Goal: Task Accomplishment & Management: Manage account settings

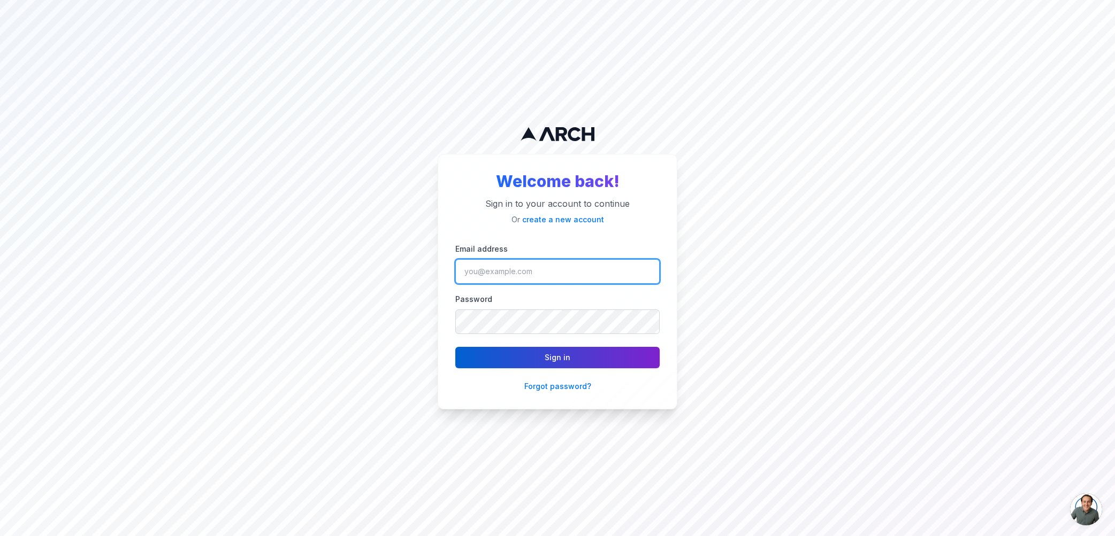
type input "[PERSON_NAME][EMAIL_ADDRESS][DOMAIN_NAME]"
click at [478, 365] on button "Sign in" at bounding box center [557, 357] width 204 height 21
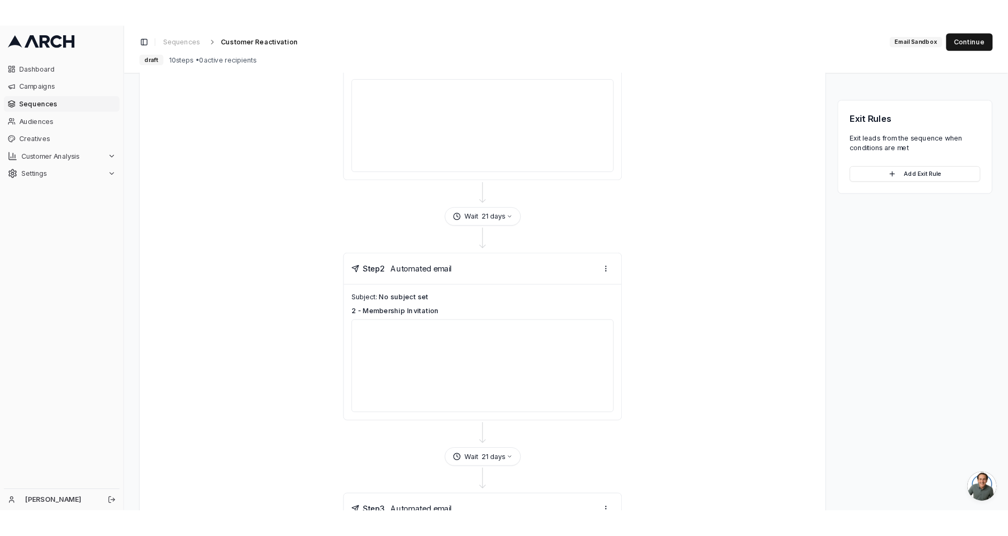
scroll to position [194, 0]
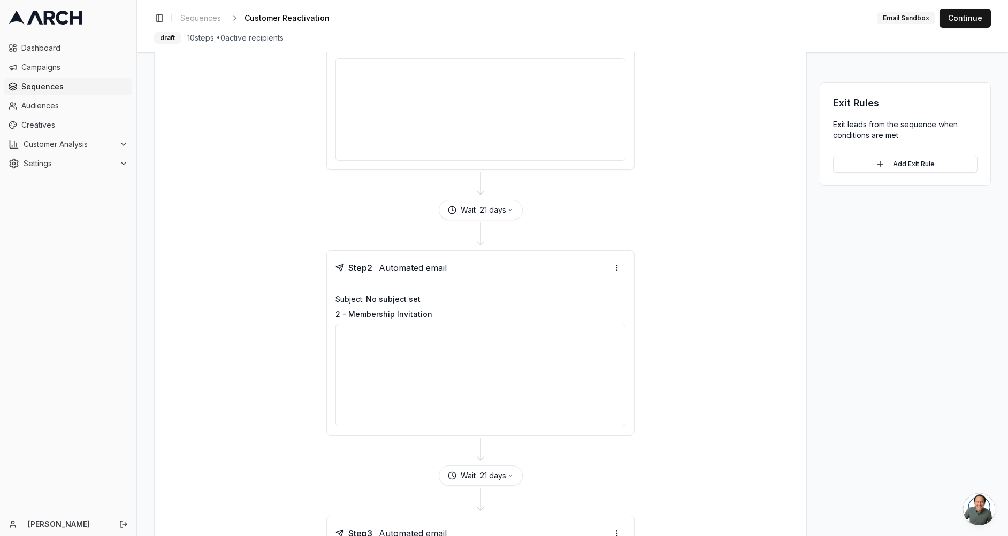
click at [515, 111] on div at bounding box center [480, 109] width 290 height 103
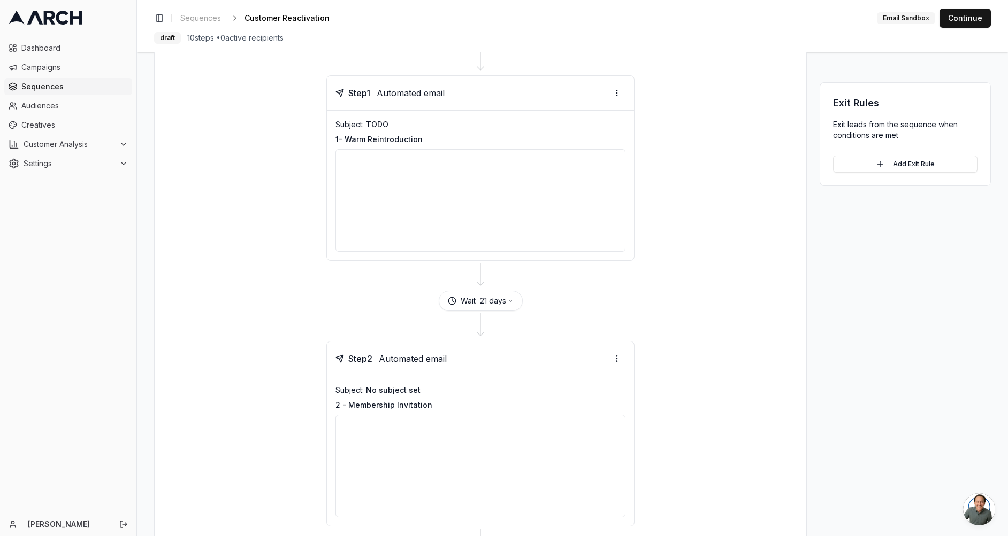
scroll to position [0, 0]
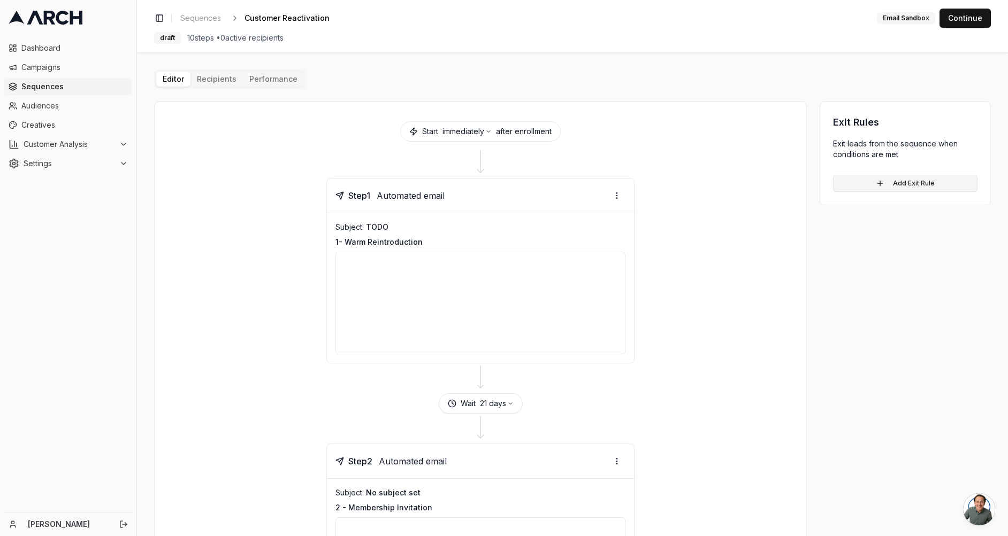
click at [911, 185] on button "Add Exit Rule" at bounding box center [905, 183] width 144 height 17
click at [898, 202] on html "Dashboard Campaigns Sequences Audiences Creatives Customer Analysis Settings Ja…" at bounding box center [504, 268] width 1008 height 536
click at [806, 82] on html "Dashboard Campaigns Sequences Audiences Creatives Customer Analysis Settings [P…" at bounding box center [504, 268] width 1008 height 536
click at [896, 196] on html "Dashboard Campaigns Sequences Audiences Creatives Customer Analysis Settings [P…" at bounding box center [504, 268] width 1008 height 536
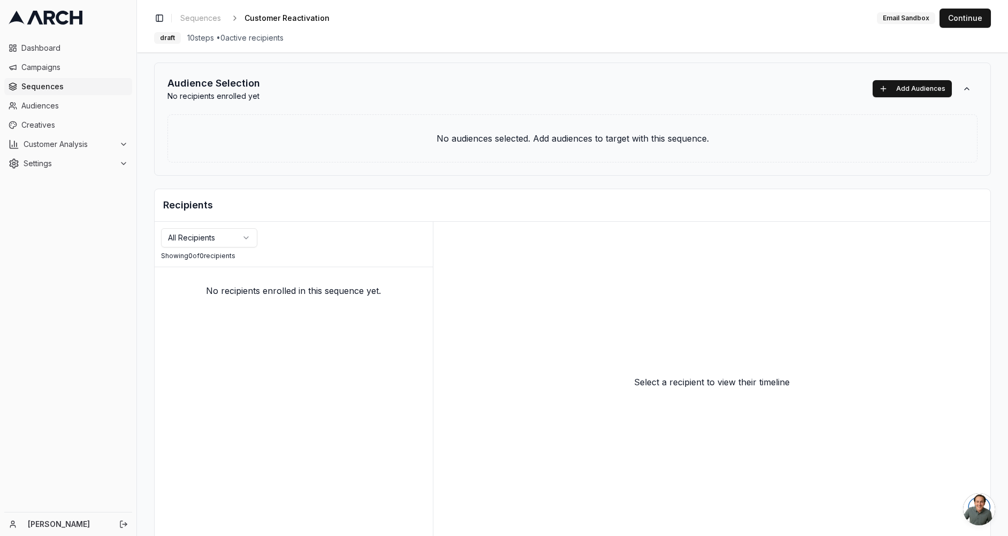
scroll to position [41, 0]
click at [906, 88] on button "Add Audiences" at bounding box center [911, 87] width 79 height 17
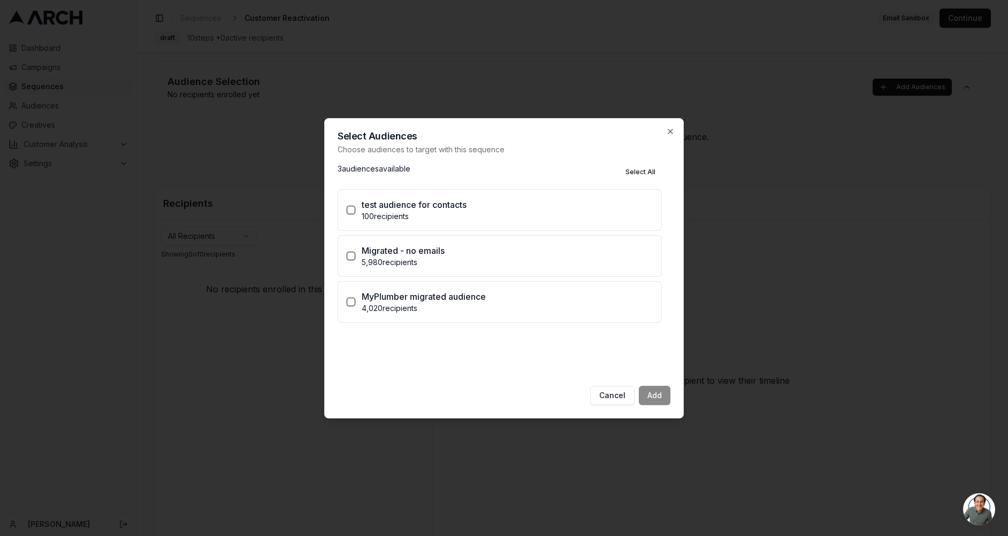
click at [561, 159] on div "Select Audiences Choose audiences to target with this sequence 3 audience s ava…" at bounding box center [503, 268] width 359 height 301
click at [669, 127] on icon "button" at bounding box center [670, 131] width 9 height 9
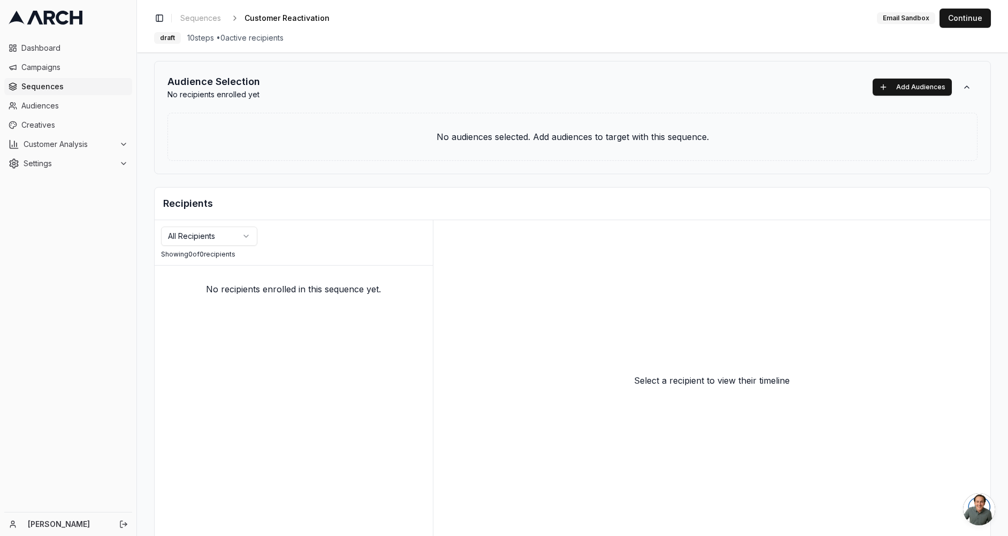
click at [245, 239] on html "Dashboard Campaigns Sequences Audiences Creatives Customer Analysis Settings Ja…" at bounding box center [504, 268] width 1008 height 536
click at [338, 227] on html "Dashboard Campaigns Sequences Audiences Creatives Customer Analysis Settings Ja…" at bounding box center [504, 268] width 1008 height 536
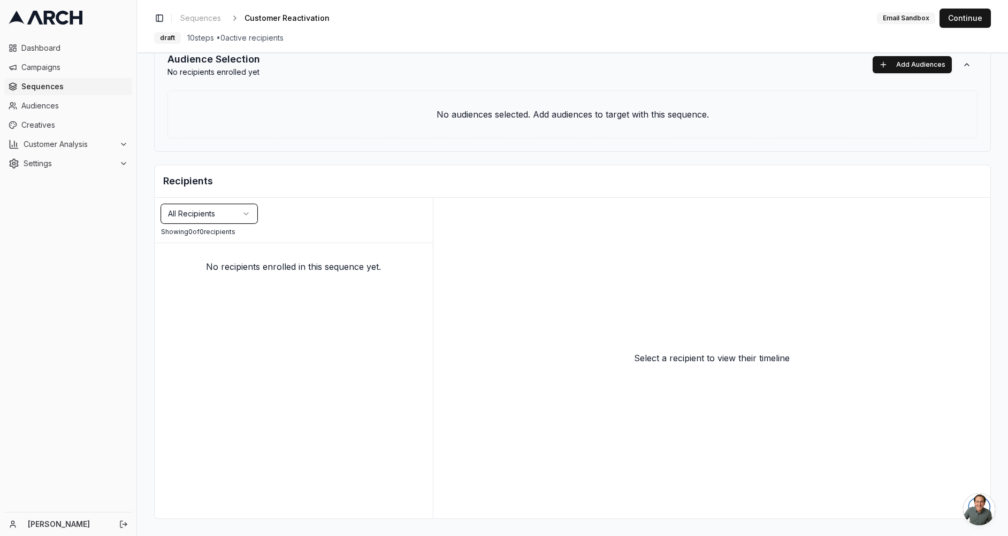
scroll to position [0, 0]
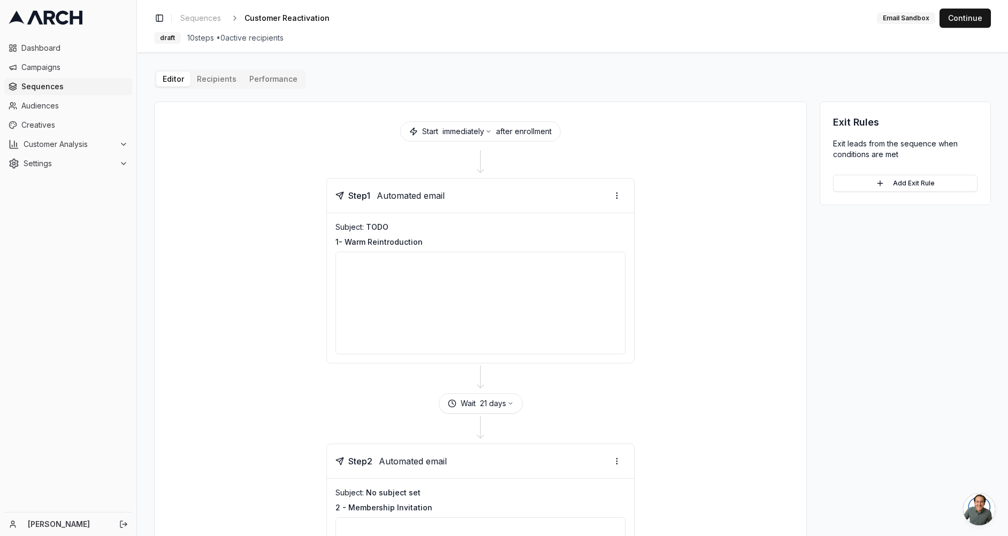
click at [167, 78] on button "Editor" at bounding box center [173, 79] width 34 height 15
click at [263, 80] on button "Performance" at bounding box center [273, 79] width 61 height 15
click at [201, 17] on span "Sequences" at bounding box center [200, 18] width 41 height 11
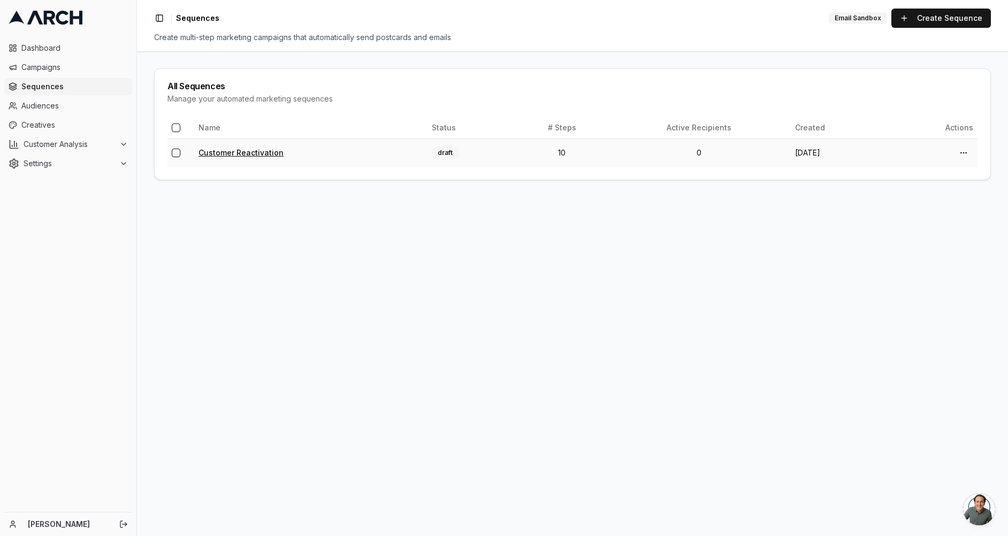
click at [260, 153] on link "Customer Reactivation" at bounding box center [240, 152] width 85 height 9
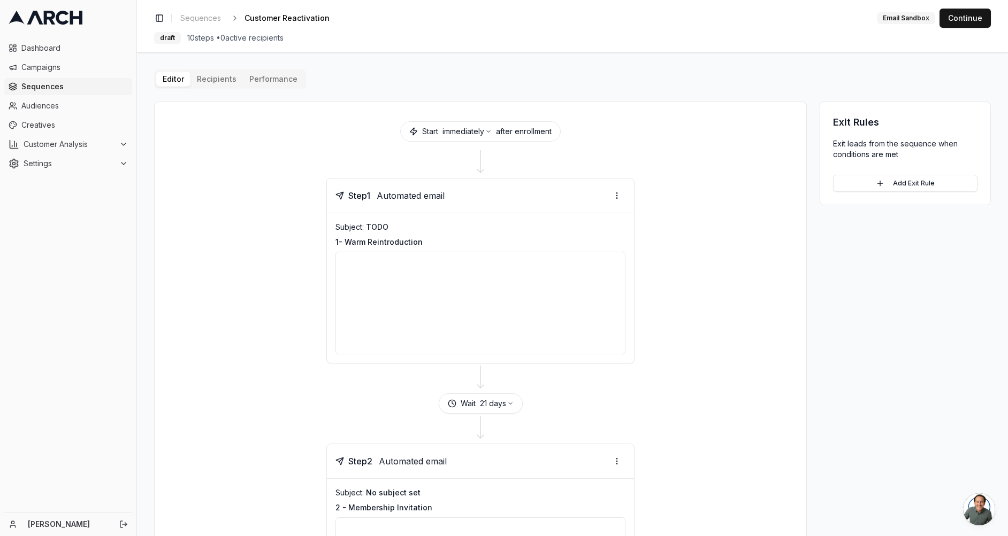
click at [436, 273] on div at bounding box center [480, 303] width 290 height 103
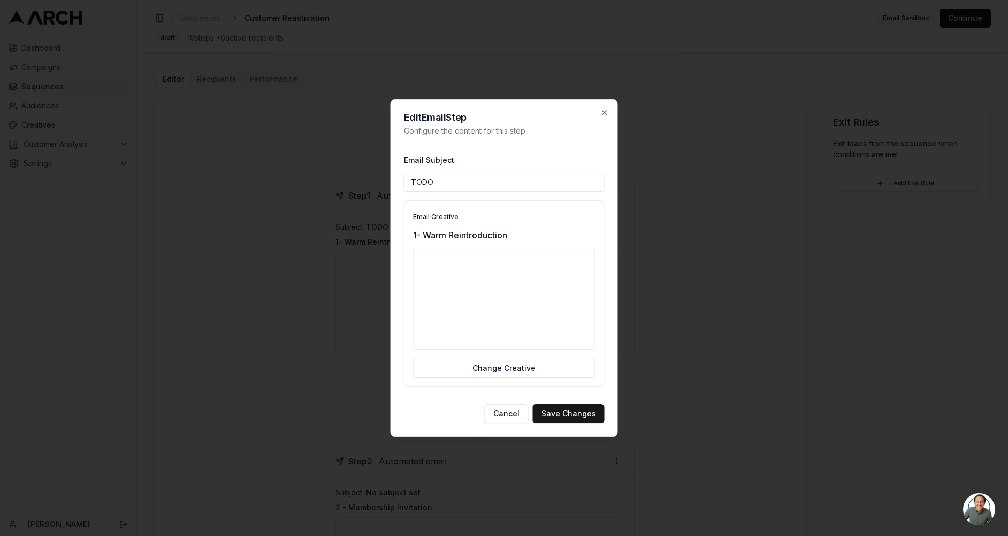
click at [475, 322] on div at bounding box center [504, 299] width 182 height 103
click at [598, 287] on div "Email Creative 1- Warm Reintroduction Change Creative" at bounding box center [504, 294] width 201 height 187
click at [514, 189] on input "TODO" at bounding box center [504, 182] width 201 height 19
click at [504, 369] on button "Change Creative" at bounding box center [504, 368] width 182 height 19
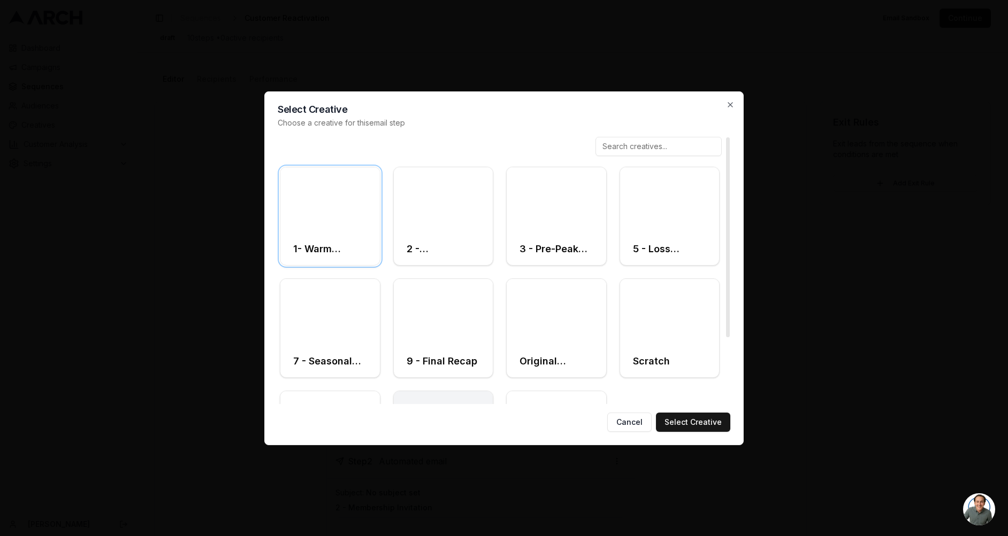
click at [336, 243] on h3 "1- Warm Reintroduction" at bounding box center [330, 249] width 74 height 15
click at [732, 101] on icon "button" at bounding box center [730, 105] width 9 height 9
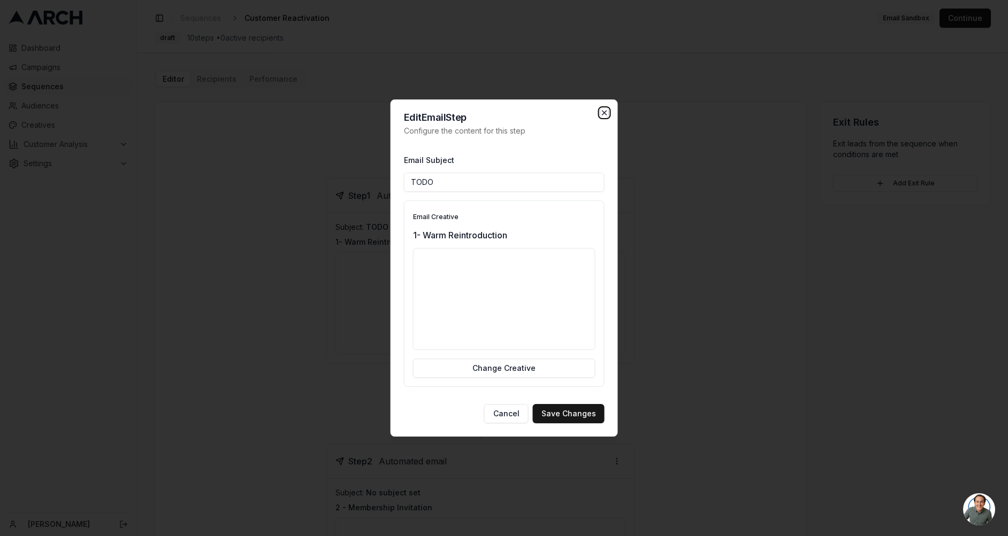
click at [604, 112] on icon "button" at bounding box center [604, 113] width 4 height 4
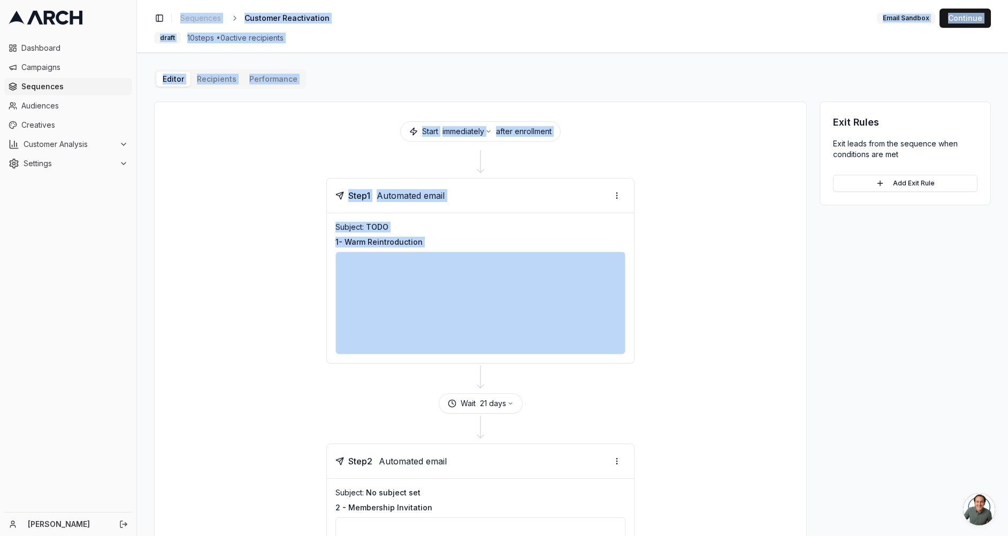
drag, startPoint x: 147, startPoint y: 4, endPoint x: 344, endPoint y: 319, distance: 371.7
click at [344, 319] on div "Toggle Sidebar Sequences Customer Reactivation Edit Email Sandbox Continue draf…" at bounding box center [572, 268] width 871 height 536
click at [266, 204] on div "Step 1 Automated email Subject: TODO 1- Warm Reintroduction" at bounding box center [480, 271] width 626 height 186
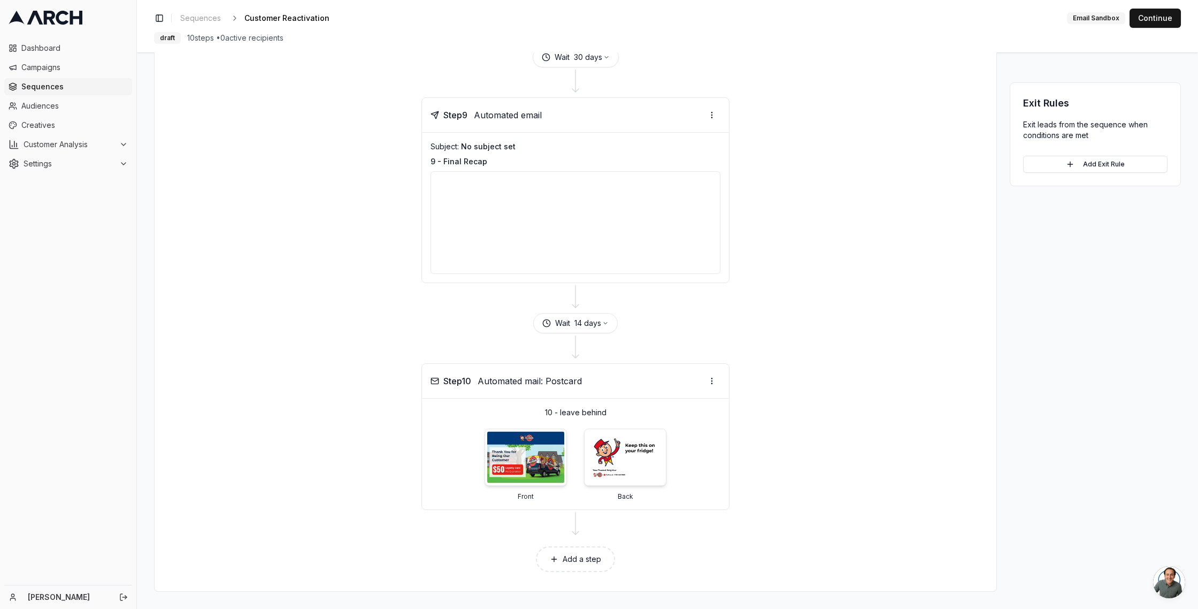
scroll to position [2090, 0]
click at [532, 458] on img at bounding box center [525, 457] width 81 height 55
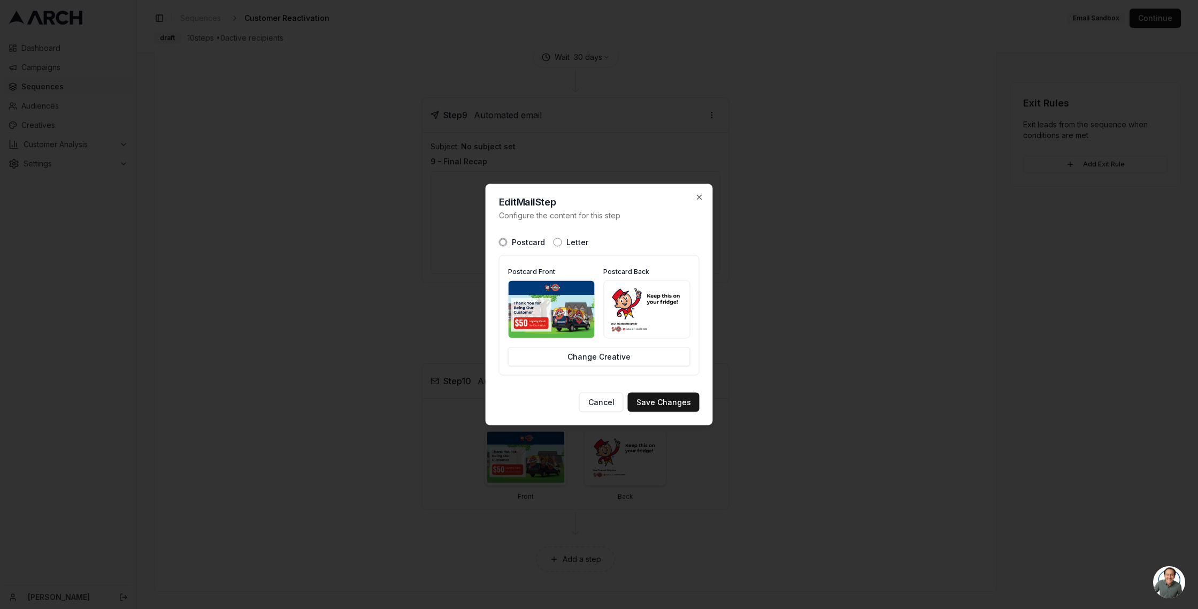
click at [563, 306] on img at bounding box center [552, 309] width 86 height 57
click at [646, 311] on img at bounding box center [647, 309] width 86 height 57
click at [554, 305] on img at bounding box center [552, 309] width 86 height 57
click at [700, 194] on icon "button" at bounding box center [699, 197] width 9 height 9
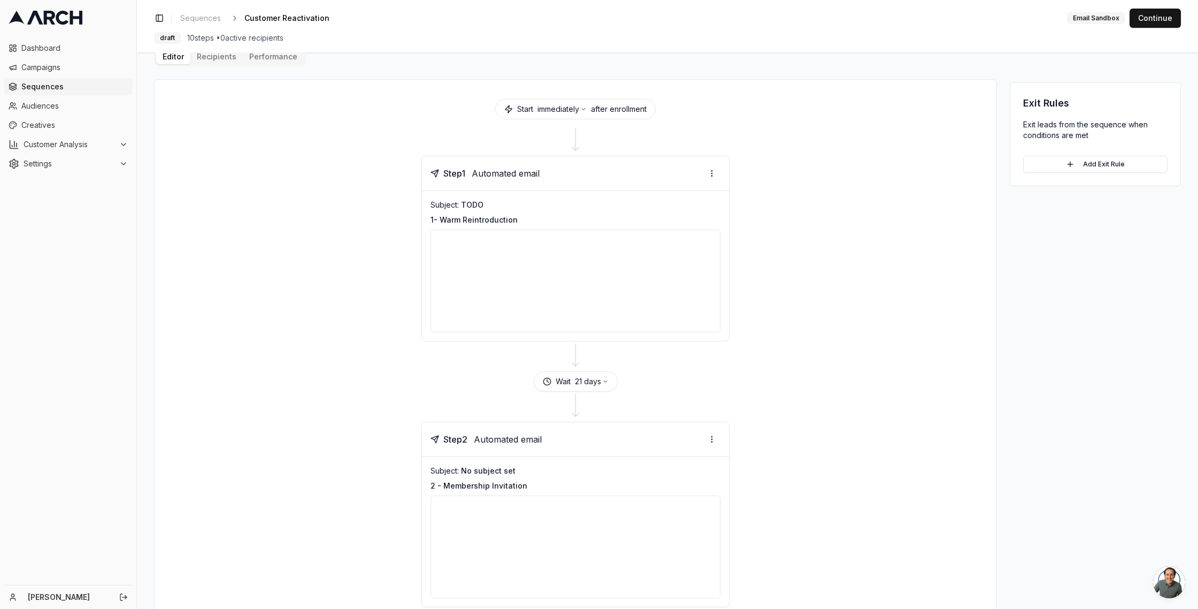
scroll to position [0, 0]
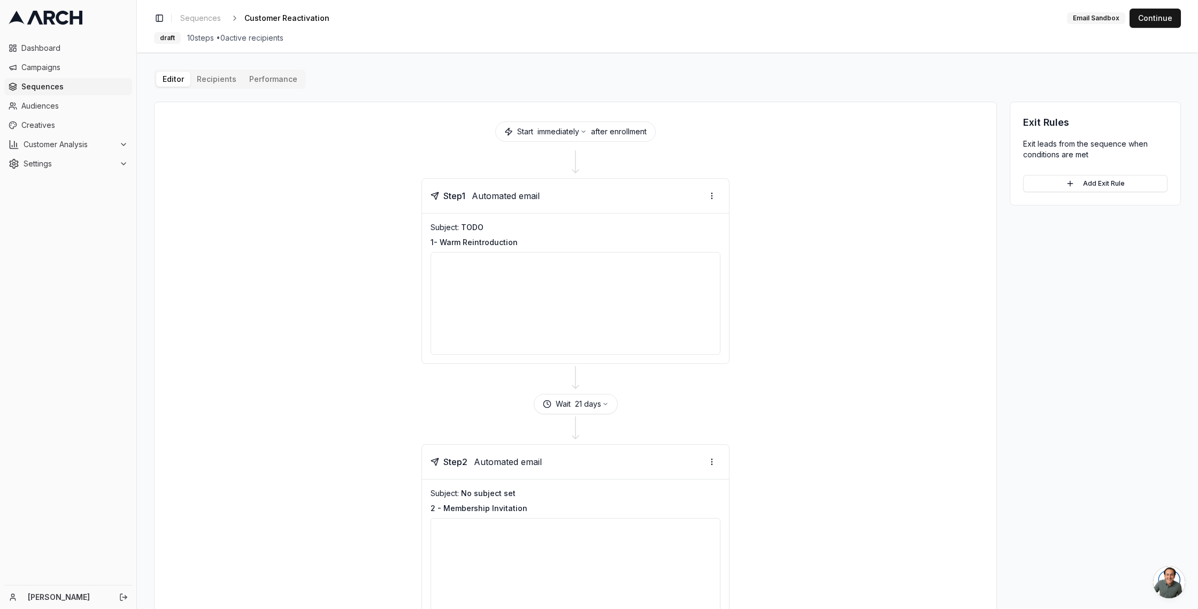
click at [173, 78] on button "Editor" at bounding box center [173, 79] width 34 height 15
click at [507, 280] on div at bounding box center [576, 303] width 290 height 103
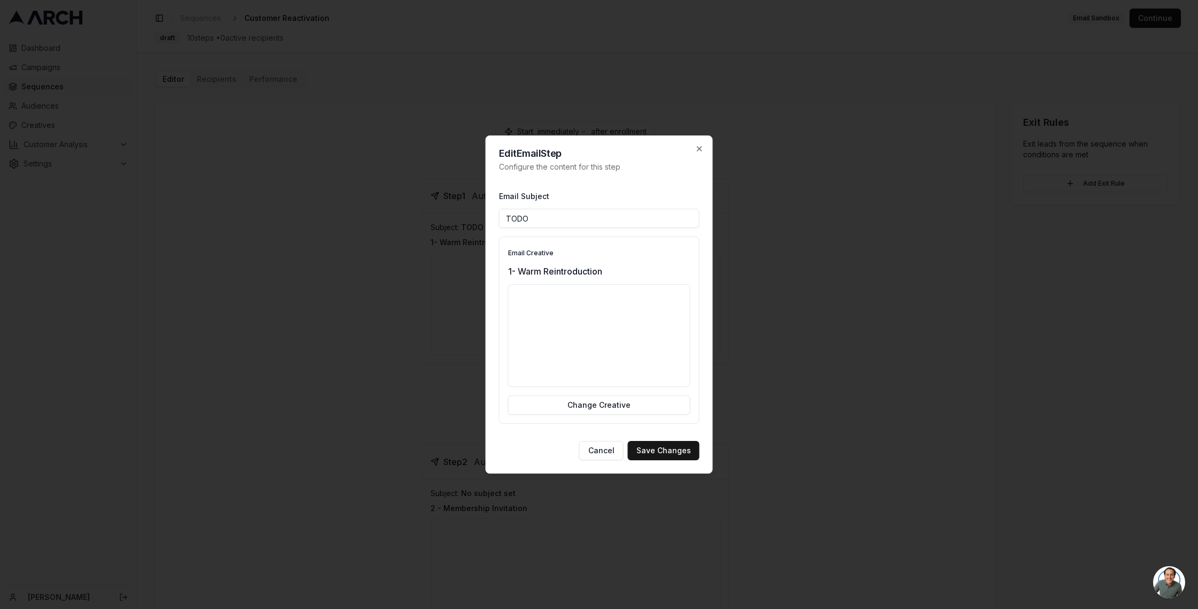
click at [603, 326] on div at bounding box center [599, 335] width 182 height 103
click at [617, 446] on button "Cancel" at bounding box center [601, 450] width 44 height 19
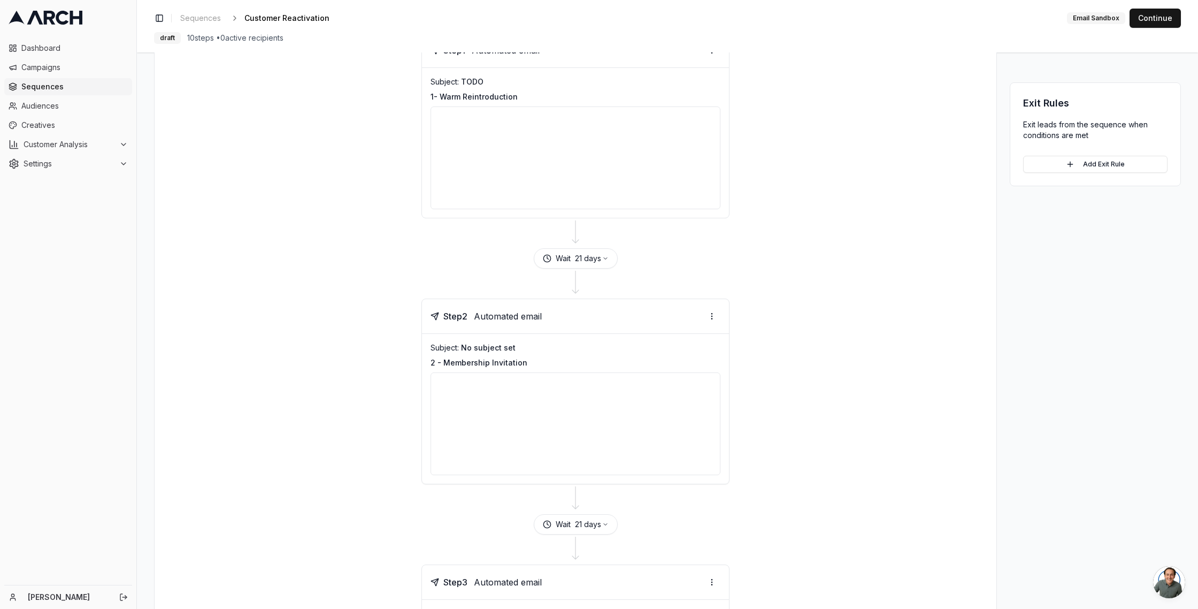
scroll to position [45, 0]
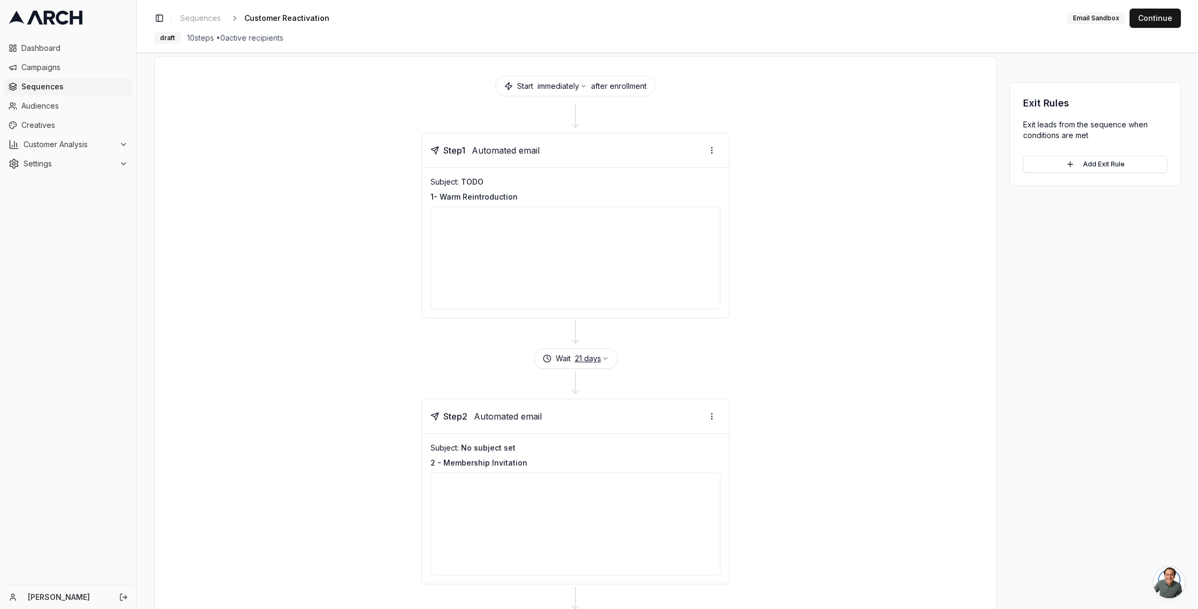
click at [604, 357] on icon "button" at bounding box center [605, 358] width 6 height 6
click at [601, 387] on input "20" at bounding box center [579, 383] width 63 height 17
type input "21"
click at [600, 381] on input "21" at bounding box center [579, 383] width 63 height 17
click at [662, 348] on div "Wait 21 days" at bounding box center [575, 358] width 816 height 20
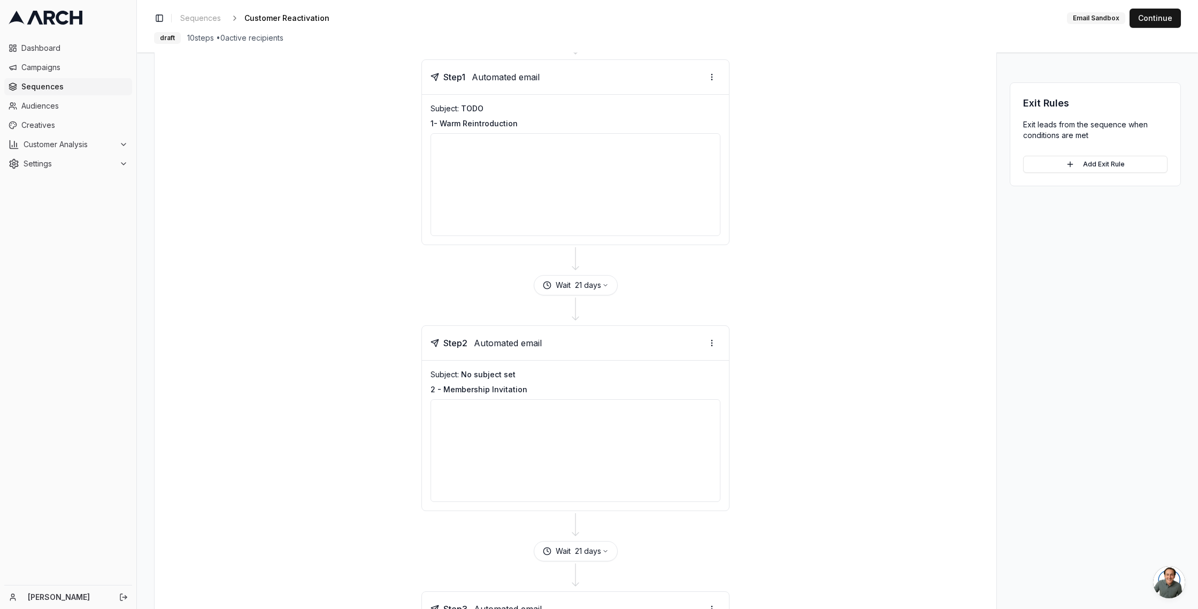
scroll to position [7, 0]
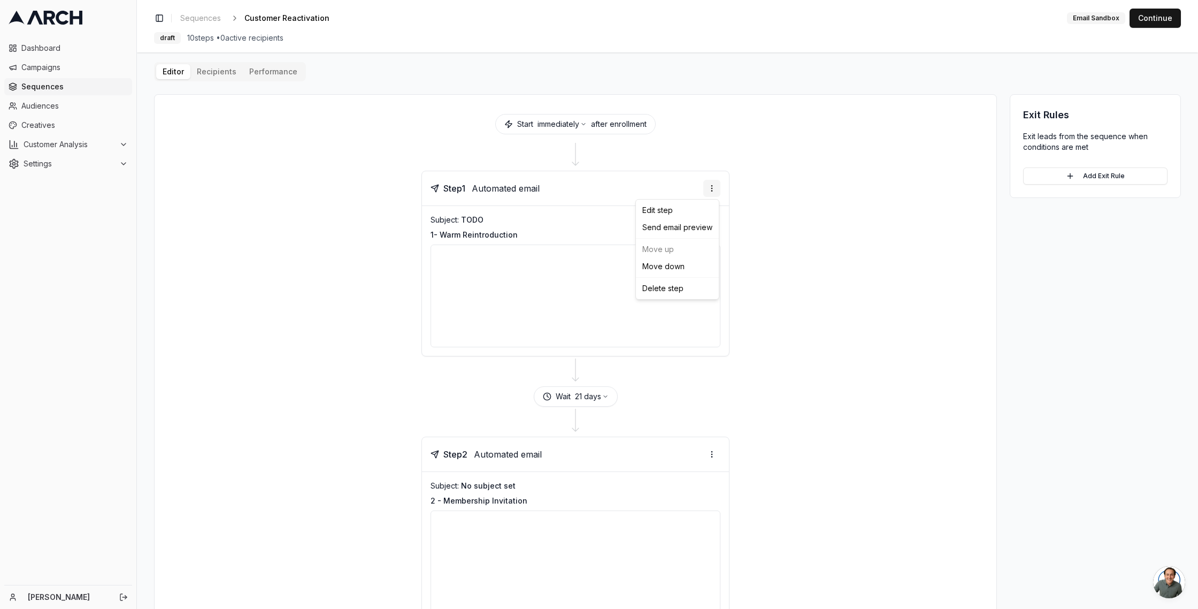
click at [712, 186] on html "Dashboard Campaigns Sequences Audiences Creatives Customer Analysis Settings [P…" at bounding box center [599, 304] width 1198 height 609
click at [659, 211] on div "Edit step" at bounding box center [677, 210] width 79 height 17
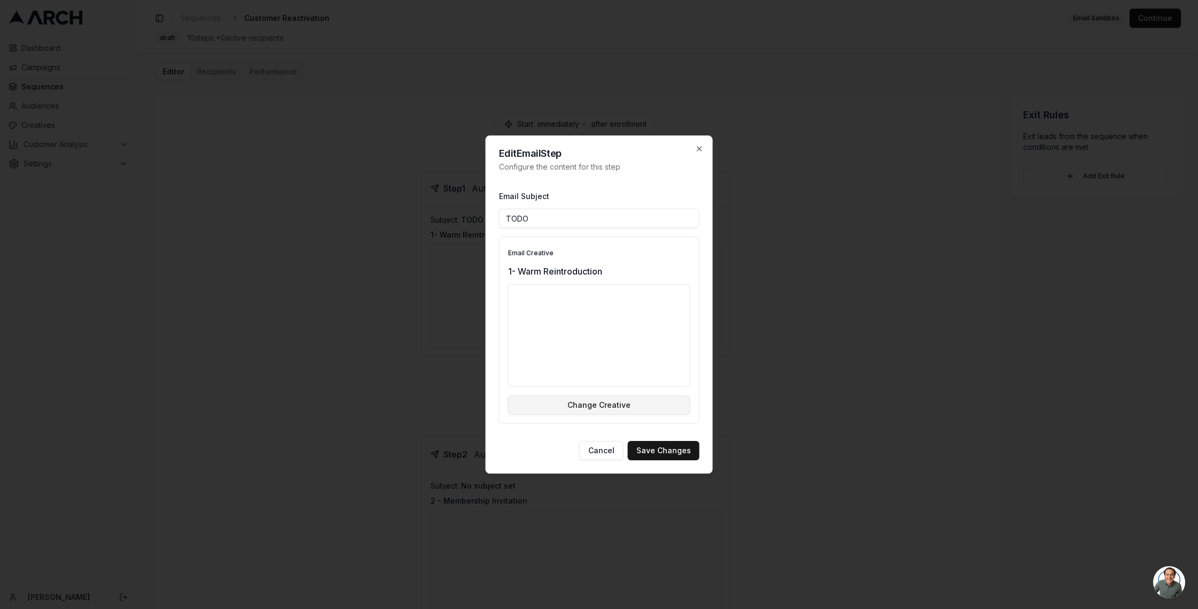
click at [572, 405] on button "Change Creative" at bounding box center [599, 404] width 182 height 19
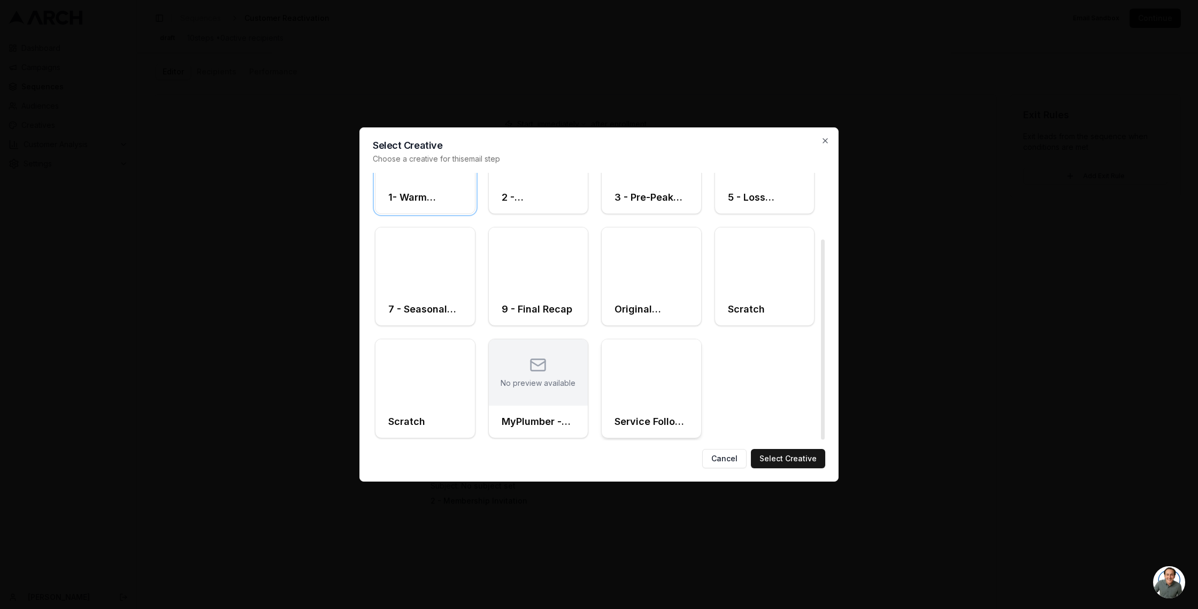
scroll to position [0, 0]
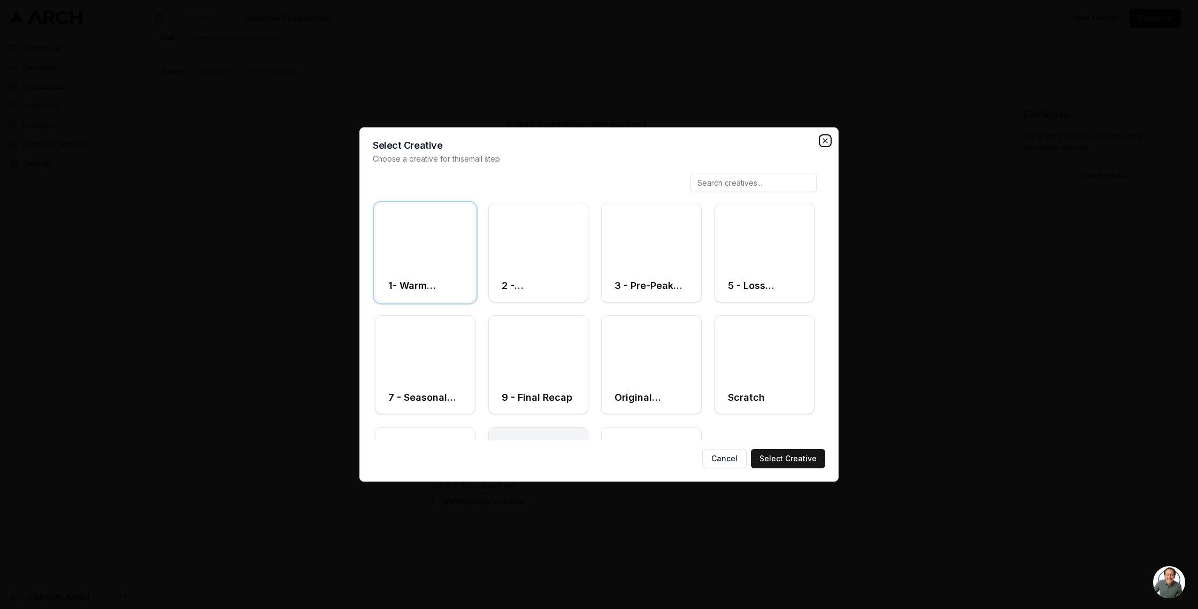
click at [825, 137] on icon "button" at bounding box center [825, 140] width 9 height 9
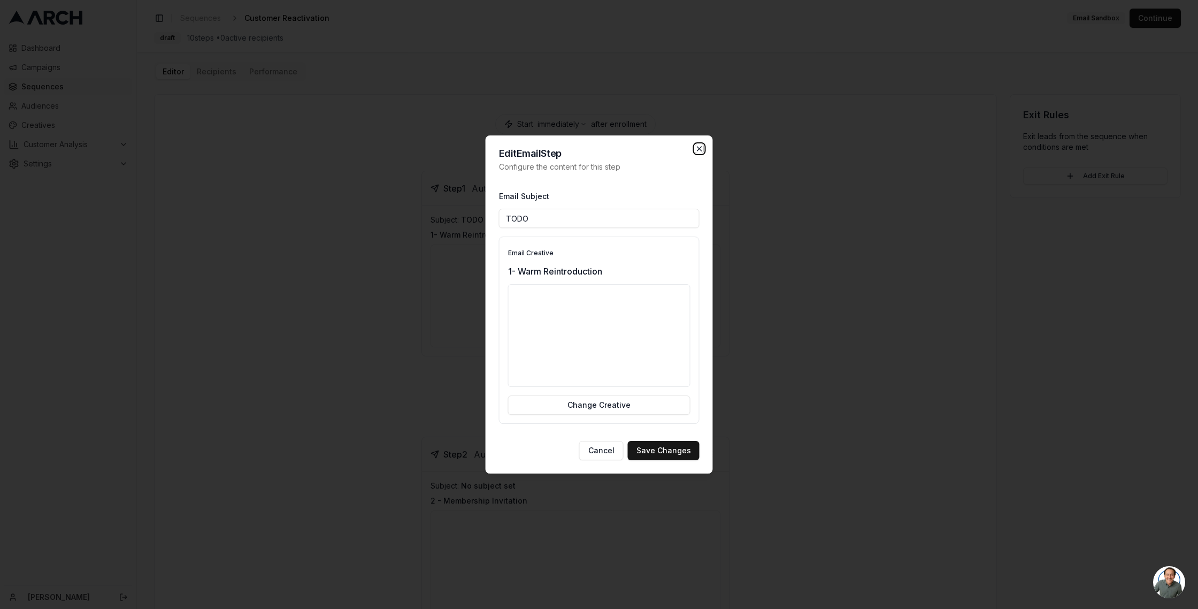
click at [700, 147] on icon "button" at bounding box center [699, 148] width 9 height 9
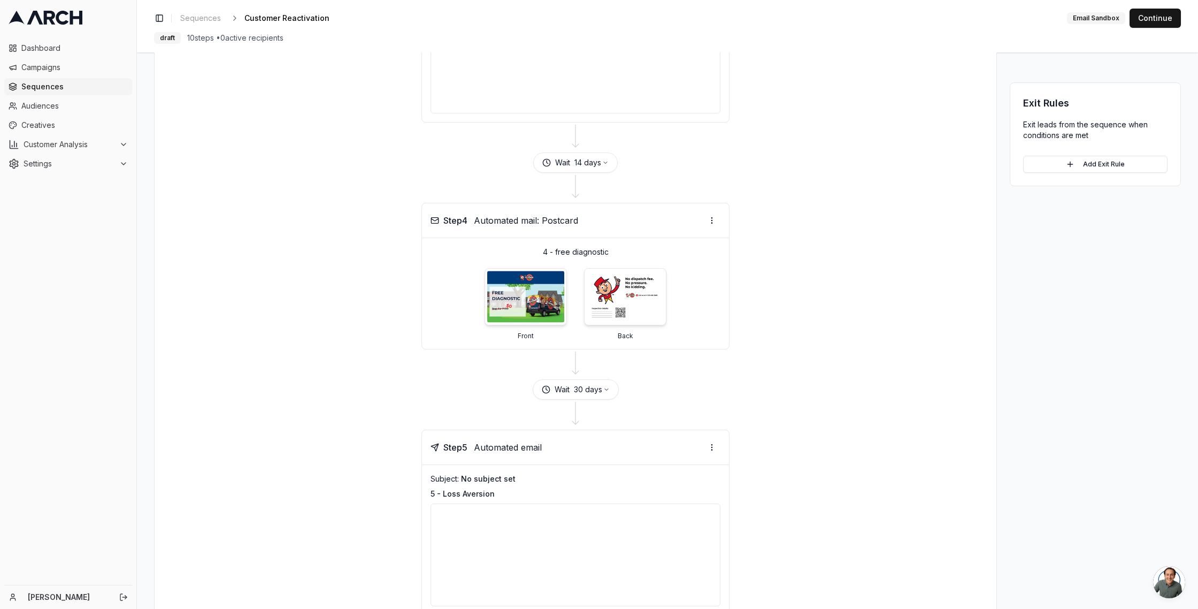
scroll to position [774, 0]
click at [525, 298] on img at bounding box center [525, 295] width 81 height 55
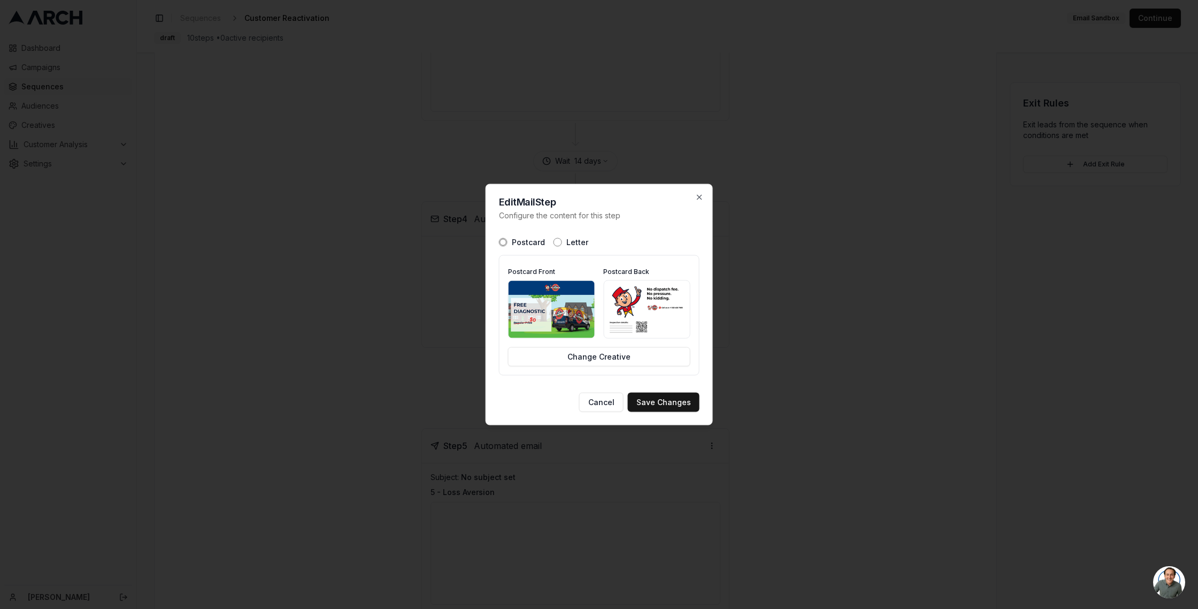
click at [541, 304] on img at bounding box center [552, 309] width 86 height 57
click at [600, 358] on button "Change Creative" at bounding box center [599, 356] width 182 height 19
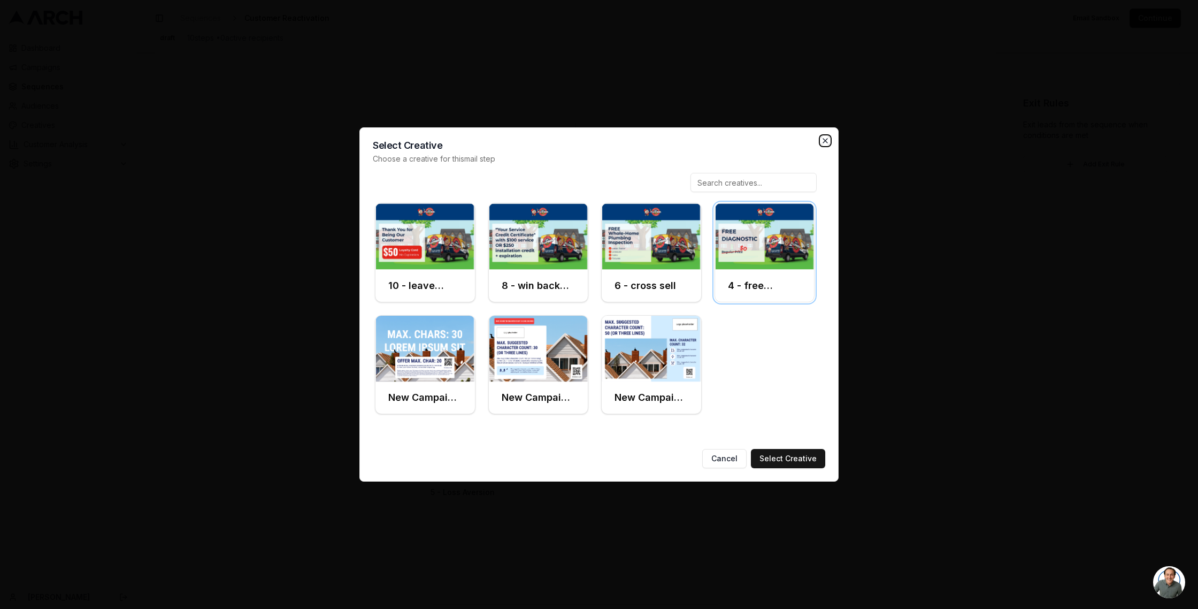
click at [826, 136] on icon "button" at bounding box center [825, 140] width 9 height 9
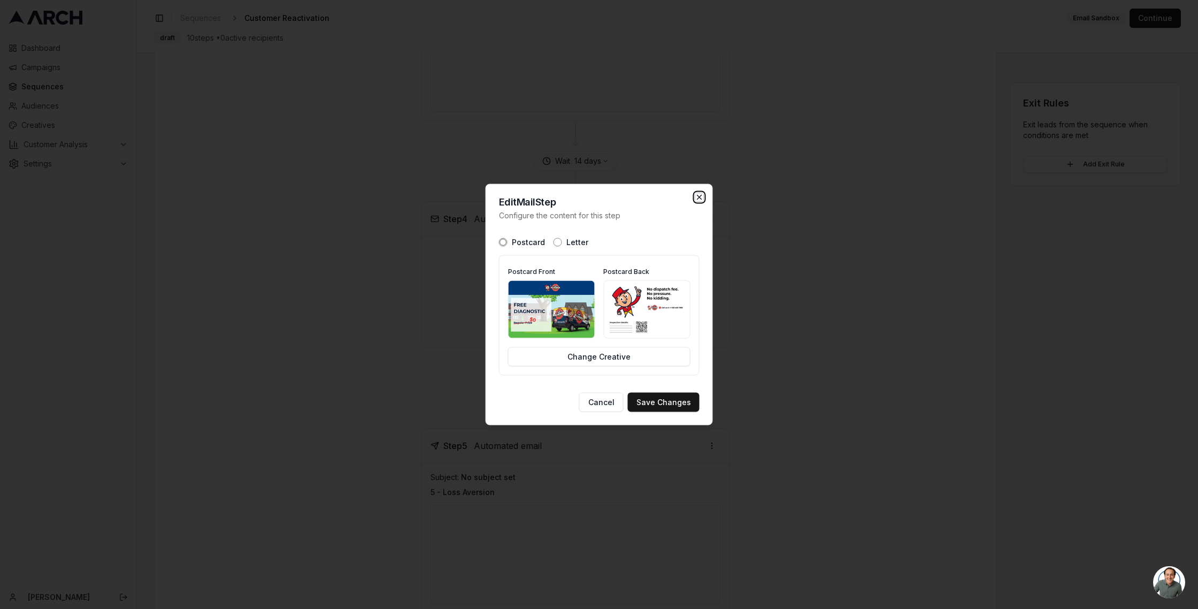
click at [700, 196] on icon "button" at bounding box center [699, 197] width 9 height 9
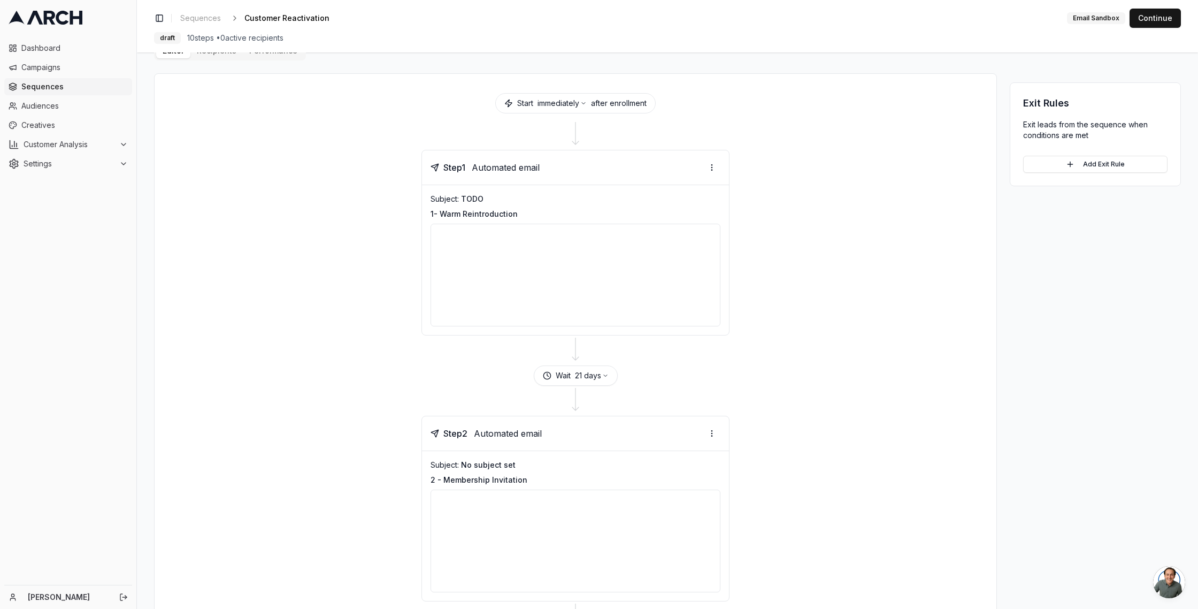
scroll to position [0, 0]
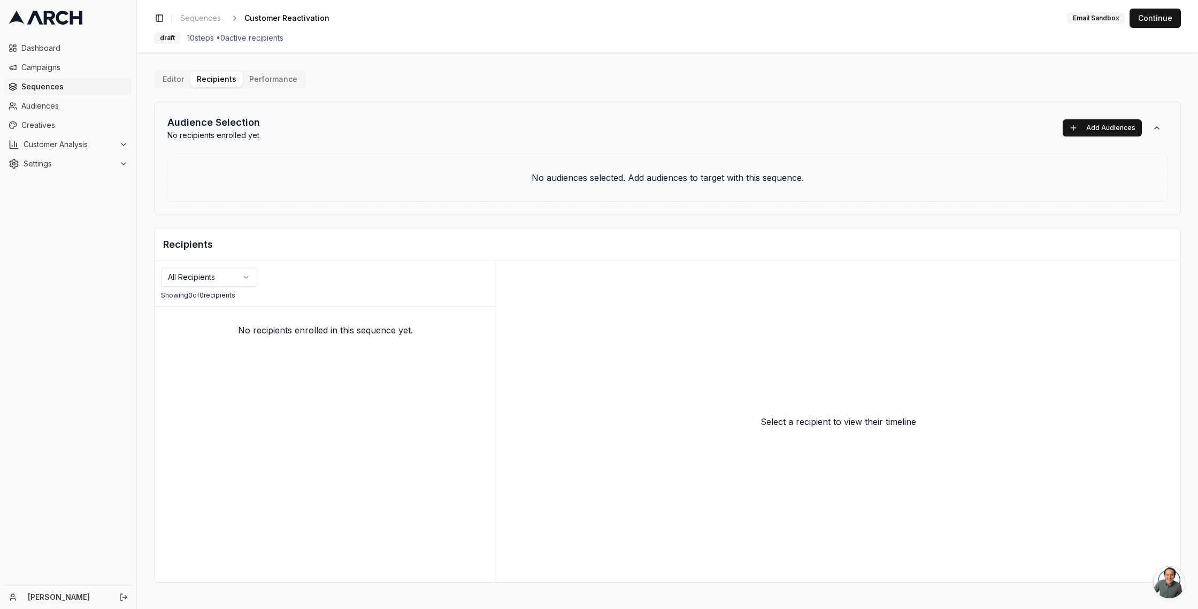
click at [270, 79] on button "Performance" at bounding box center [273, 79] width 61 height 15
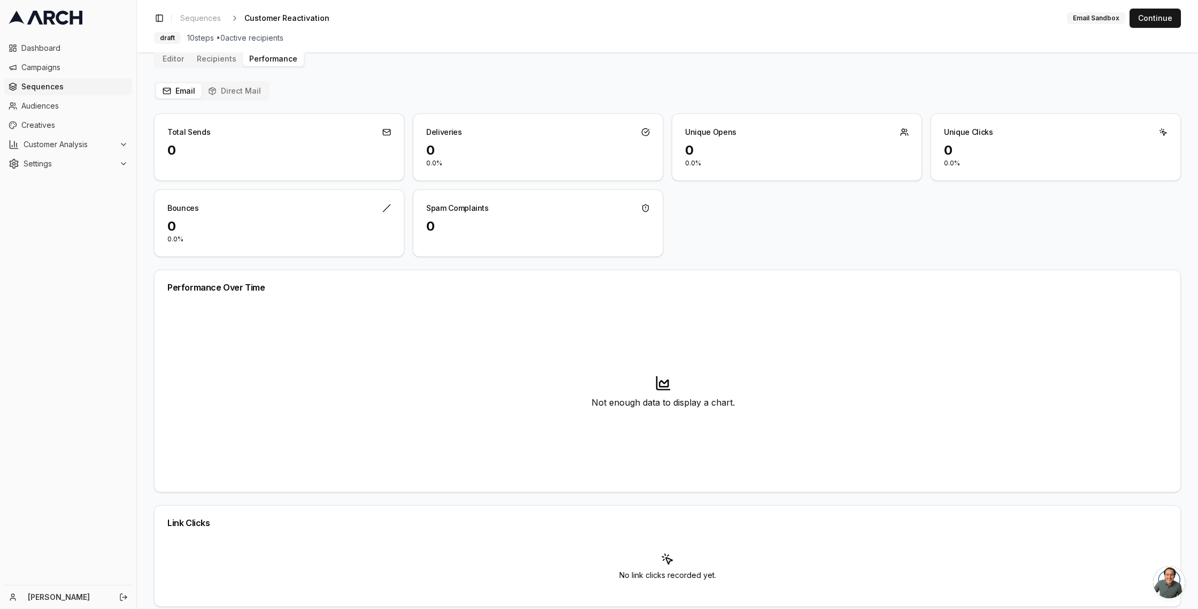
scroll to position [21, 0]
click at [236, 89] on div "Editor Recipients Performance Email Direct Mail Total Sends 0 Deliveries 0 0.0%…" at bounding box center [667, 327] width 1027 height 557
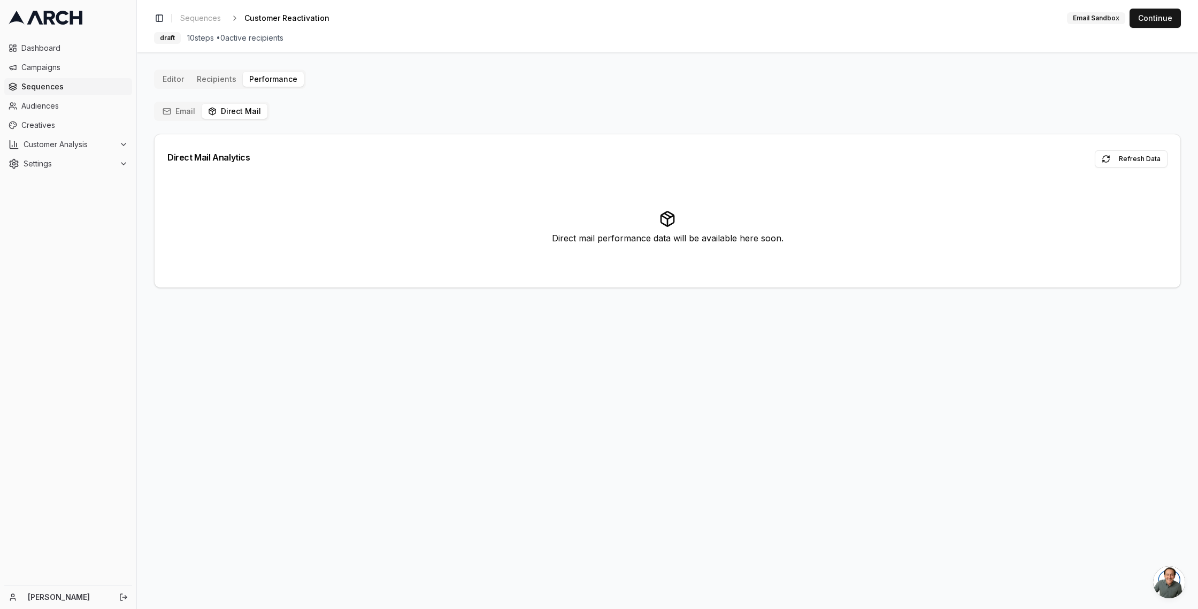
click at [179, 111] on button "Email" at bounding box center [178, 111] width 45 height 15
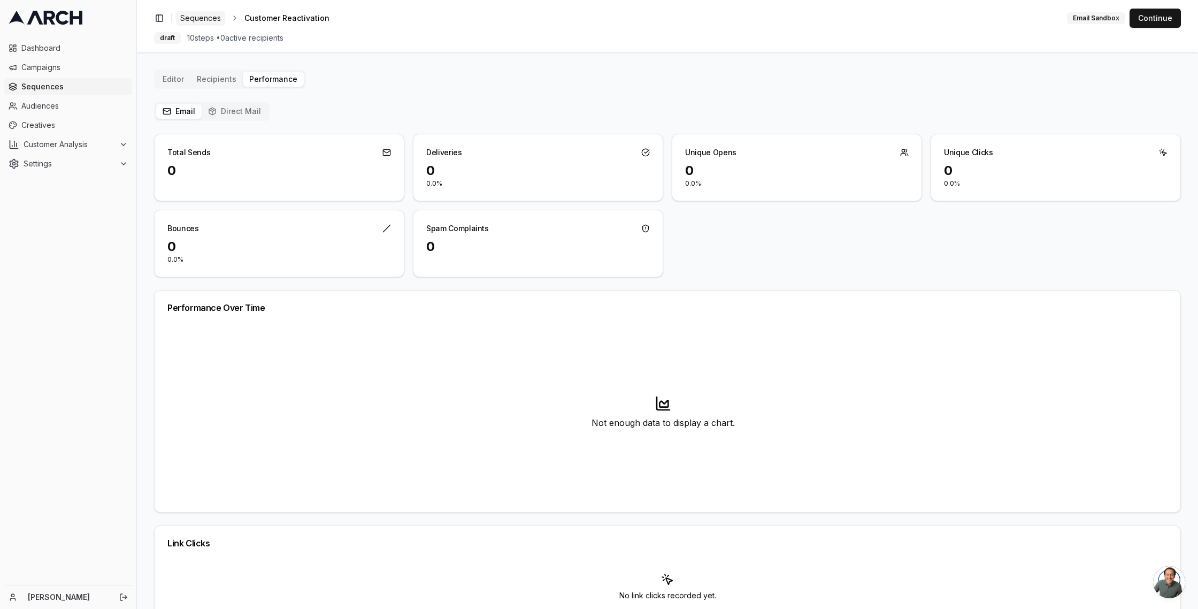
click at [203, 17] on span "Sequences" at bounding box center [200, 18] width 41 height 11
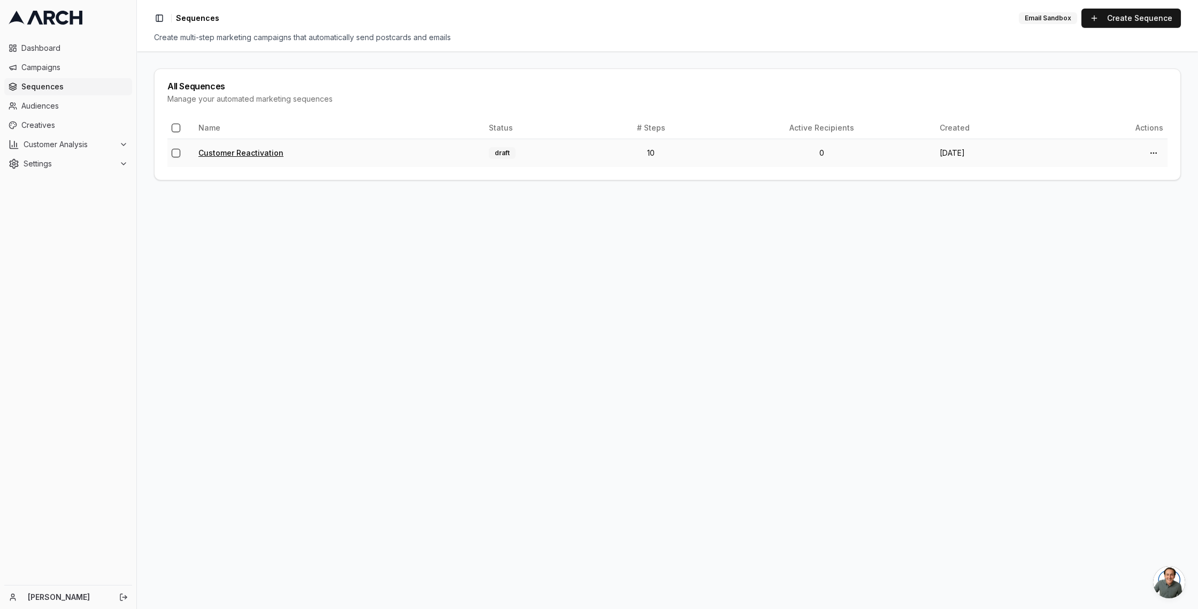
click at [233, 150] on link "Customer Reactivation" at bounding box center [240, 152] width 85 height 9
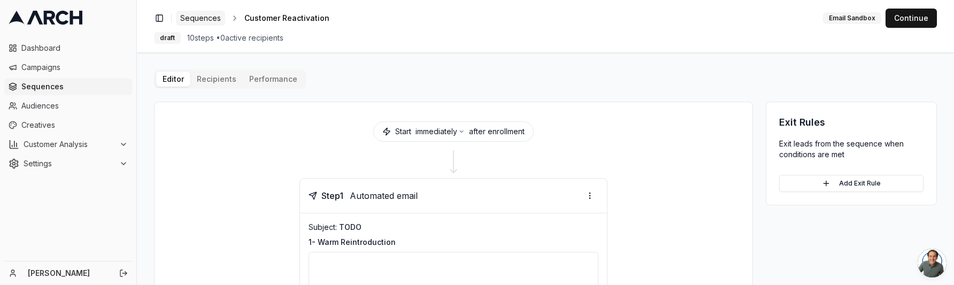
click at [195, 17] on span "Sequences" at bounding box center [200, 18] width 41 height 11
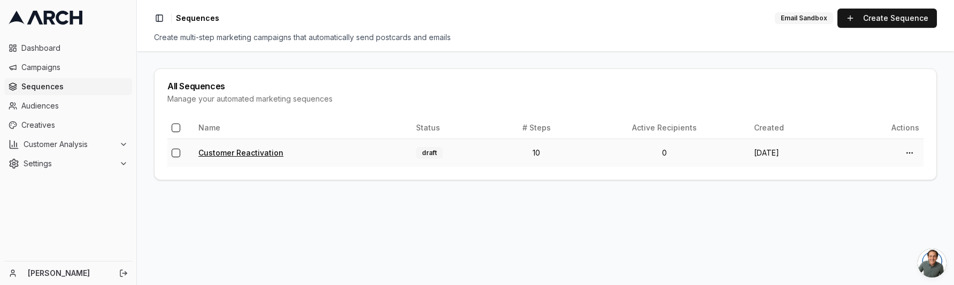
click at [263, 155] on link "Customer Reactivation" at bounding box center [240, 152] width 85 height 9
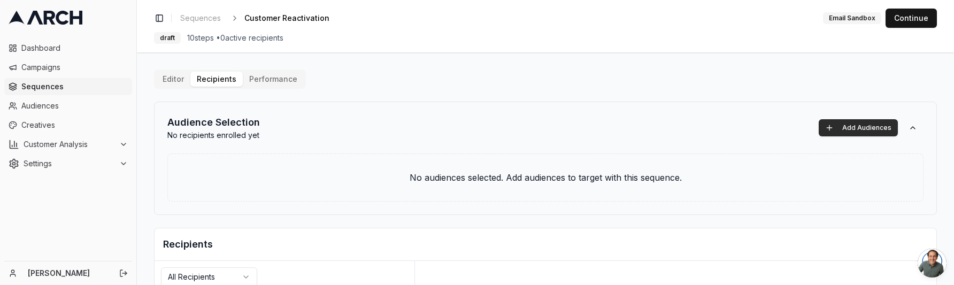
click at [877, 128] on button "Add Audiences" at bounding box center [858, 127] width 79 height 17
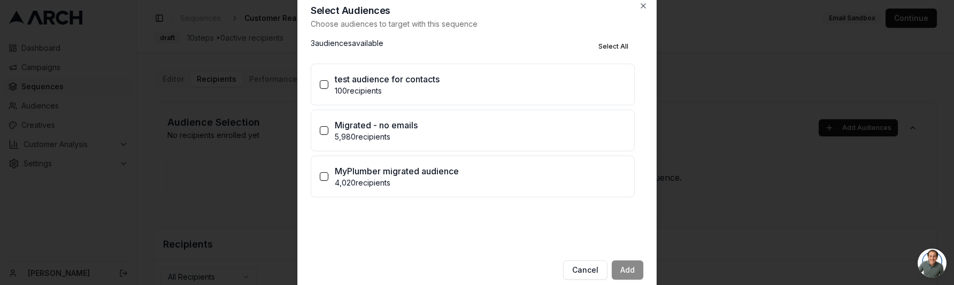
click at [768, 53] on div at bounding box center [477, 142] width 954 height 285
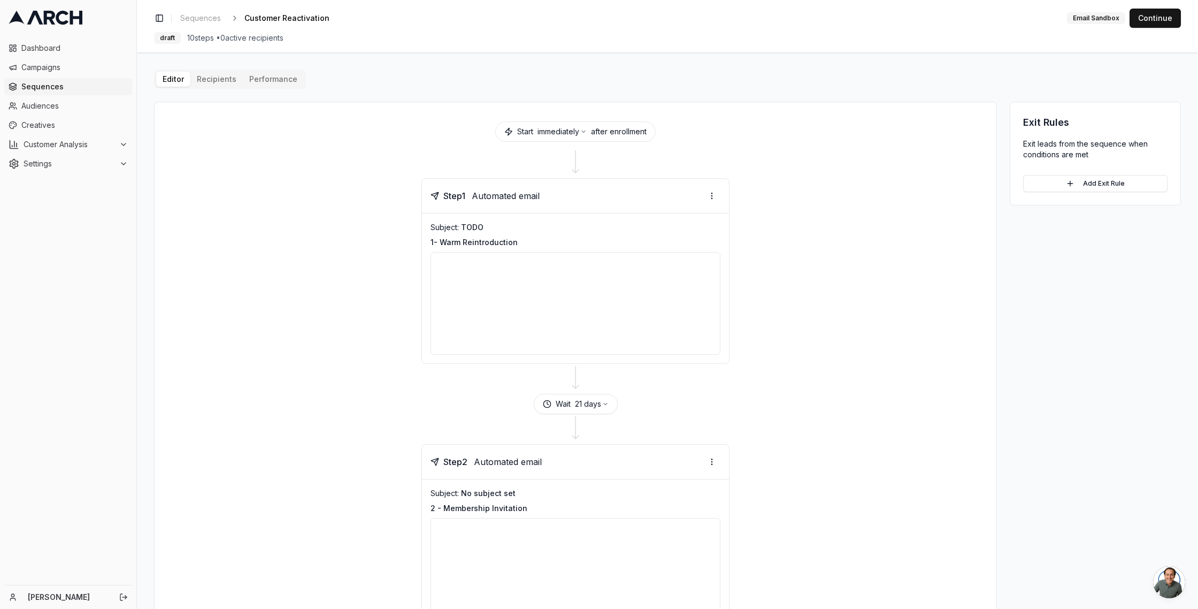
click at [174, 78] on button "Editor" at bounding box center [173, 79] width 34 height 15
click at [39, 108] on span "Audiences" at bounding box center [74, 106] width 106 height 11
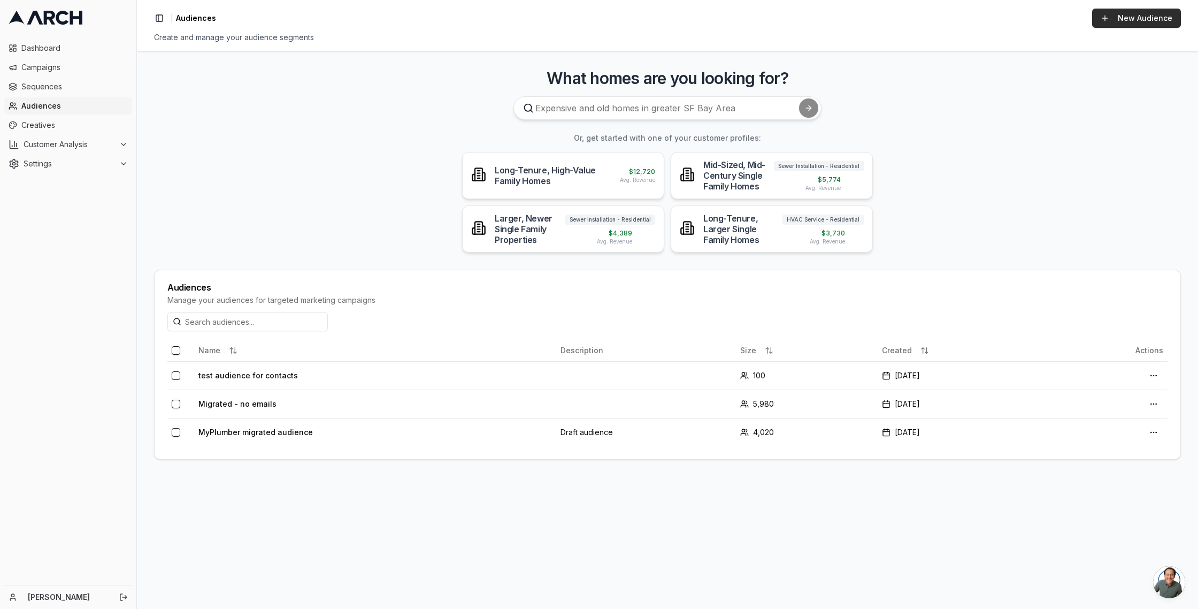
click at [1150, 15] on link "New Audience" at bounding box center [1136, 18] width 89 height 19
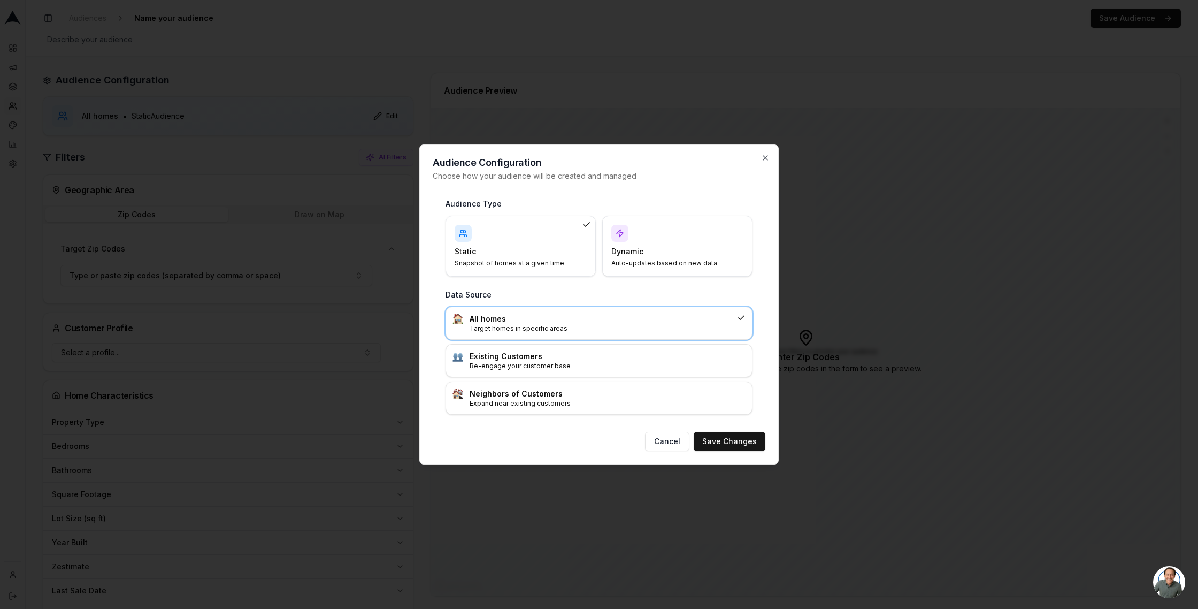
click at [701, 241] on div "Dynamic Auto-updates based on new data" at bounding box center [677, 246] width 132 height 43
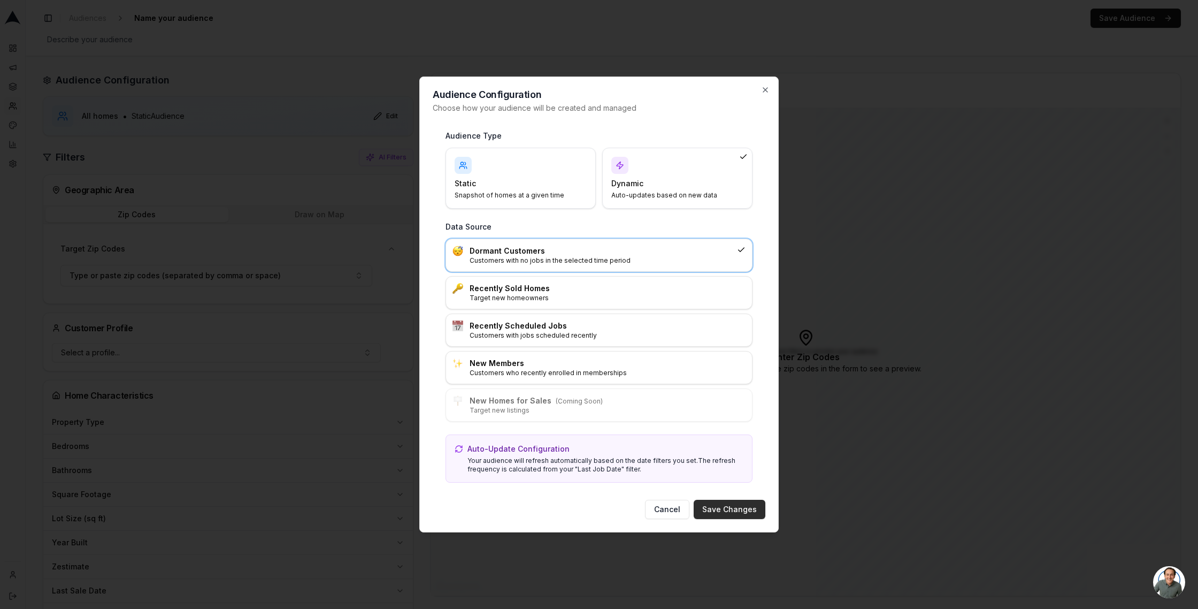
click at [722, 510] on button "Save Changes" at bounding box center [730, 509] width 72 height 19
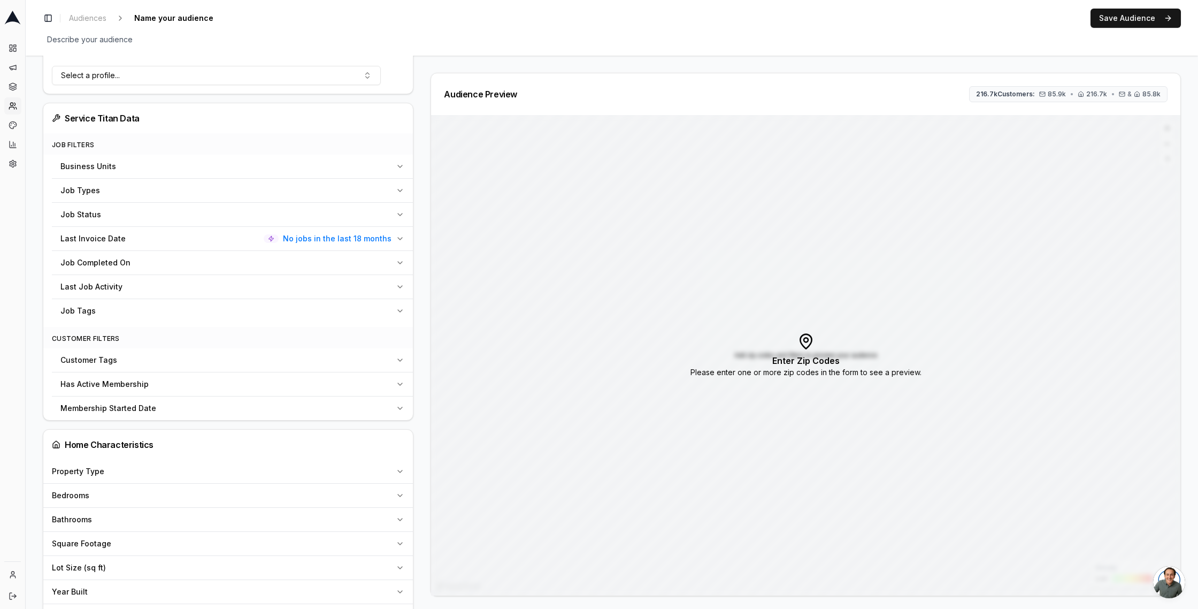
scroll to position [302, 0]
click at [396, 385] on icon "button" at bounding box center [400, 385] width 9 height 9
click at [62, 421] on input "No" at bounding box center [64, 422] width 9 height 9
radio input "true"
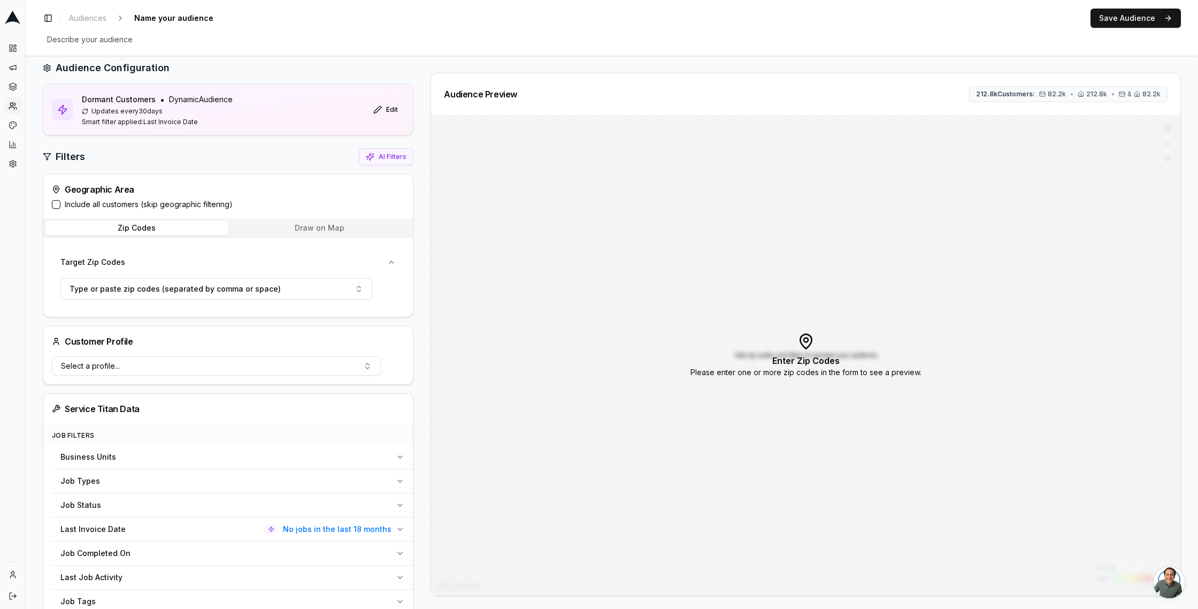
scroll to position [0, 0]
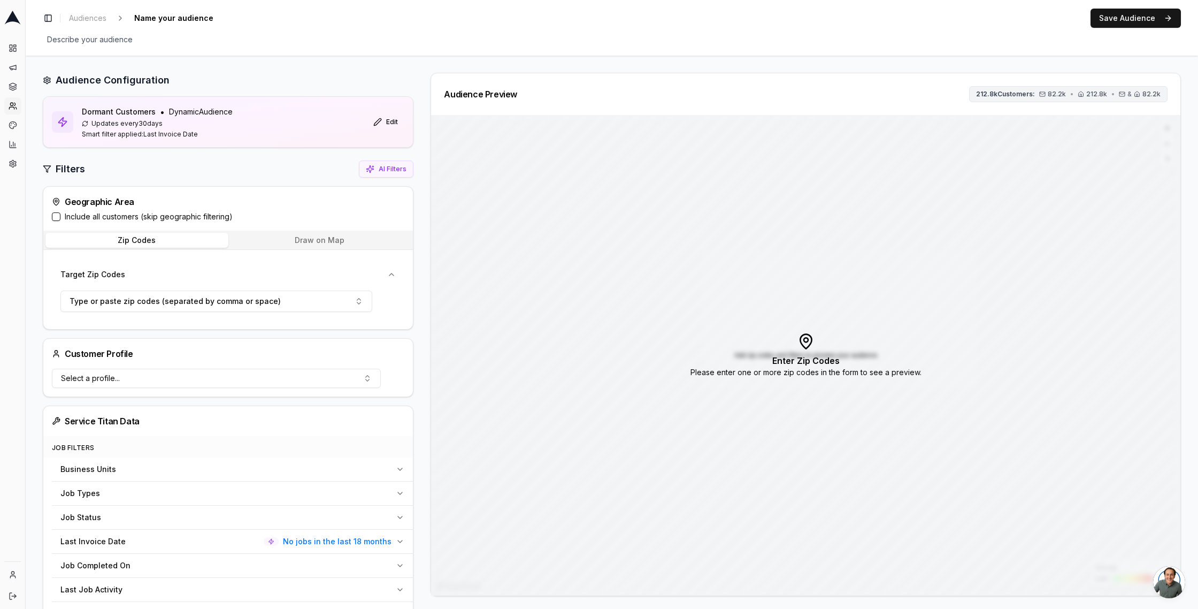
click at [1003, 94] on span "212.8k Customers:" at bounding box center [1005, 94] width 59 height 9
click at [57, 215] on button "Include all customers (skip geographic filtering)" at bounding box center [56, 216] width 9 height 9
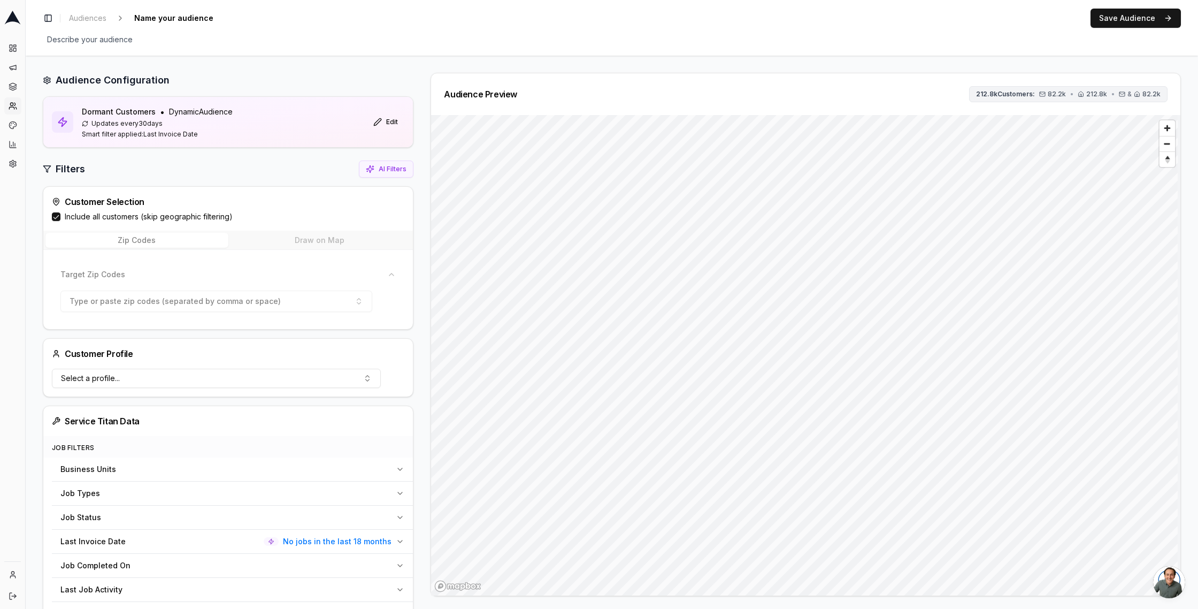
click at [1025, 91] on span "212.8k Customers:" at bounding box center [1005, 94] width 59 height 9
click at [57, 217] on button "Include all customers (skip geographic filtering)" at bounding box center [56, 216] width 9 height 9
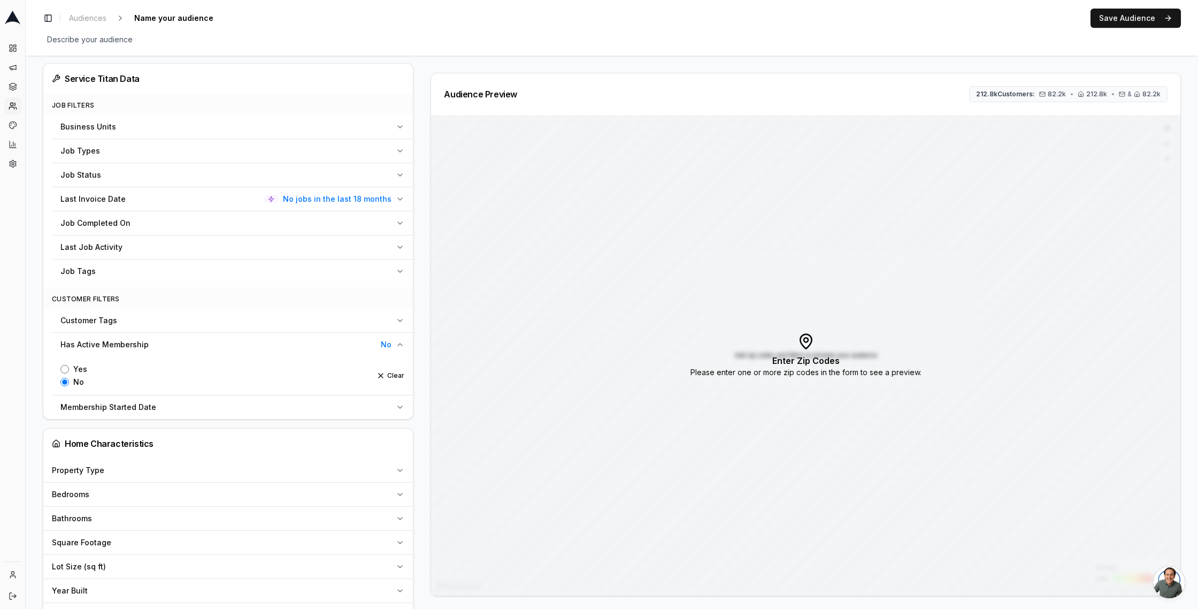
scroll to position [343, 0]
click at [398, 197] on icon "button" at bounding box center [400, 198] width 4 height 2
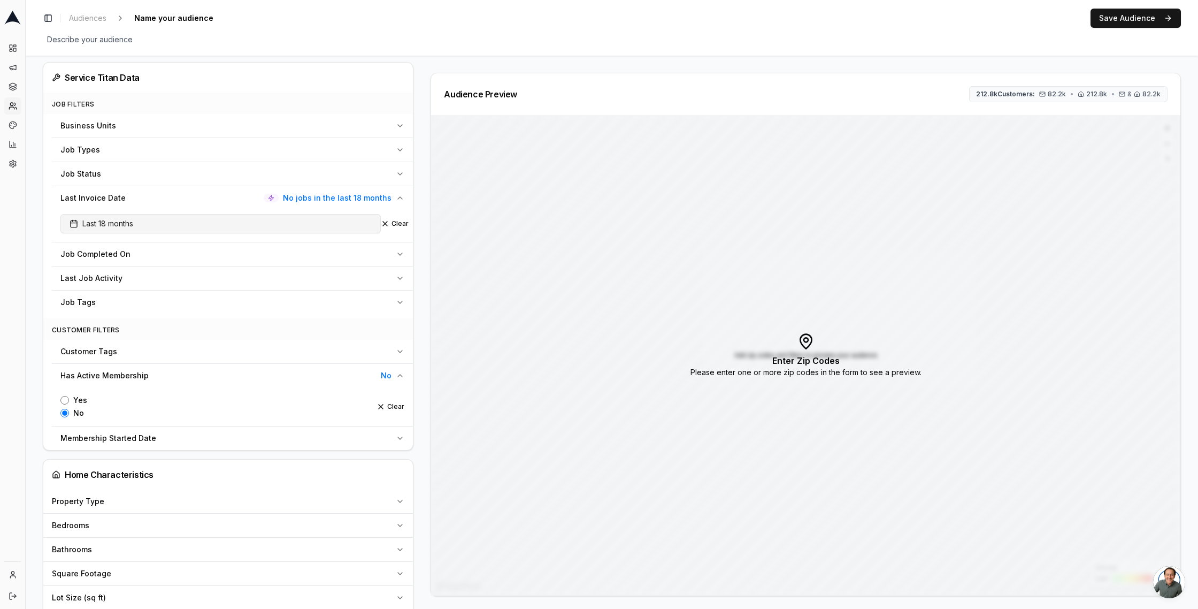
click at [186, 224] on button "Last 18 months" at bounding box center [220, 223] width 320 height 19
click at [268, 275] on html "Dashboard Campaigns Sequences Audiences Creatives Customer Analysis Settings To…" at bounding box center [599, 304] width 1198 height 609
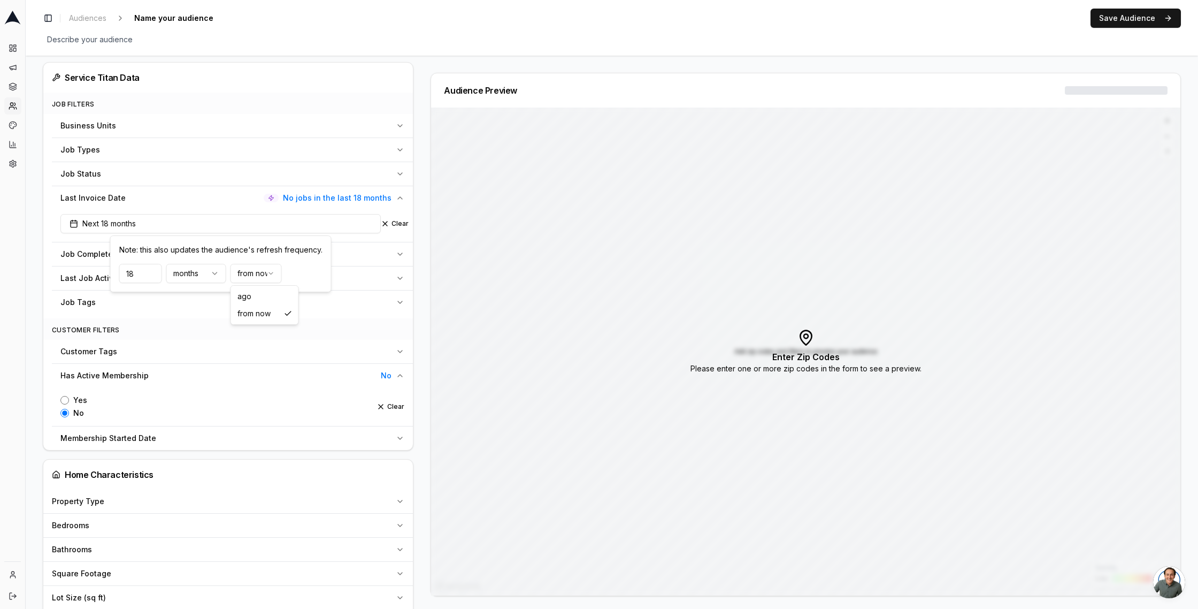
click at [273, 270] on html "Dashboard Campaigns Sequences Audiences Creatives Customer Analysis Settings To…" at bounding box center [599, 304] width 1198 height 609
click at [110, 221] on span "Last 18 months" at bounding box center [102, 223] width 64 height 11
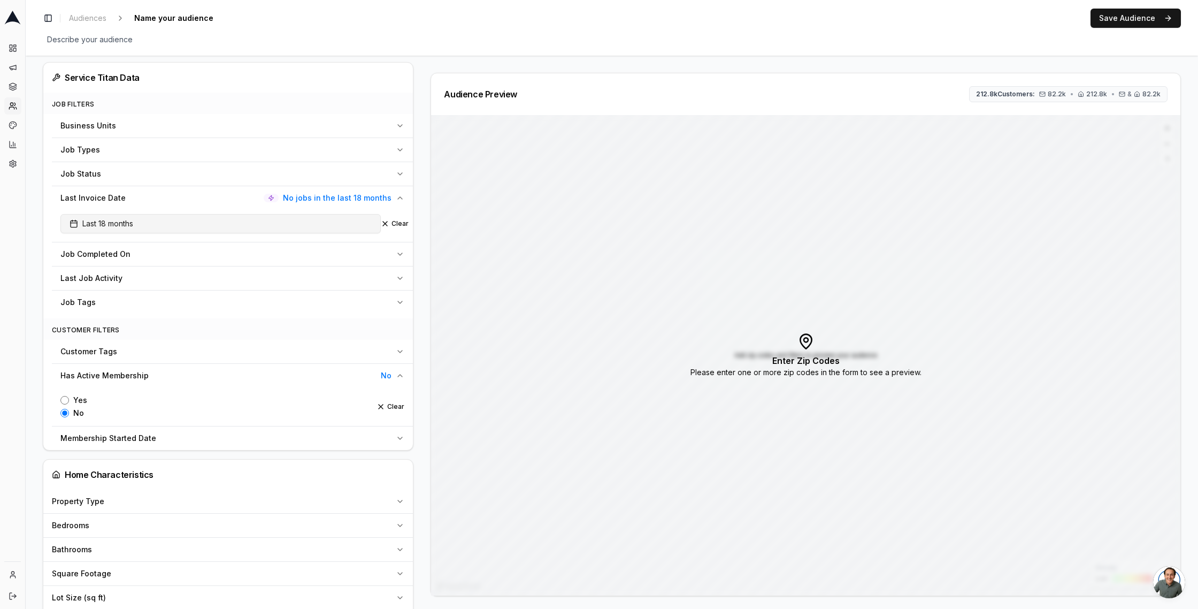
click at [110, 221] on span "Last 18 months" at bounding box center [102, 223] width 64 height 11
click at [270, 271] on html "Dashboard Campaigns Sequences Audiences Creatives Customer Analysis Settings To…" at bounding box center [599, 304] width 1198 height 609
click at [177, 197] on html "Dashboard Campaigns Sequences Audiences Creatives Customer Analysis Settings To…" at bounding box center [599, 304] width 1198 height 609
click at [177, 197] on div "Last Invoice Date No jobs in the last 18 months" at bounding box center [225, 198] width 331 height 11
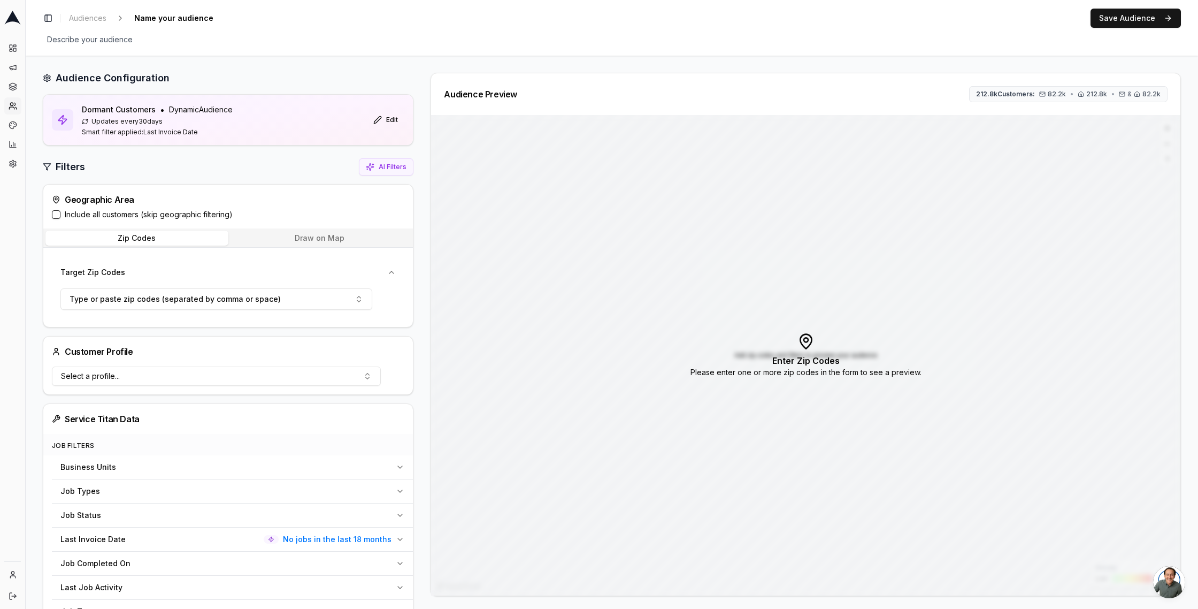
scroll to position [0, 0]
click at [303, 241] on button "Draw on Map" at bounding box center [319, 240] width 183 height 15
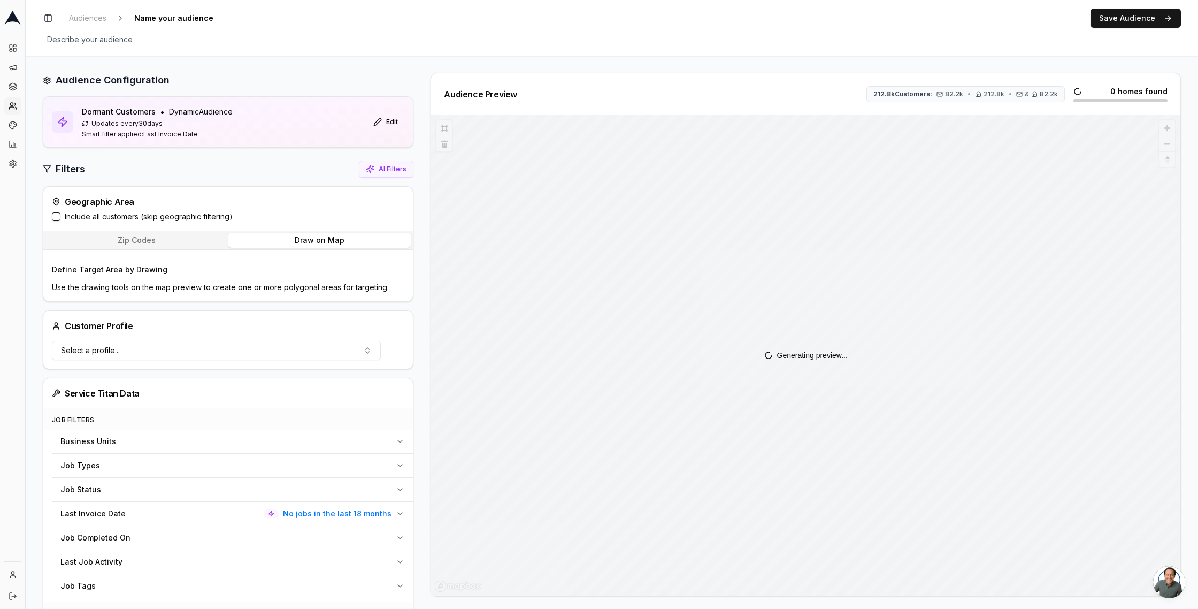
drag, startPoint x: 870, startPoint y: 421, endPoint x: 831, endPoint y: 394, distance: 47.5
click at [831, 393] on div "Generating preview..." at bounding box center [805, 355] width 749 height 480
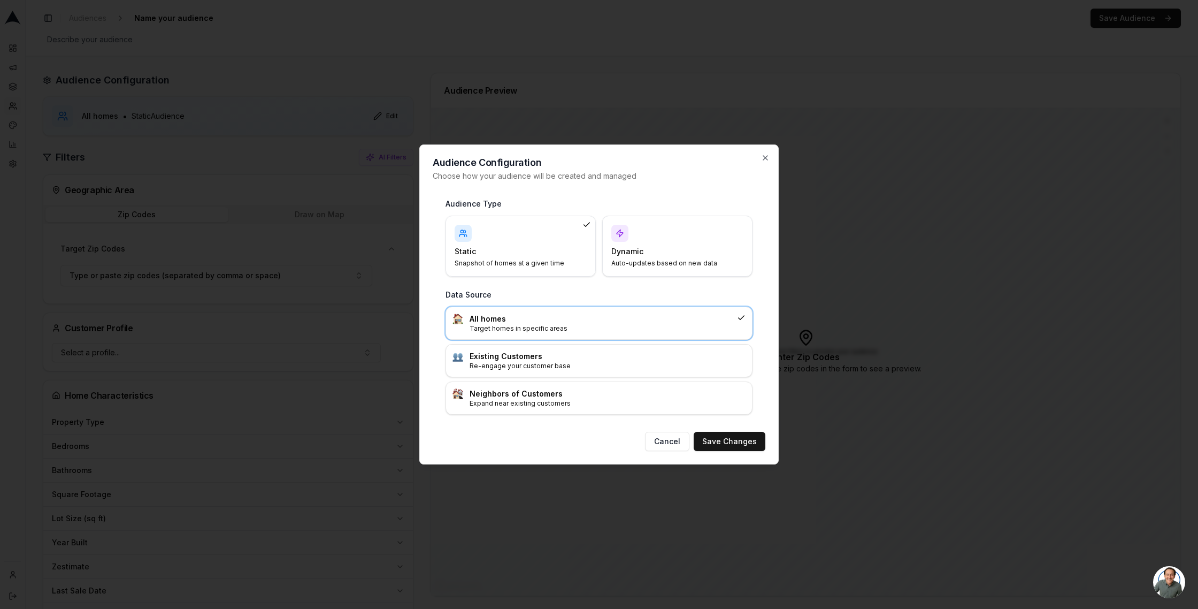
click at [677, 241] on div "Dynamic Auto-updates based on new data" at bounding box center [677, 246] width 132 height 43
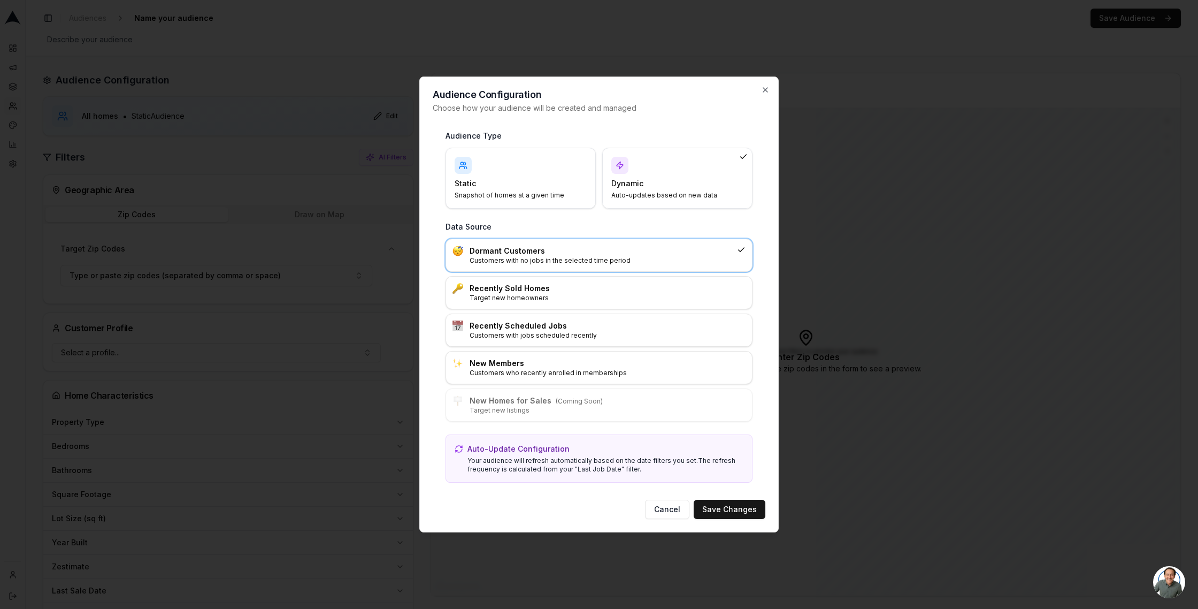
click at [616, 252] on h3 "Dormant Customers" at bounding box center [601, 250] width 263 height 11
click at [731, 507] on button "Save Changes" at bounding box center [730, 509] width 72 height 19
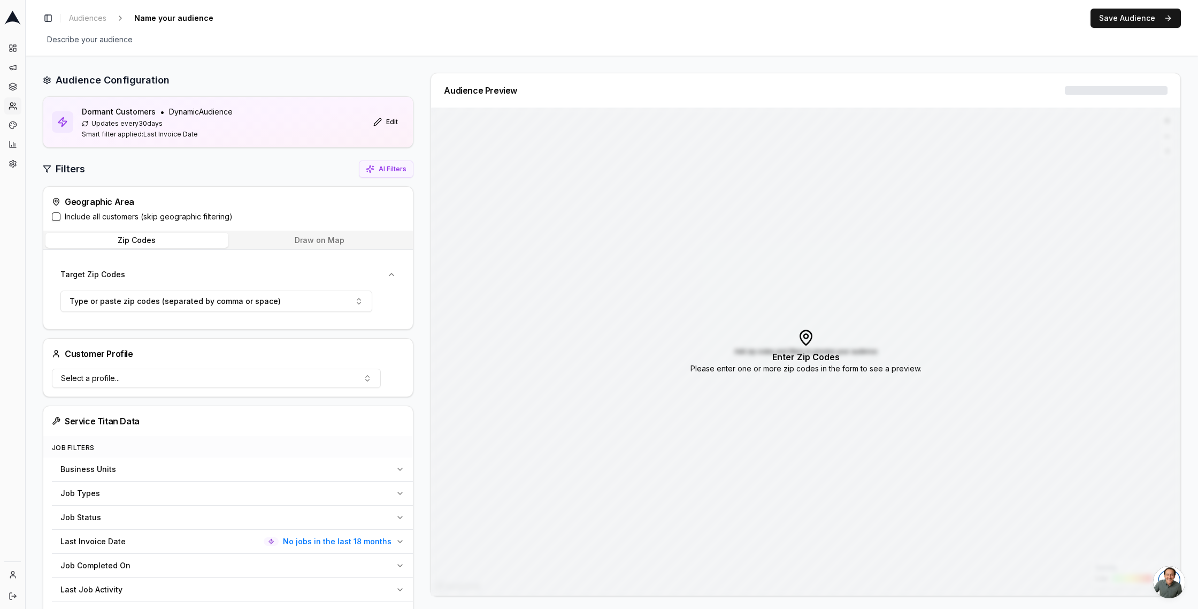
click at [295, 241] on button "Draw on Map" at bounding box center [319, 240] width 183 height 15
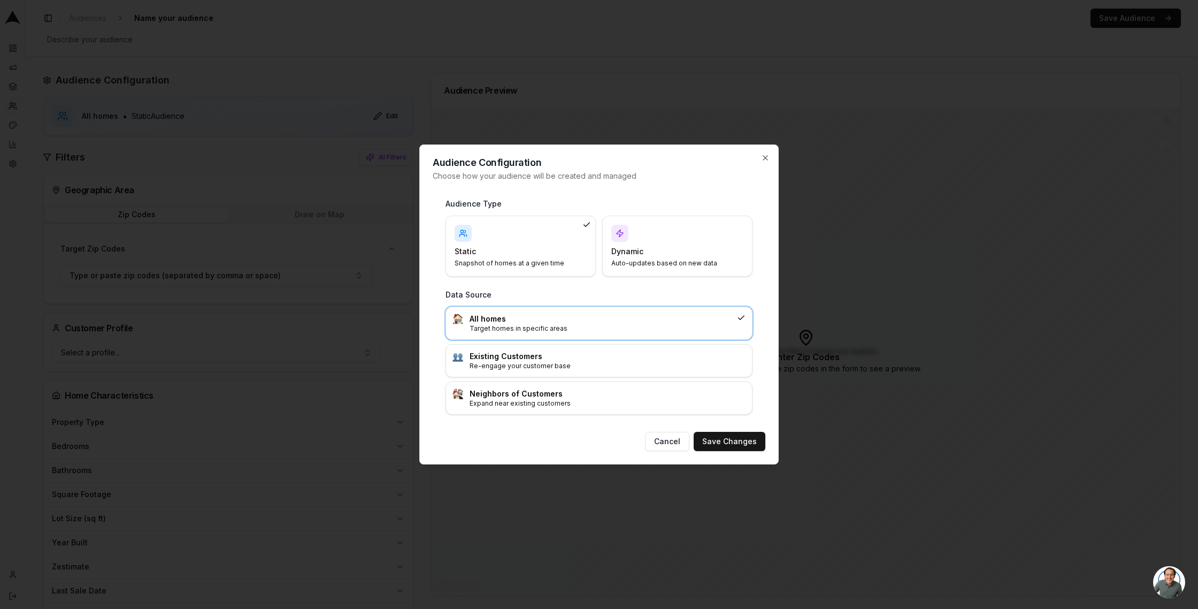
click at [676, 248] on h4 "Dynamic" at bounding box center [670, 251] width 119 height 11
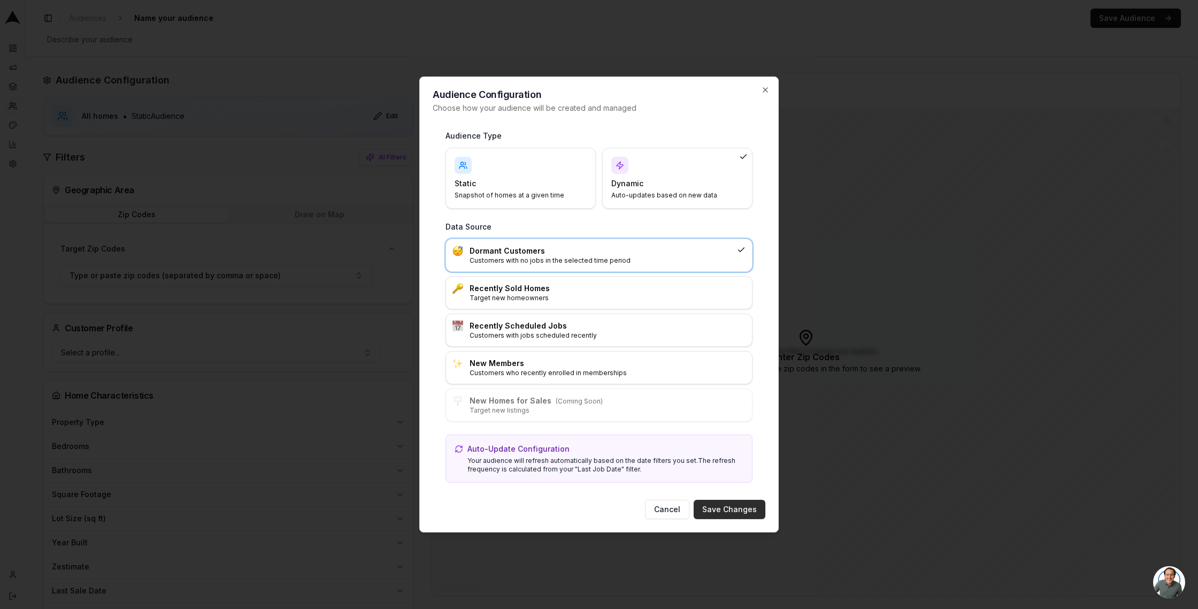
click at [739, 512] on button "Save Changes" at bounding box center [730, 509] width 72 height 19
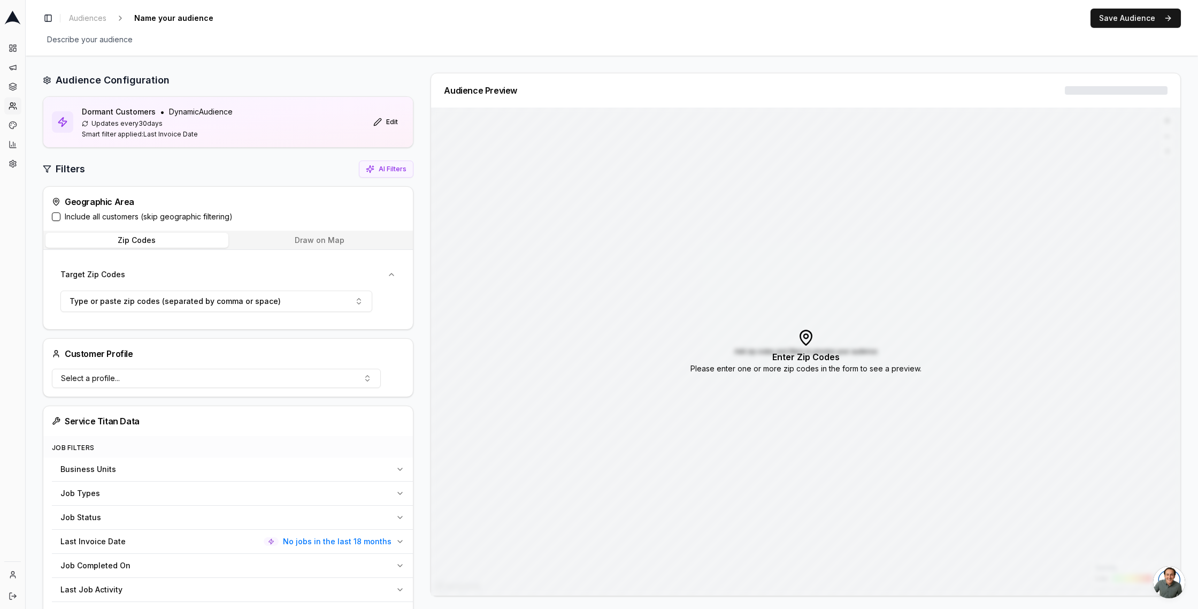
click at [262, 237] on button "Draw on Map" at bounding box center [319, 240] width 183 height 15
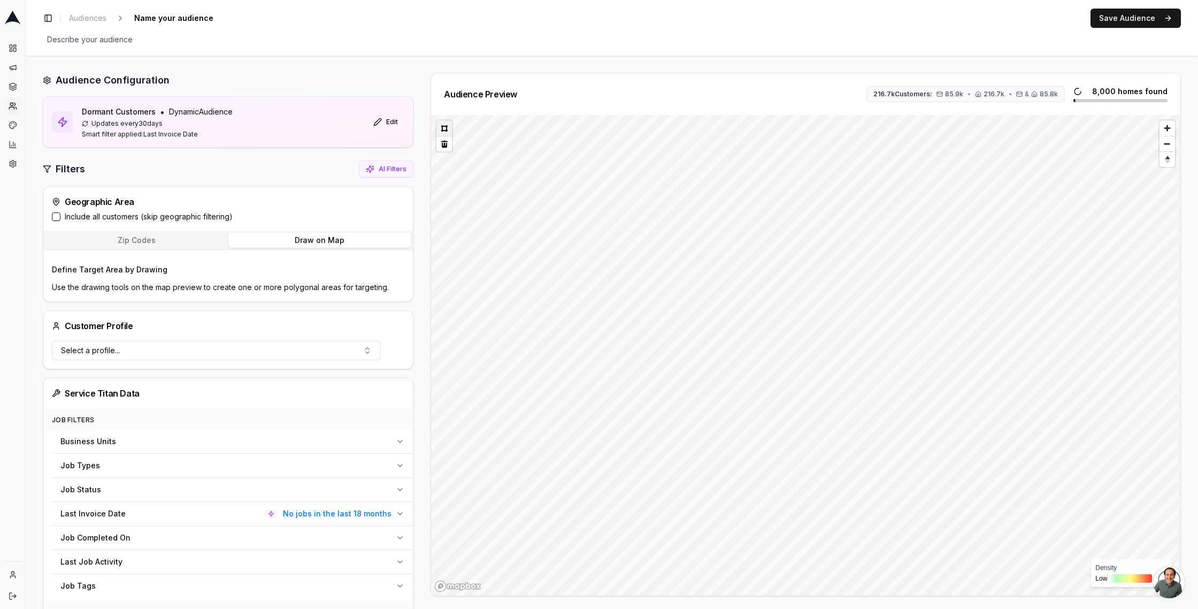
click at [445, 128] on button at bounding box center [444, 128] width 16 height 16
click at [1162, 127] on span "Zoom in" at bounding box center [1167, 128] width 16 height 16
click at [444, 124] on button at bounding box center [444, 128] width 16 height 16
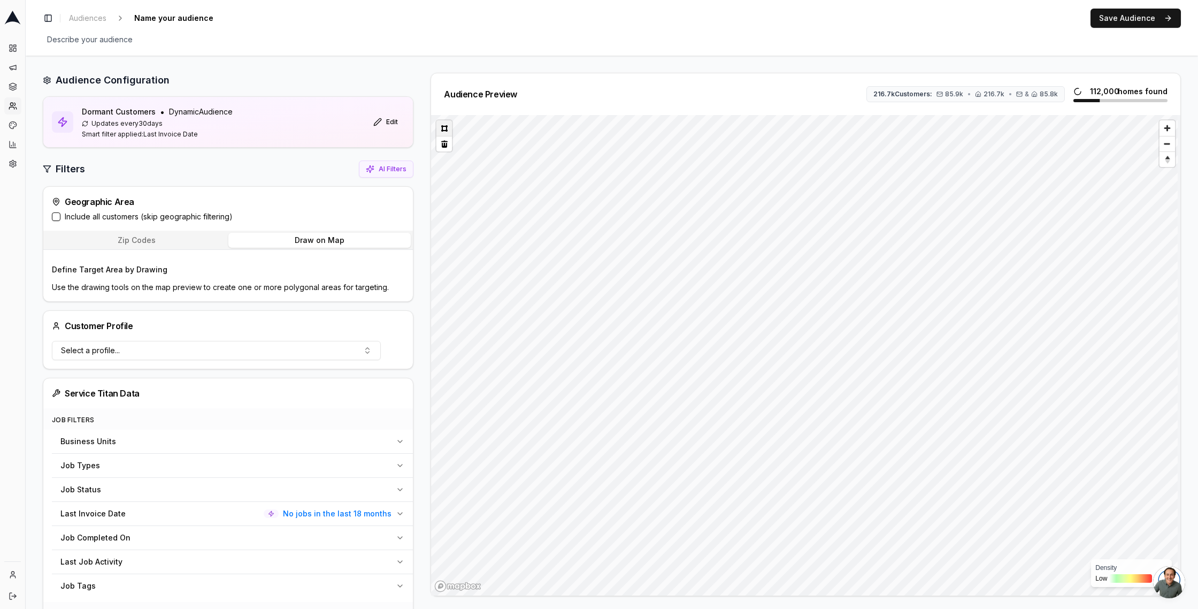
click at [445, 130] on button at bounding box center [444, 128] width 16 height 16
click at [443, 126] on button at bounding box center [444, 128] width 16 height 16
click at [444, 129] on button at bounding box center [444, 128] width 16 height 16
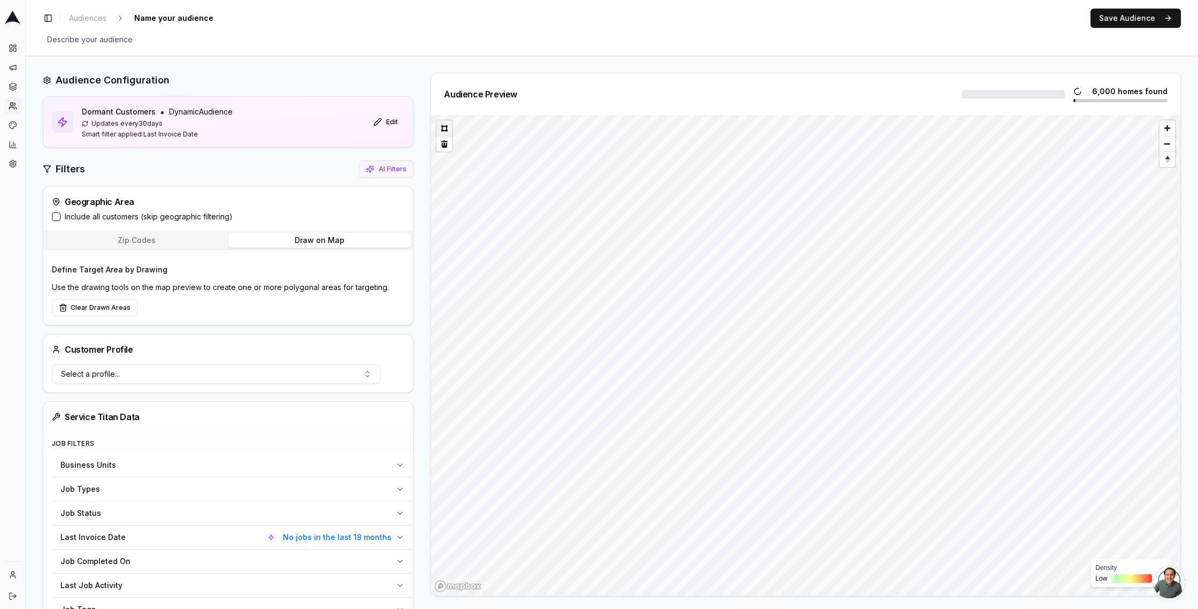
click at [446, 128] on button at bounding box center [444, 128] width 16 height 16
click at [399, 535] on icon "button" at bounding box center [400, 537] width 9 height 9
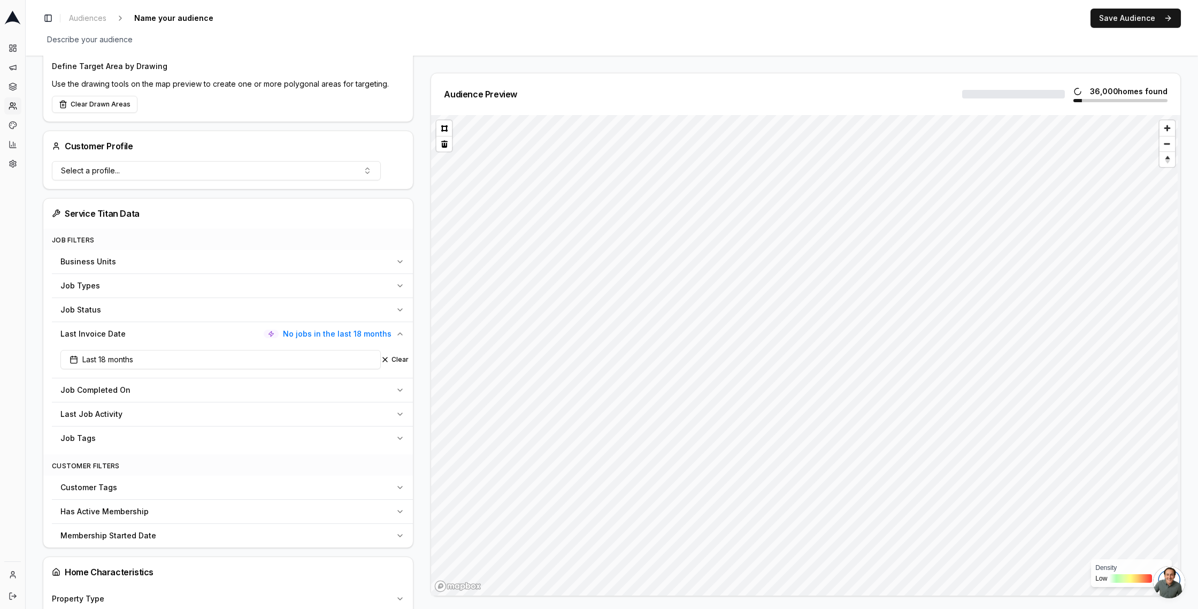
scroll to position [228, 0]
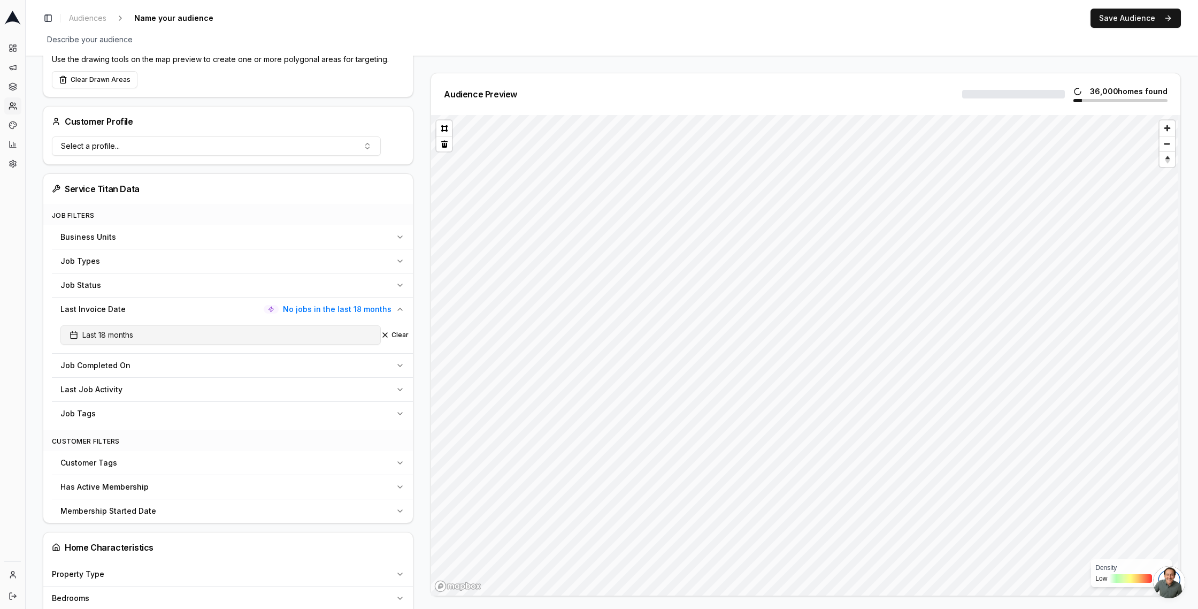
click at [175, 335] on button "Last 18 months" at bounding box center [220, 334] width 320 height 19
click at [273, 379] on html "Dashboard Campaigns Sequences Audiences Creatives Customer Analysis Settings To…" at bounding box center [599, 304] width 1198 height 609
click at [76, 336] on html "Dashboard Campaigns Sequences Audiences Creatives Customer Analysis Settings To…" at bounding box center [599, 304] width 1198 height 609
click at [76, 336] on span "Last 18 months" at bounding box center [102, 334] width 64 height 11
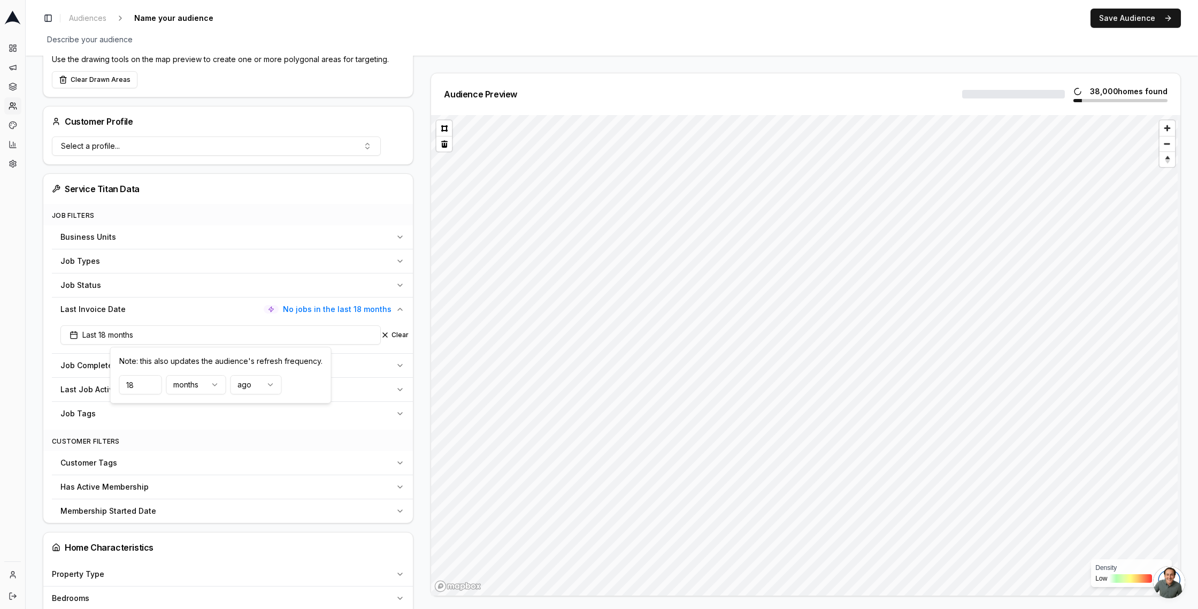
click at [76, 336] on span "Last 18 months" at bounding box center [102, 334] width 64 height 11
click at [334, 309] on span "No jobs in the last 18 months" at bounding box center [337, 309] width 109 height 11
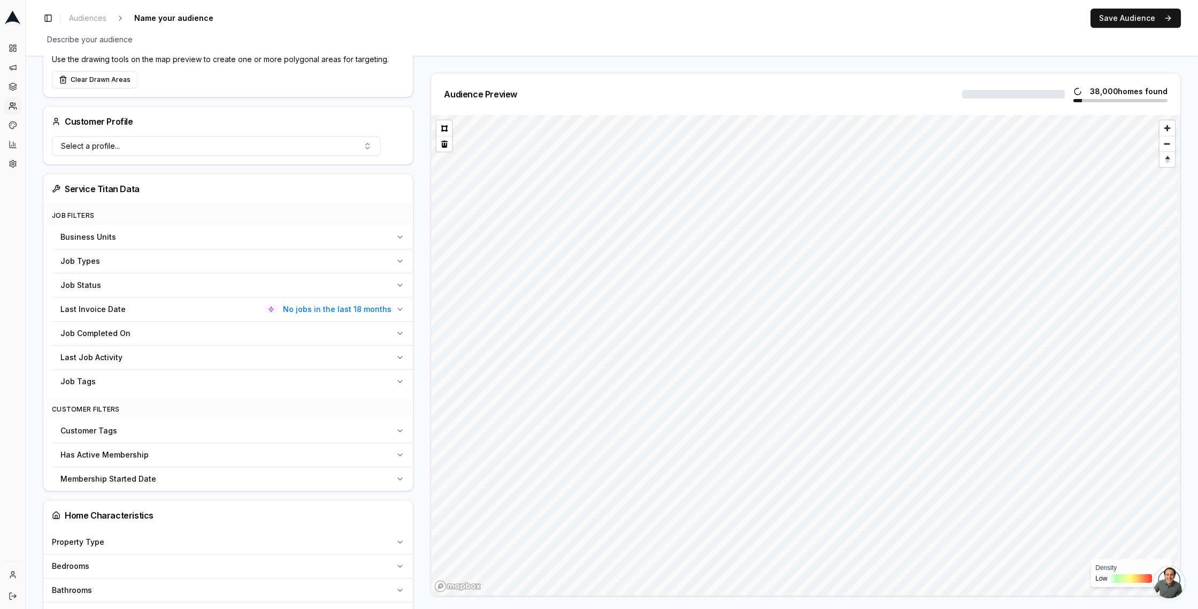
click at [334, 309] on span "No jobs in the last 18 months" at bounding box center [337, 309] width 109 height 11
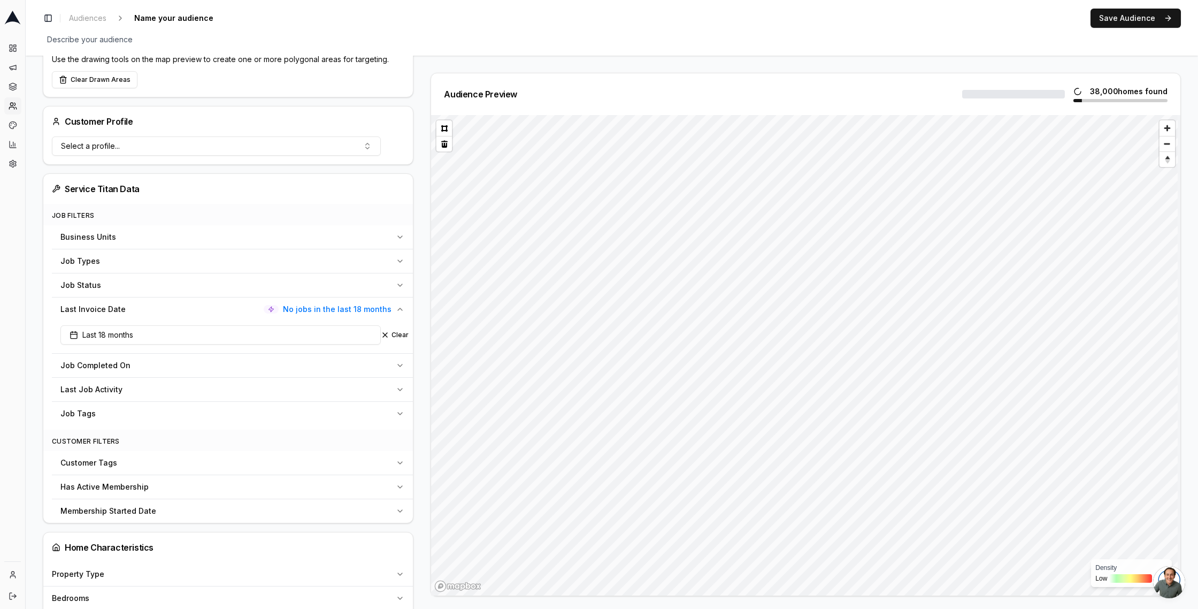
click at [334, 309] on span "No jobs in the last 18 months" at bounding box center [337, 309] width 109 height 11
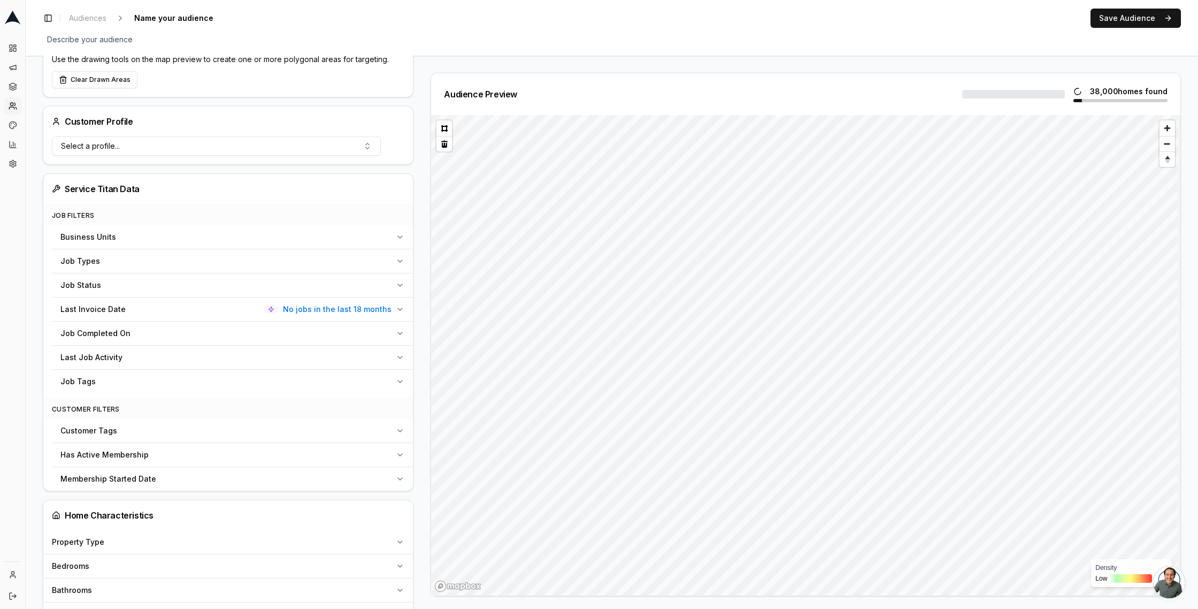
click at [334, 309] on span "No jobs in the last 18 months" at bounding box center [337, 309] width 109 height 11
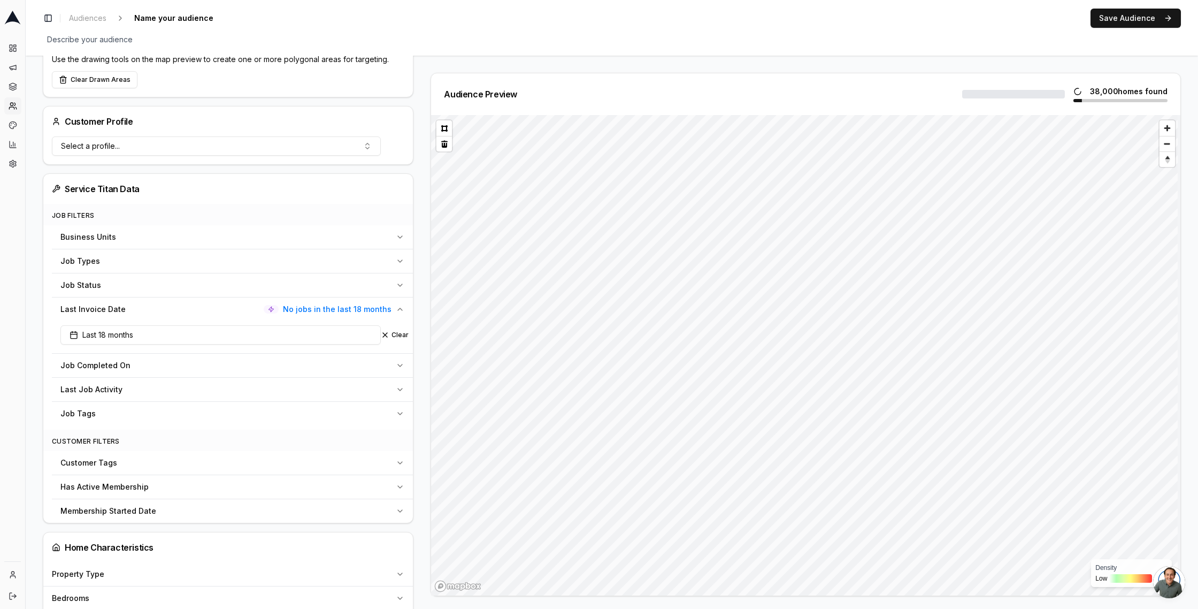
click at [334, 309] on span "No jobs in the last 18 months" at bounding box center [337, 309] width 109 height 11
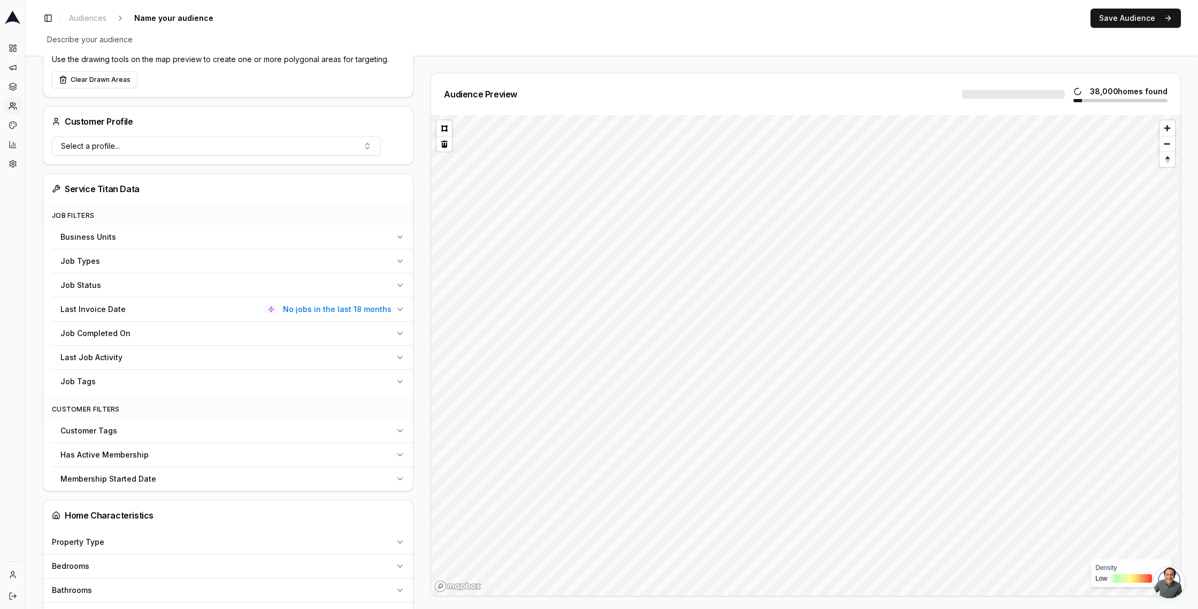
click at [334, 309] on span "No jobs in the last 18 months" at bounding box center [337, 309] width 109 height 11
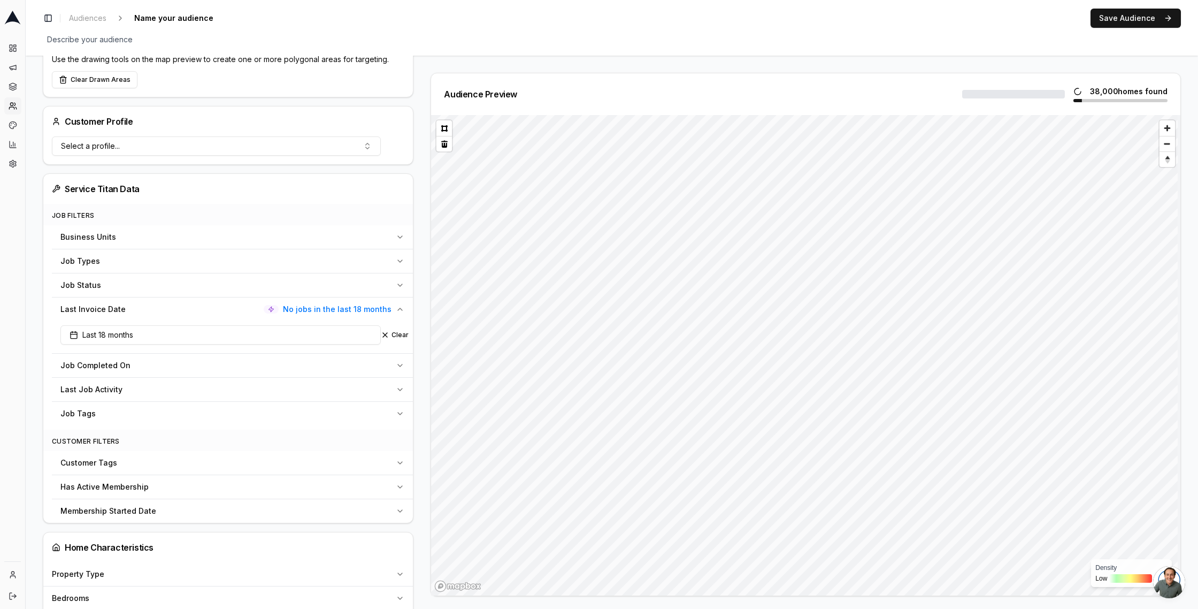
click at [334, 309] on span "No jobs in the last 18 months" at bounding box center [337, 309] width 109 height 11
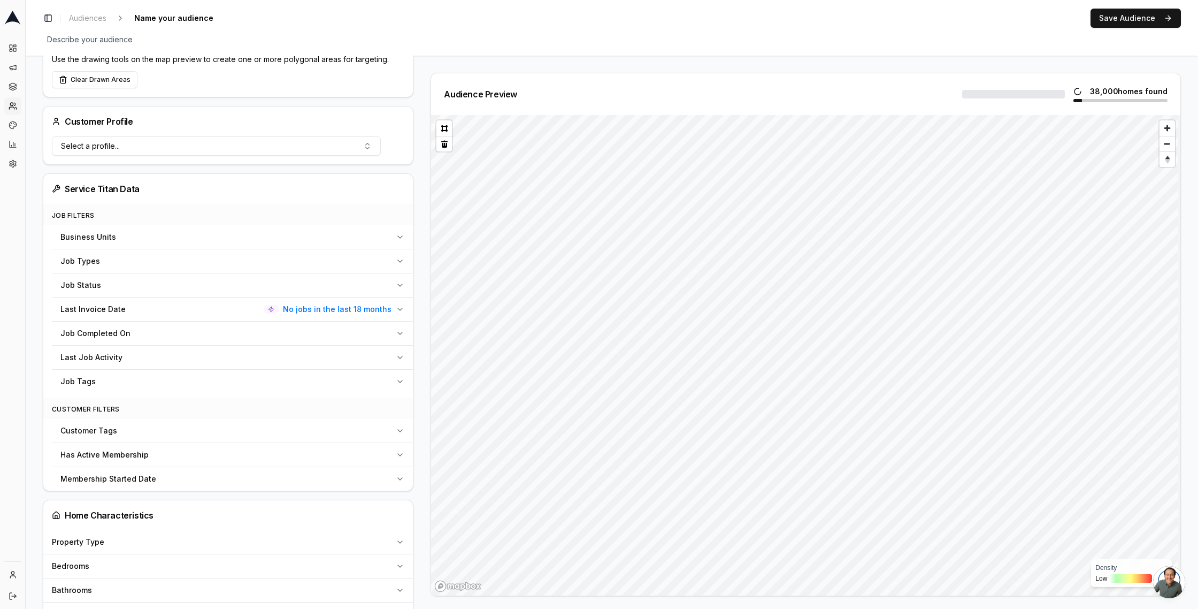
click at [334, 309] on span "No jobs in the last 18 months" at bounding box center [337, 309] width 109 height 11
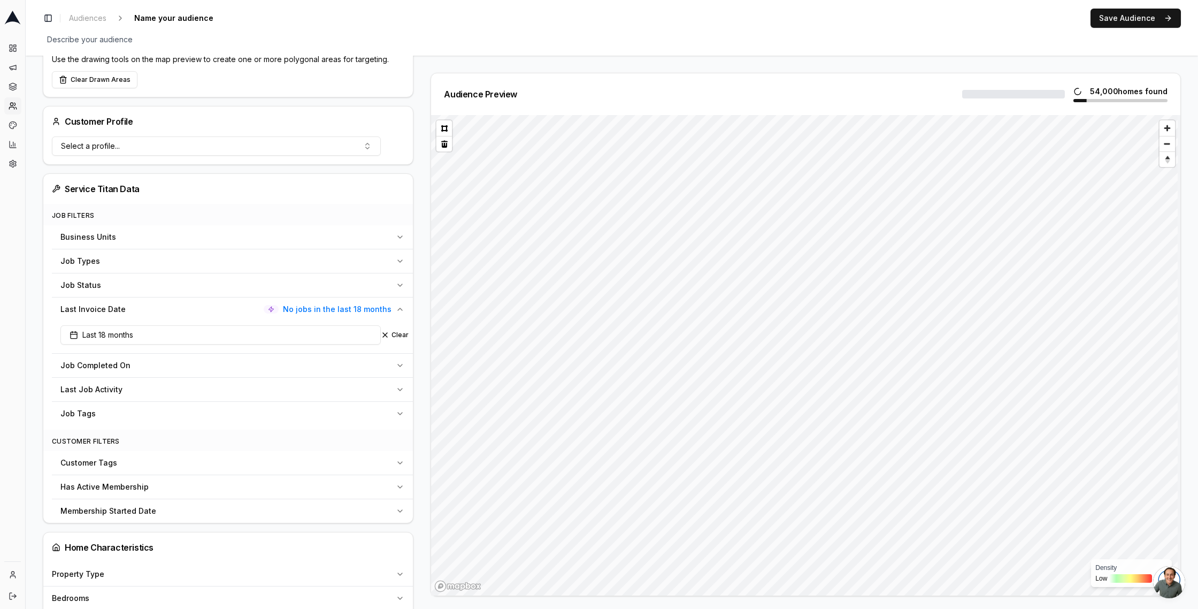
click at [237, 101] on div "Filters AI Filters Geographic Area Include all customers (skip geographic filte…" at bounding box center [228, 556] width 371 height 1246
click at [435, 31] on div "Toggle Sidebar Audiences Name your audience Edit Save Audience Describe your au…" at bounding box center [612, 28] width 1172 height 56
click at [9, 70] on icon at bounding box center [13, 67] width 9 height 9
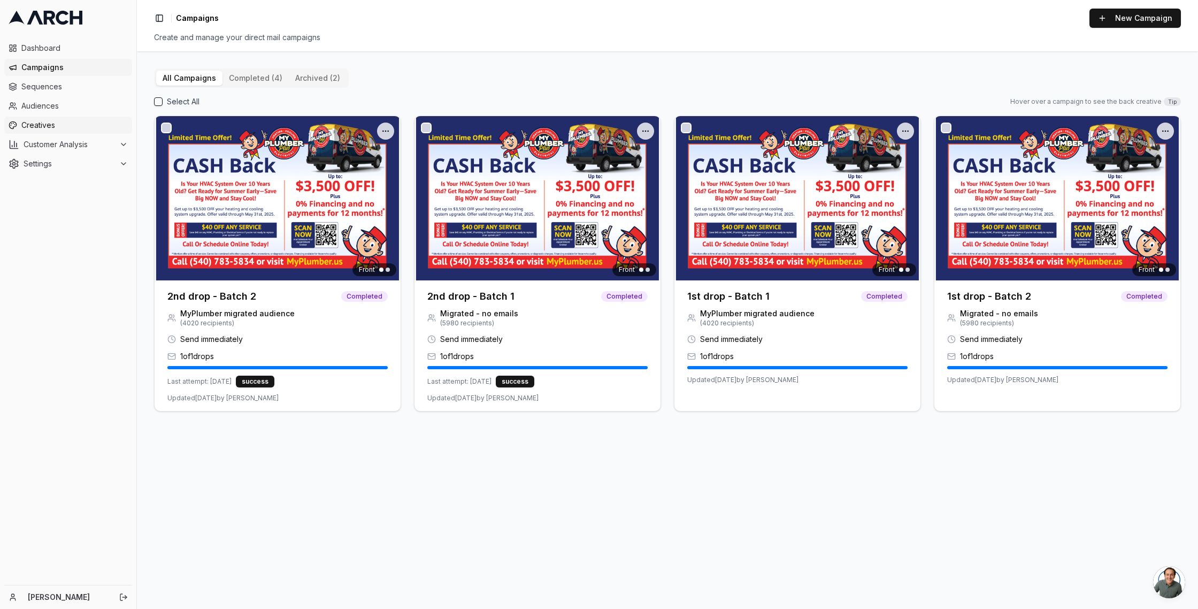
click at [42, 117] on link "Creatives" at bounding box center [68, 125] width 128 height 17
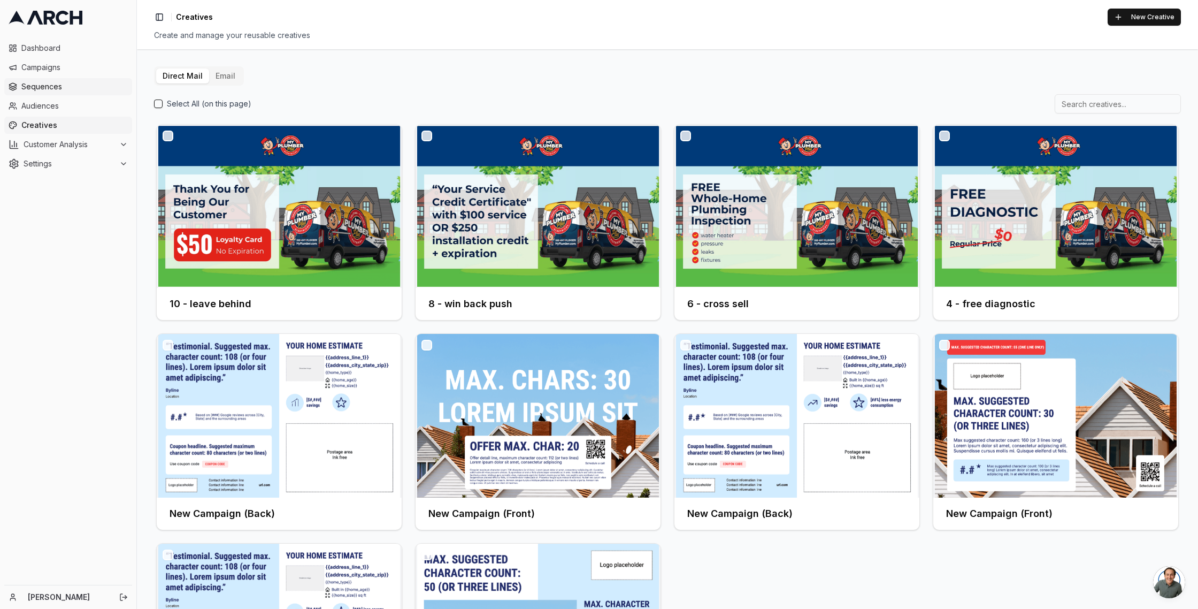
click at [43, 86] on span "Sequences" at bounding box center [74, 86] width 106 height 11
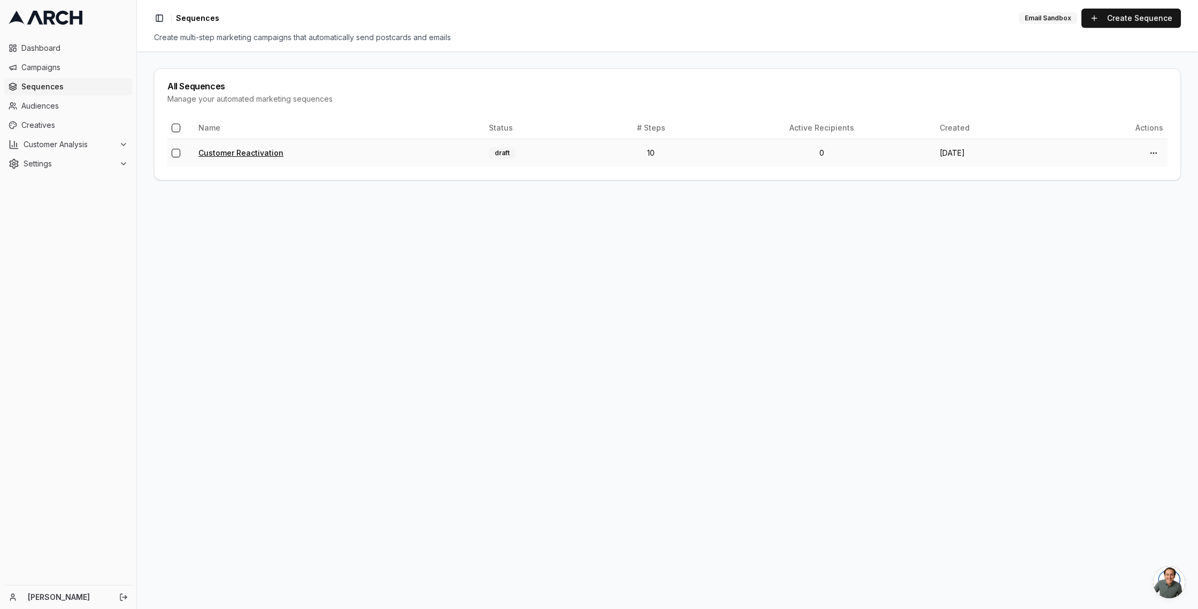
click at [246, 153] on link "Customer Reactivation" at bounding box center [240, 152] width 85 height 9
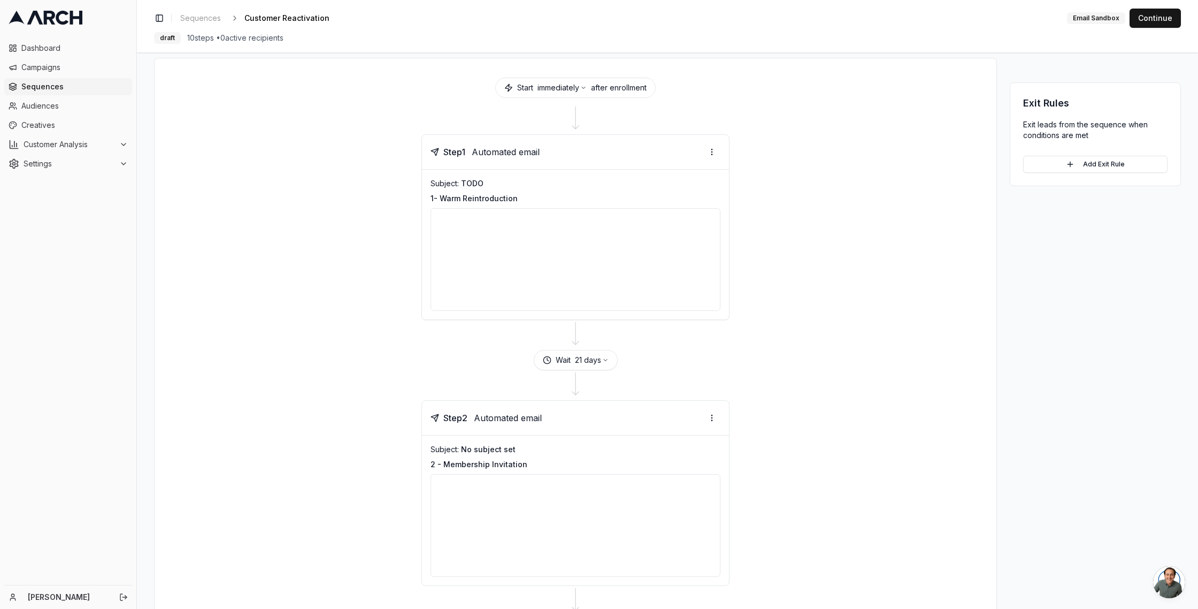
scroll to position [46, 0]
click at [564, 263] on div at bounding box center [576, 257] width 290 height 103
click at [575, 241] on div at bounding box center [576, 257] width 290 height 103
click at [636, 242] on div at bounding box center [576, 257] width 290 height 103
click at [41, 122] on span "Creatives" at bounding box center [74, 125] width 106 height 11
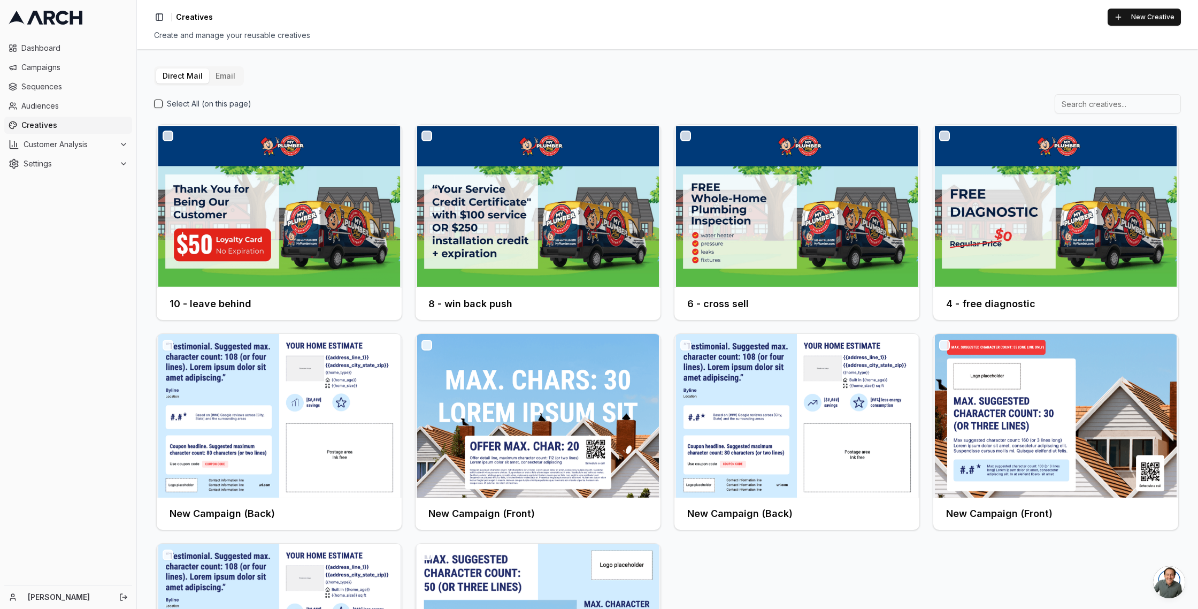
click at [225, 76] on button "Email" at bounding box center [225, 75] width 33 height 15
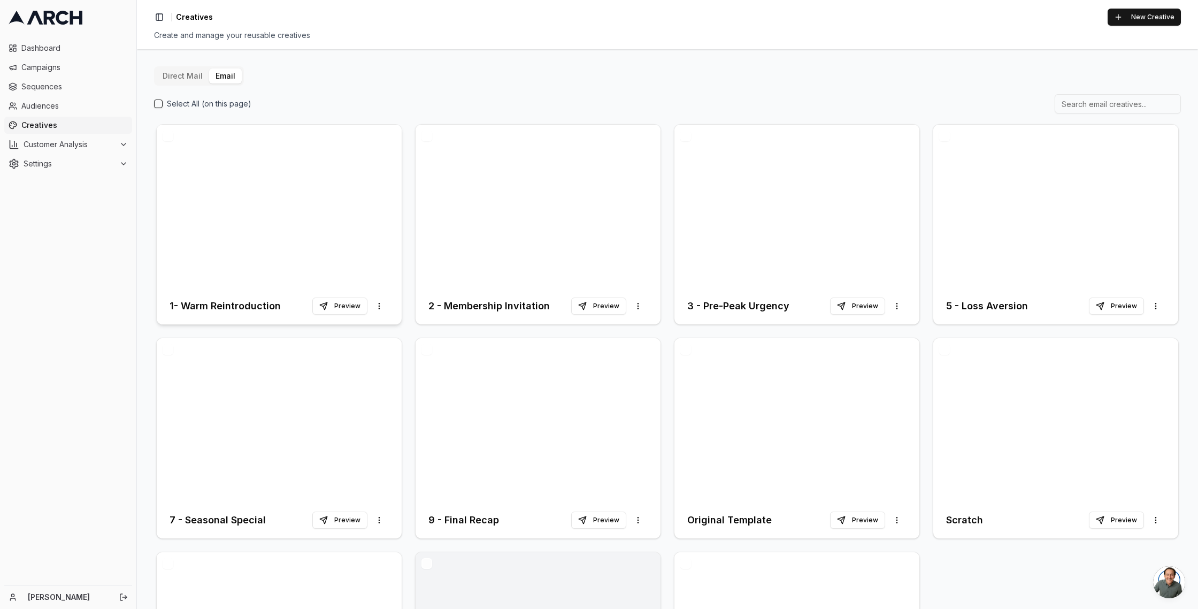
click at [297, 235] on div at bounding box center [279, 206] width 245 height 163
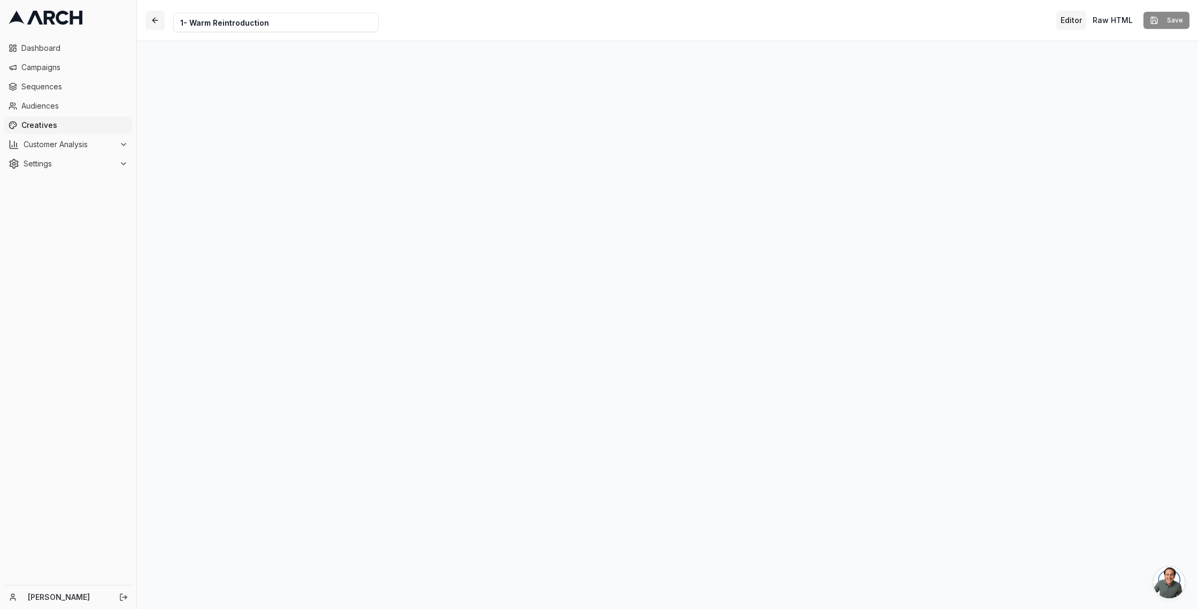
click at [156, 19] on button "button" at bounding box center [154, 20] width 19 height 19
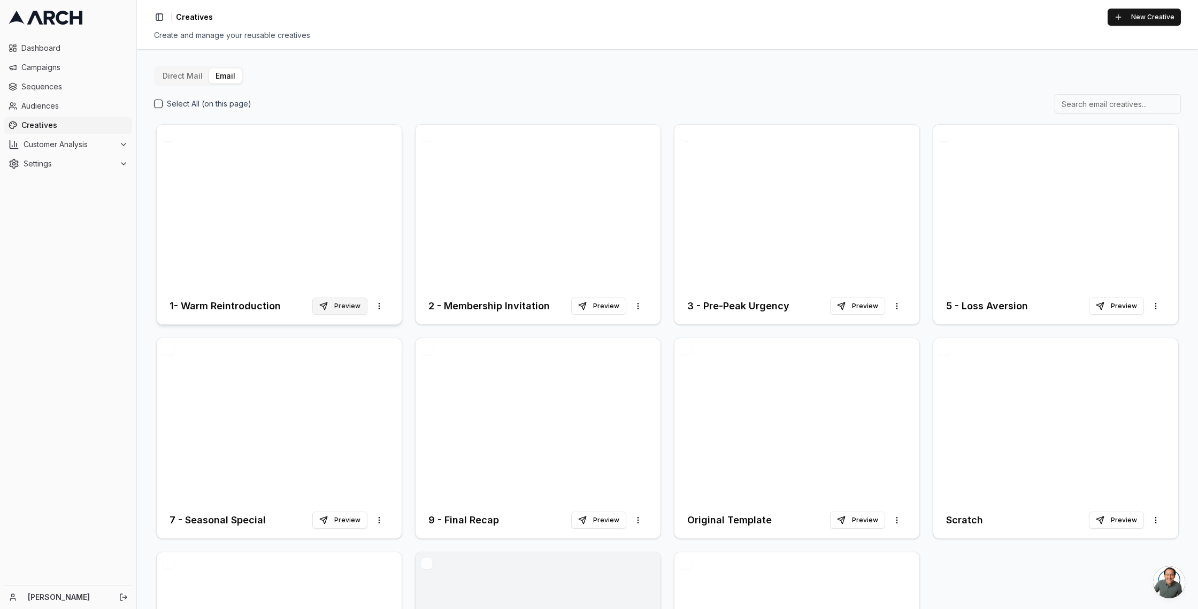
click at [342, 304] on button "Preview" at bounding box center [339, 305] width 55 height 17
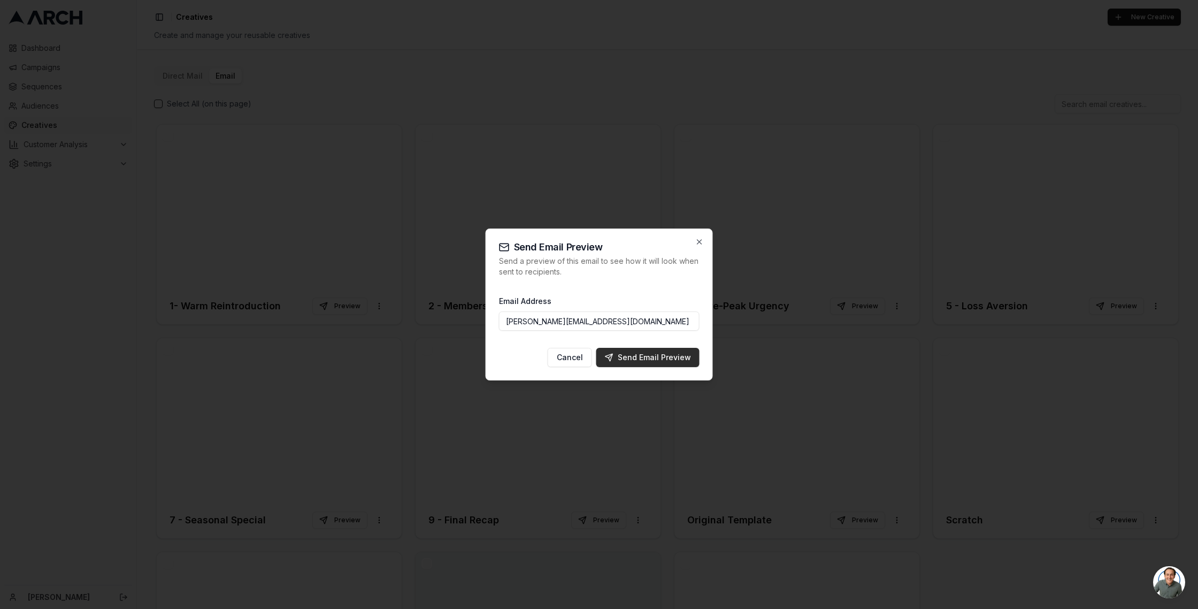
click at [651, 354] on div "Send Email Preview" at bounding box center [648, 357] width 86 height 11
click at [699, 241] on icon "button" at bounding box center [699, 242] width 4 height 4
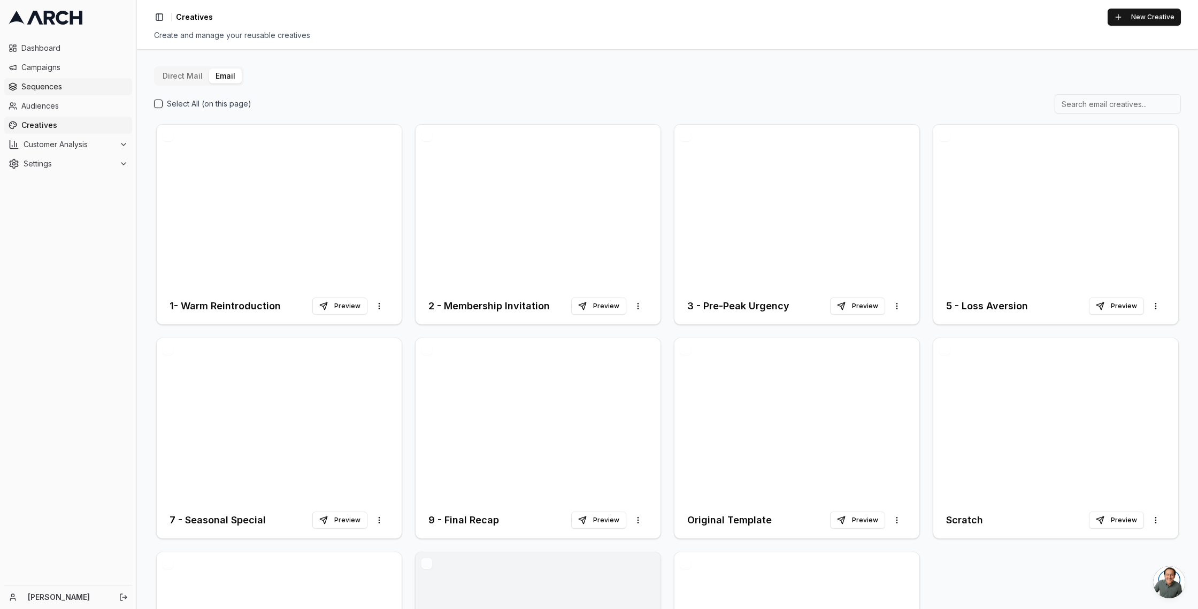
click at [41, 87] on span "Sequences" at bounding box center [74, 86] width 106 height 11
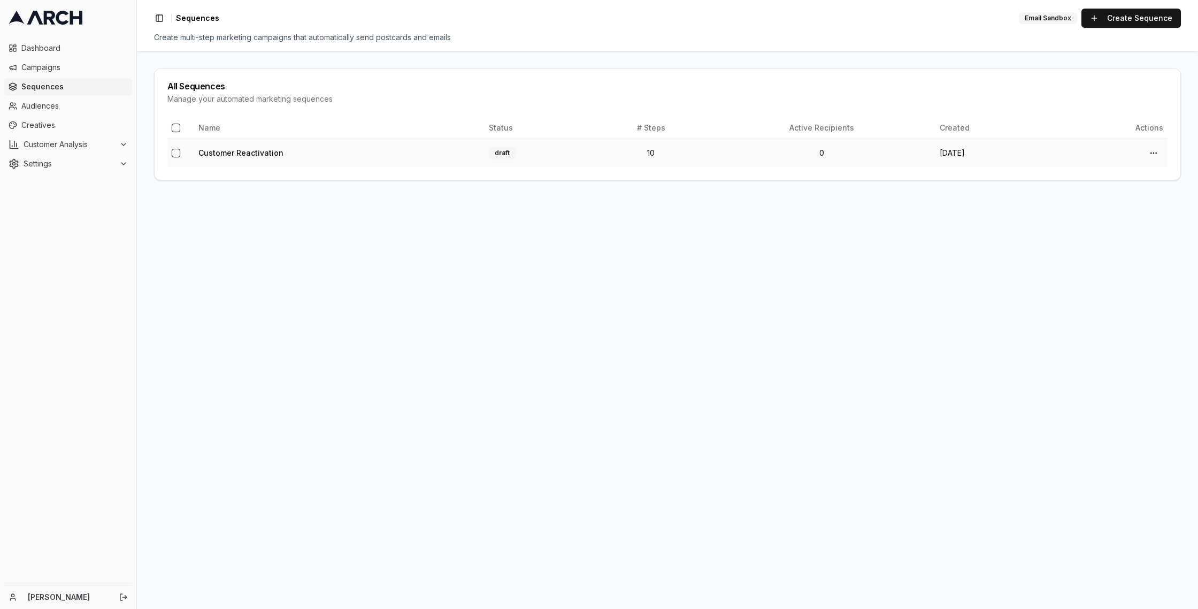
click at [218, 158] on td "Customer Reactivation" at bounding box center [339, 153] width 290 height 28
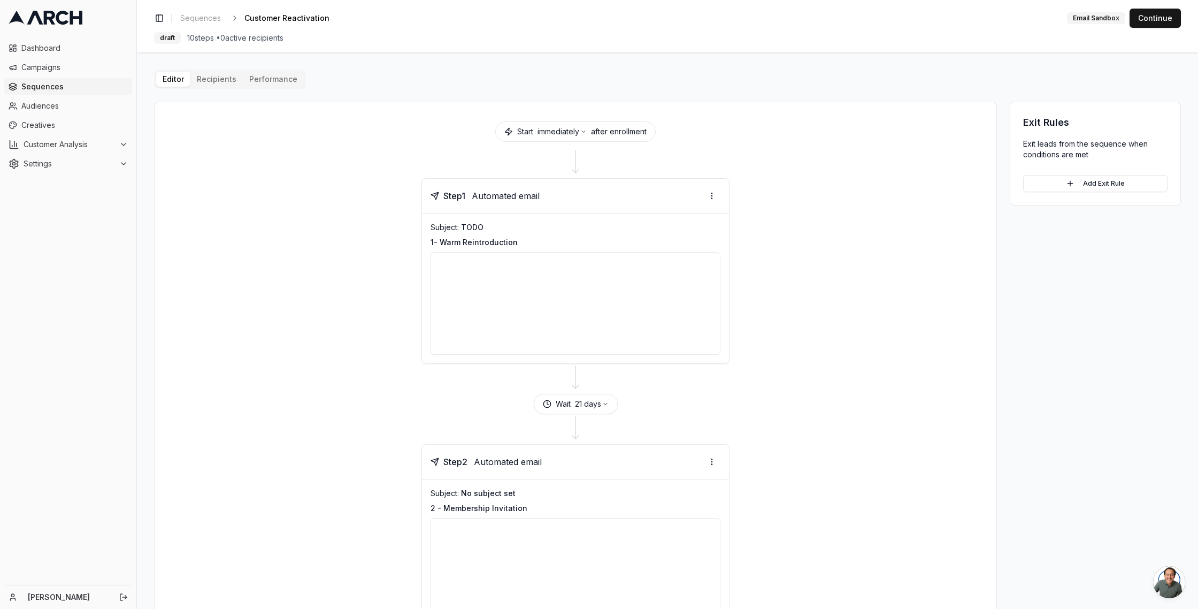
click at [584, 279] on div at bounding box center [576, 303] width 290 height 103
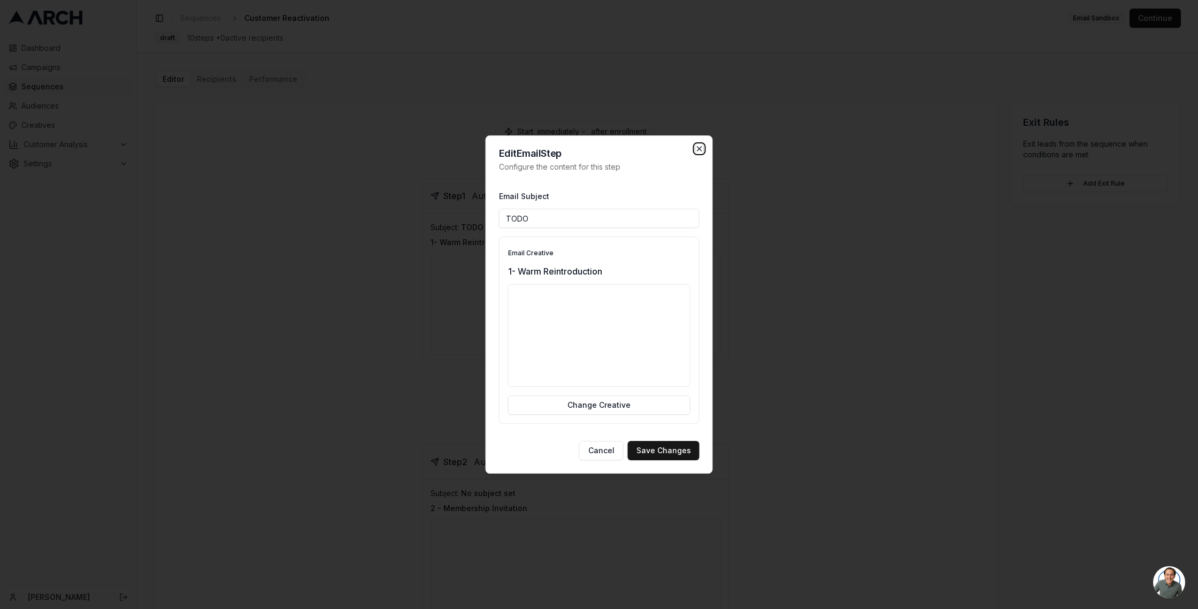
click at [701, 145] on icon "button" at bounding box center [699, 148] width 9 height 9
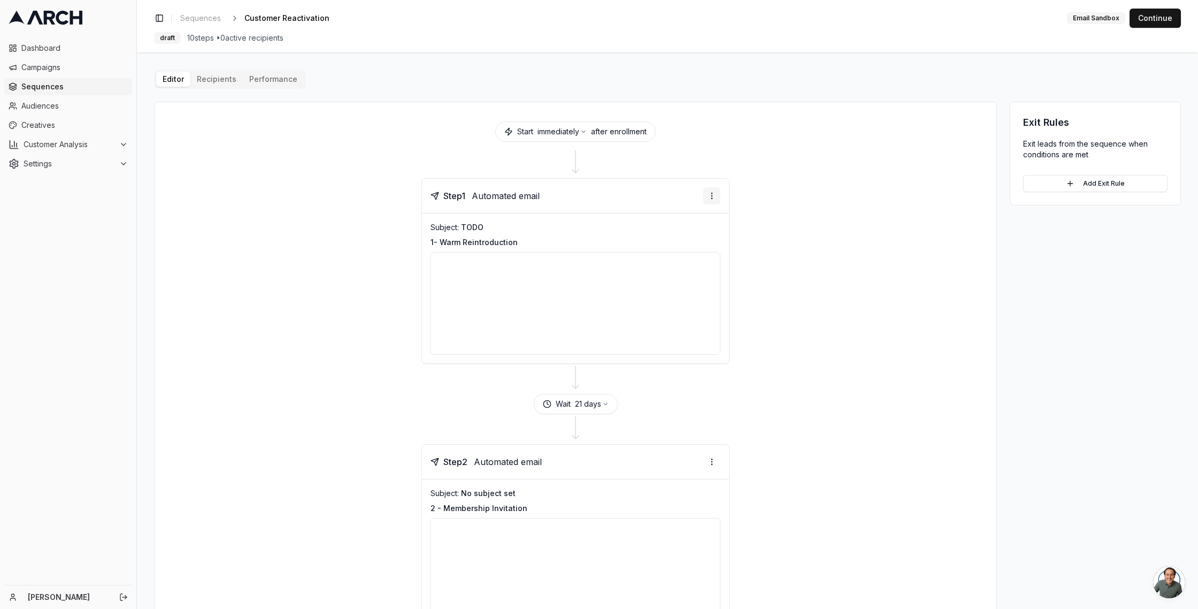
click at [709, 193] on html "Dashboard Campaigns Sequences Audiences Creatives Customer Analysis Settings [P…" at bounding box center [599, 304] width 1198 height 609
click at [659, 235] on div "Send email preview" at bounding box center [677, 234] width 79 height 17
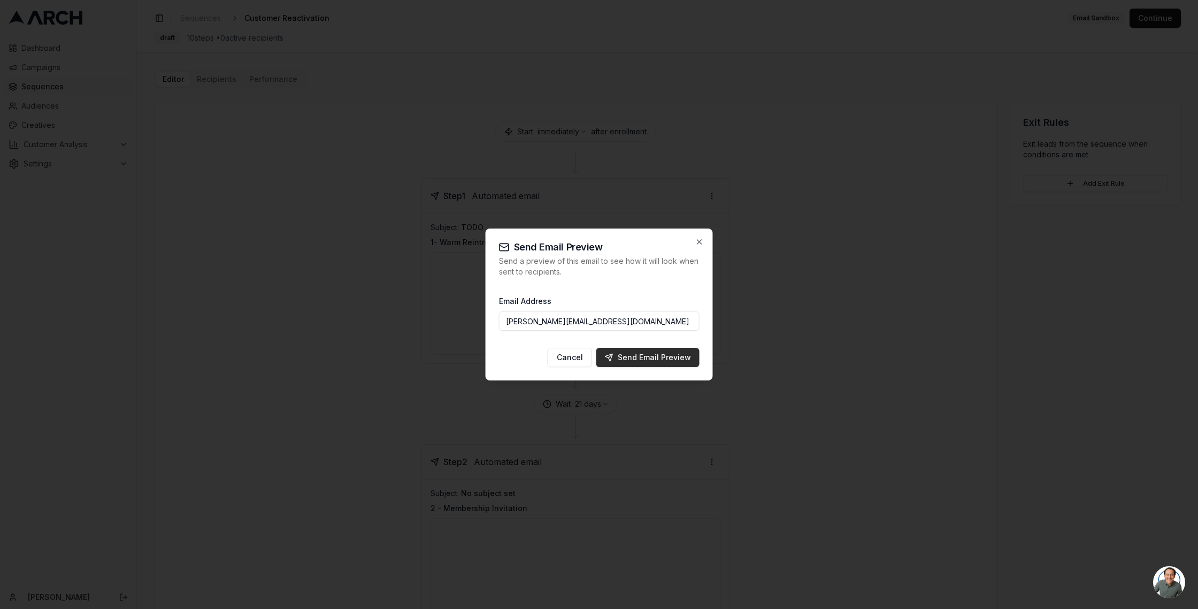
click at [656, 353] on div "Send Email Preview" at bounding box center [648, 357] width 86 height 11
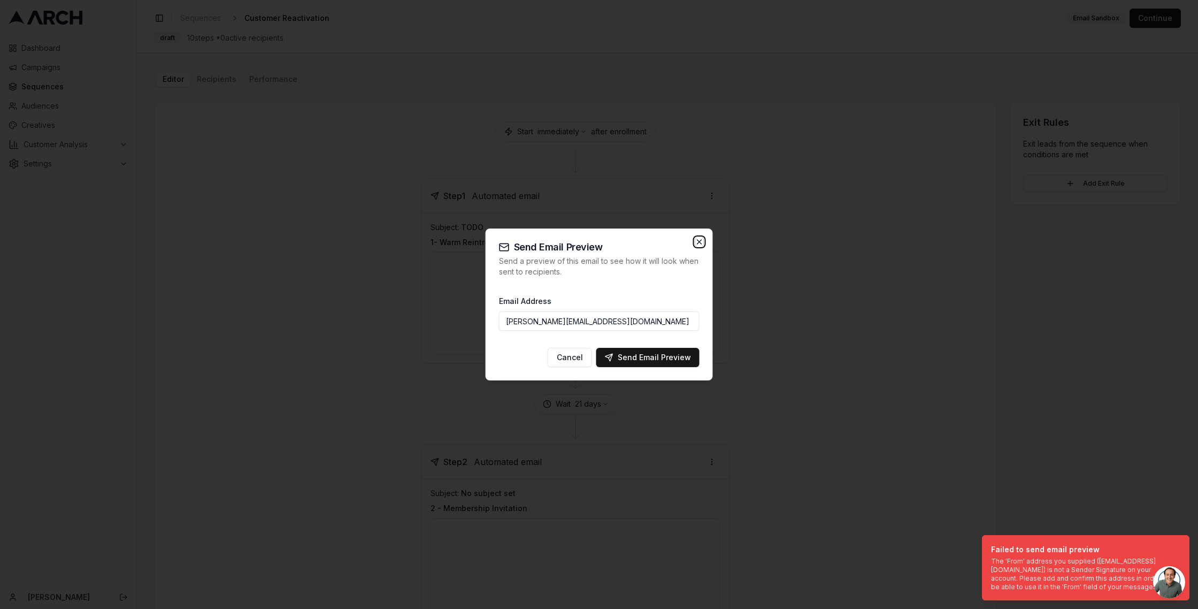
click at [696, 241] on icon "button" at bounding box center [699, 241] width 9 height 9
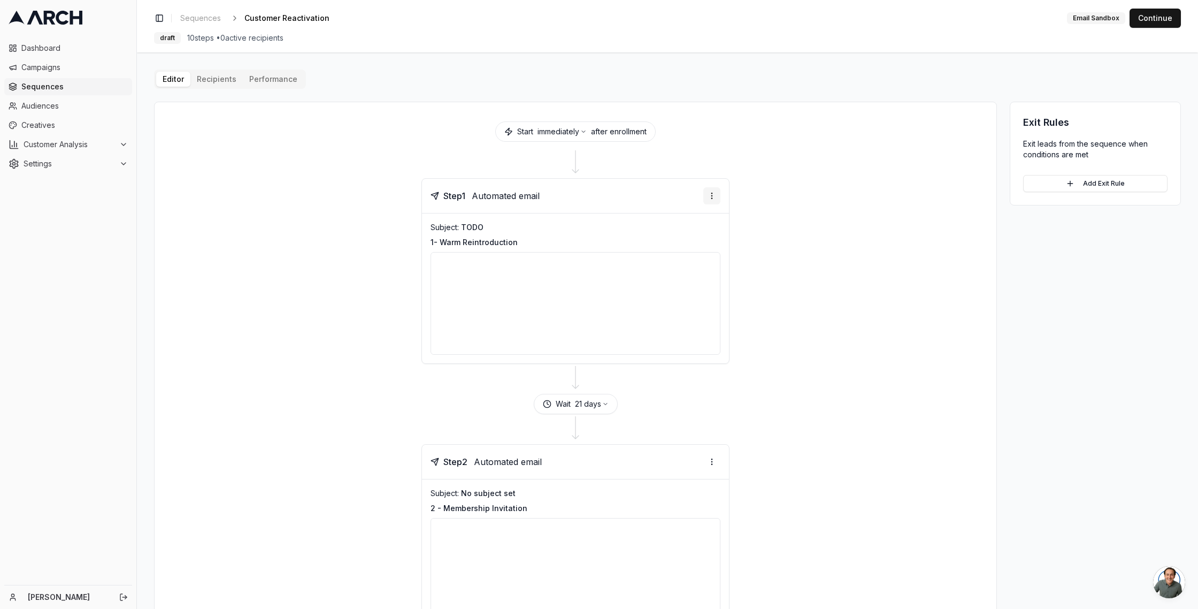
click at [711, 194] on html "Dashboard Campaigns Sequences Audiences Creatives Customer Analysis Settings [P…" at bounding box center [599, 304] width 1198 height 609
click at [653, 233] on div "Send email preview" at bounding box center [677, 234] width 79 height 17
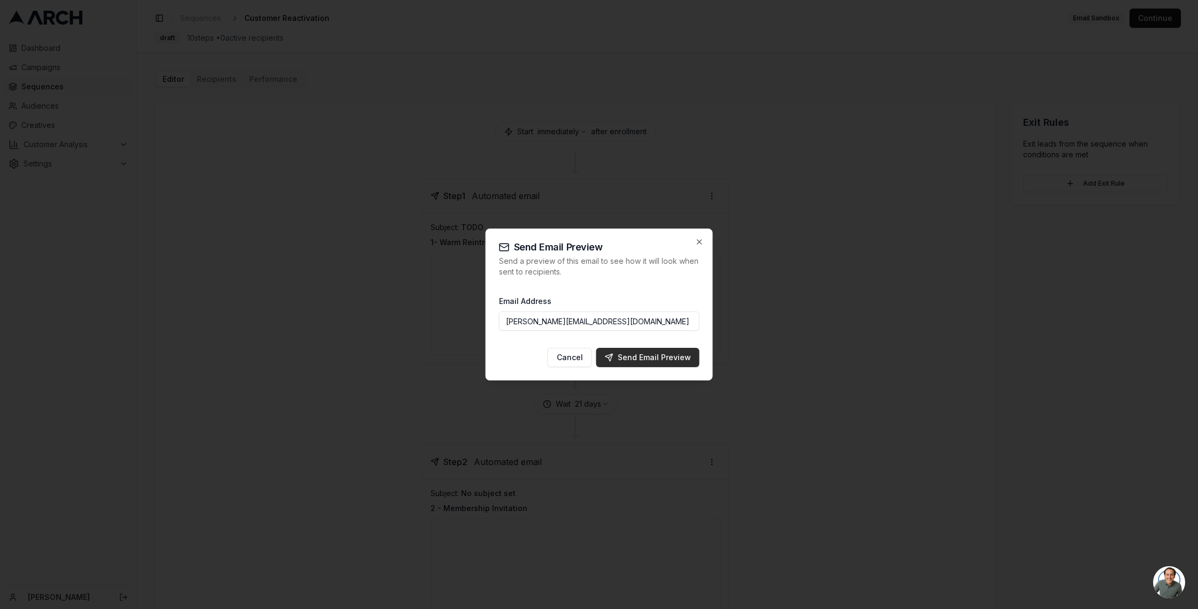
click at [663, 359] on div "Send Email Preview" at bounding box center [648, 357] width 86 height 11
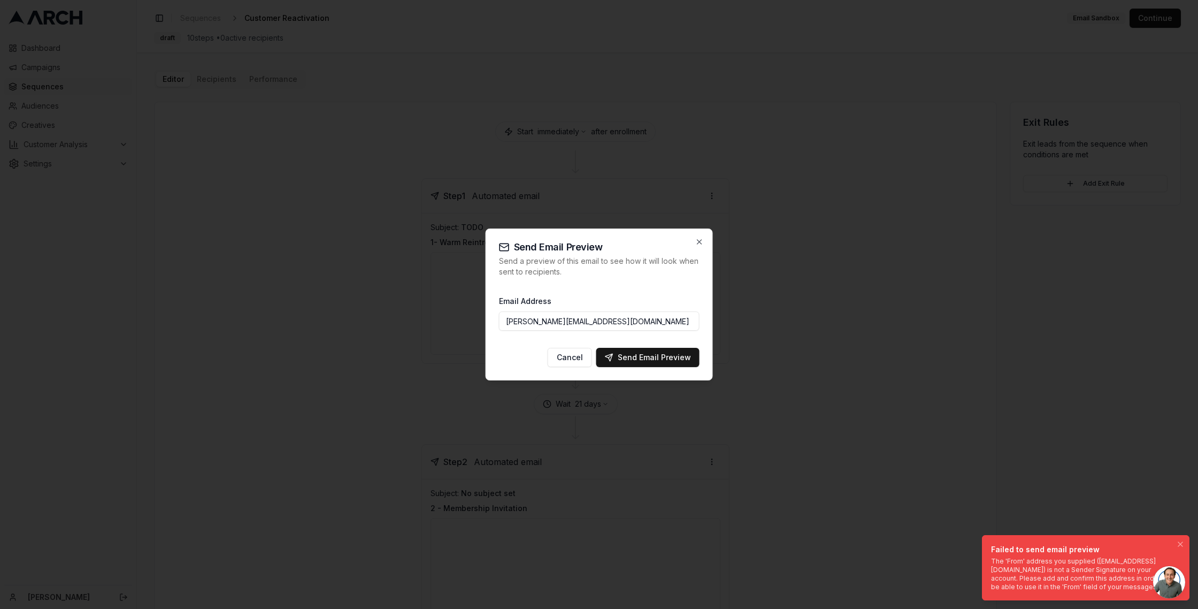
drag, startPoint x: 992, startPoint y: 562, endPoint x: 888, endPoint y: 549, distance: 105.0
click at [991, 557] on div "The 'From' address you supplied ([EMAIL_ADDRESS][DOMAIN_NAME]) is not a Sender …" at bounding box center [1083, 574] width 185 height 34
drag, startPoint x: 1098, startPoint y: 541, endPoint x: 1088, endPoint y: 489, distance: 53.0
click at [1088, 489] on body "Dashboard Campaigns Sequences Audiences Creatives Customer Analysis Settings [P…" at bounding box center [599, 304] width 1198 height 609
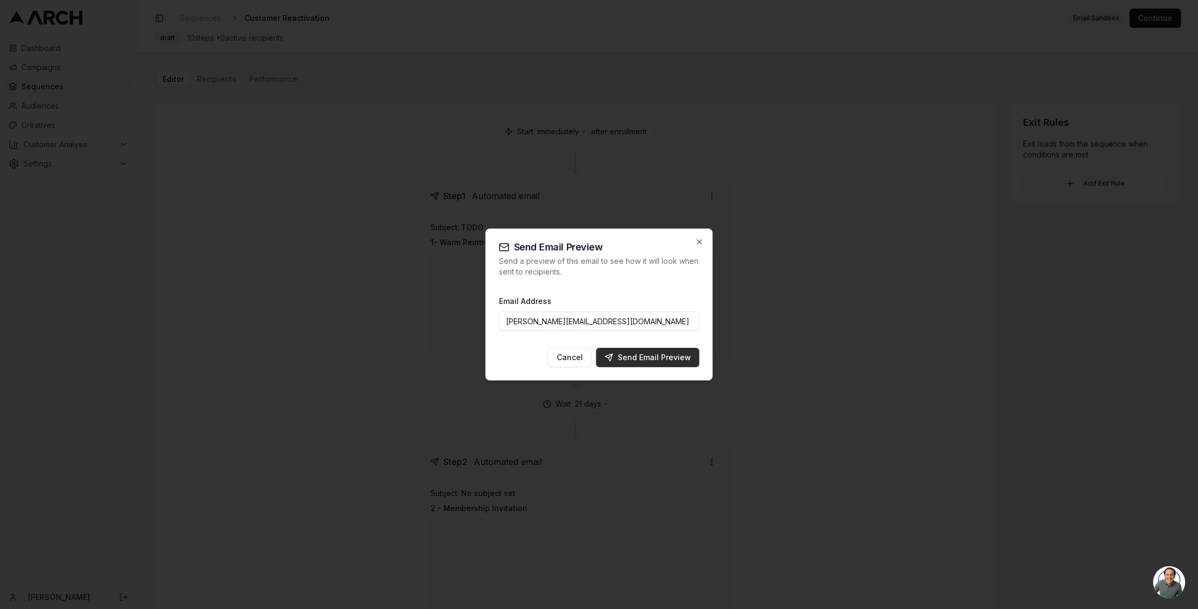
click at [664, 356] on div "Send Email Preview" at bounding box center [648, 357] width 86 height 11
click at [699, 242] on icon "button" at bounding box center [699, 242] width 4 height 4
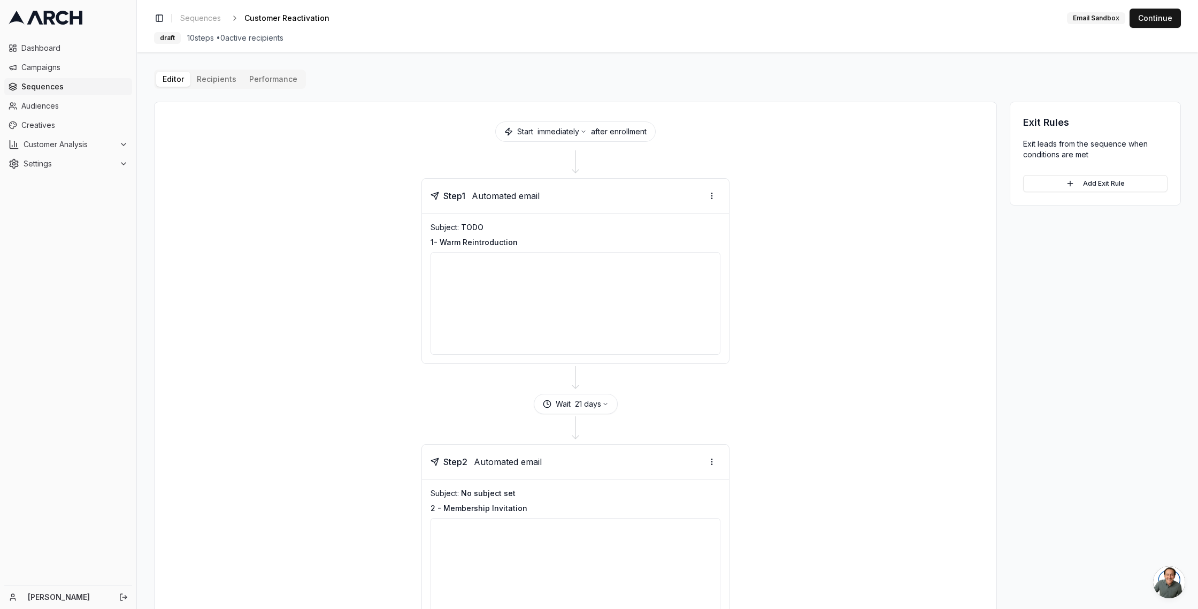
click at [270, 79] on button "Performance" at bounding box center [273, 79] width 61 height 15
